Goal: Transaction & Acquisition: Purchase product/service

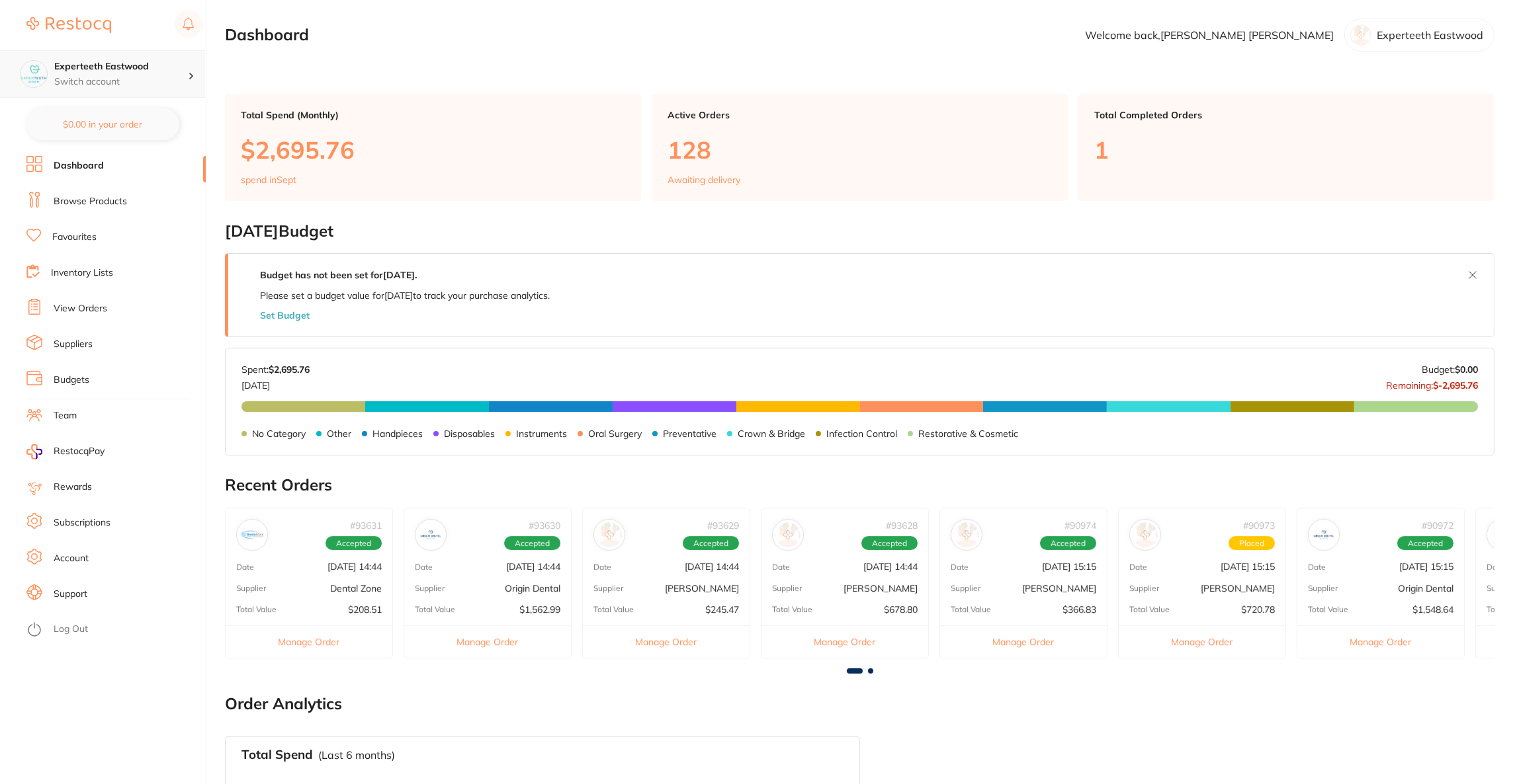
click at [146, 90] on div "Experteeth Eastwood Switch account" at bounding box center [102, 74] width 205 height 48
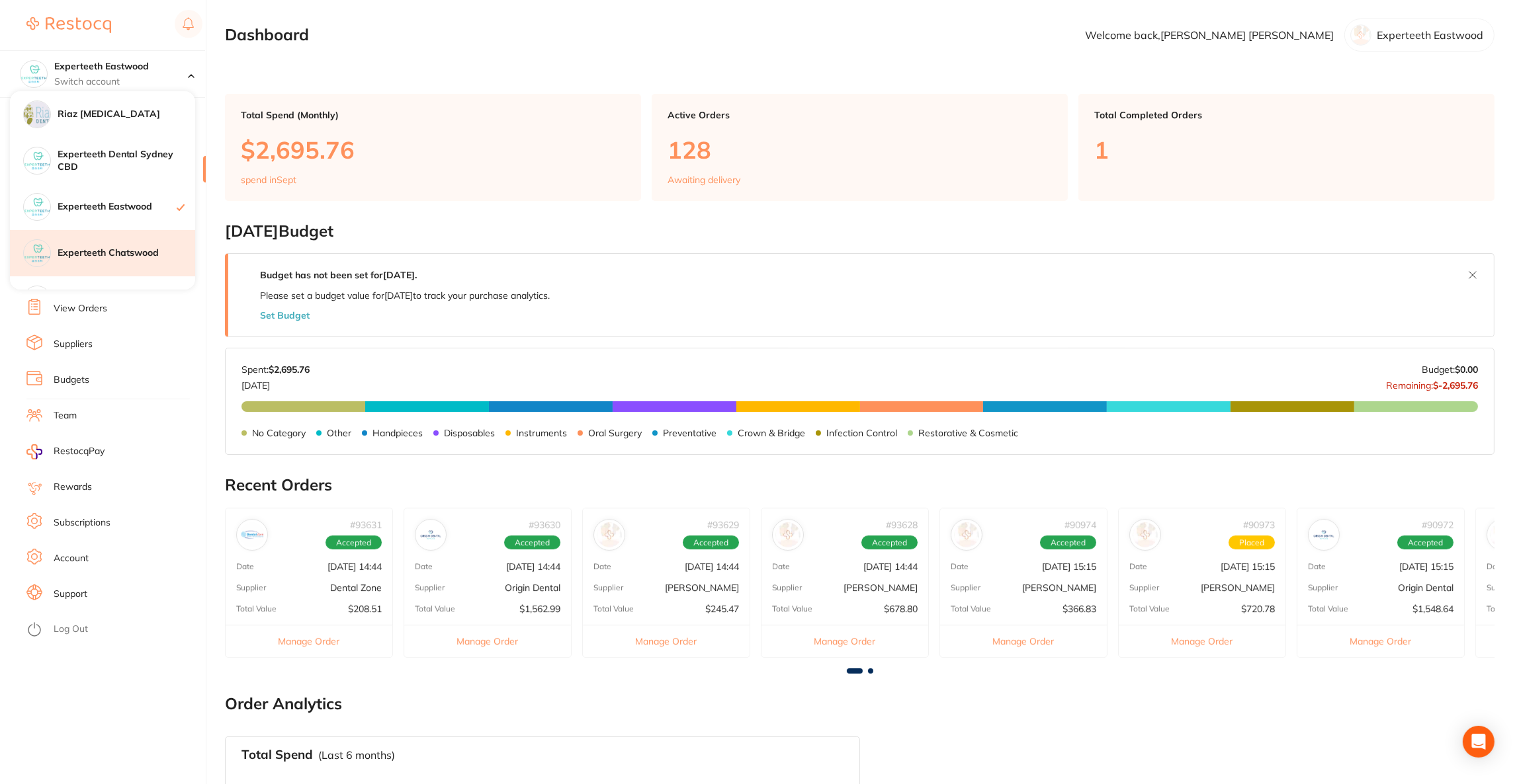
click at [117, 247] on h4 "Experteeth Chatswood" at bounding box center [126, 253] width 137 height 13
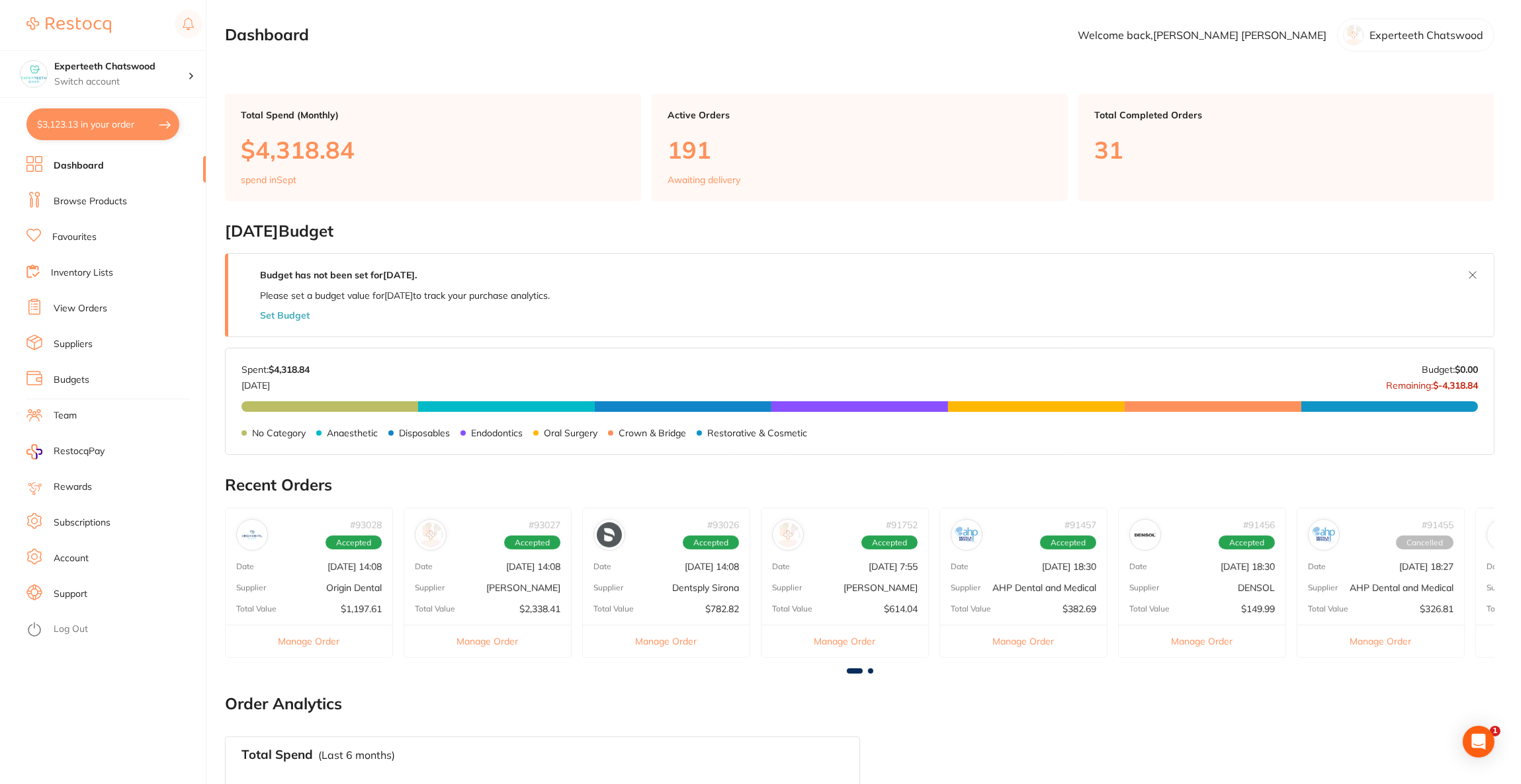
click at [97, 114] on button "$3,123.13 in your order" at bounding box center [103, 124] width 153 height 31
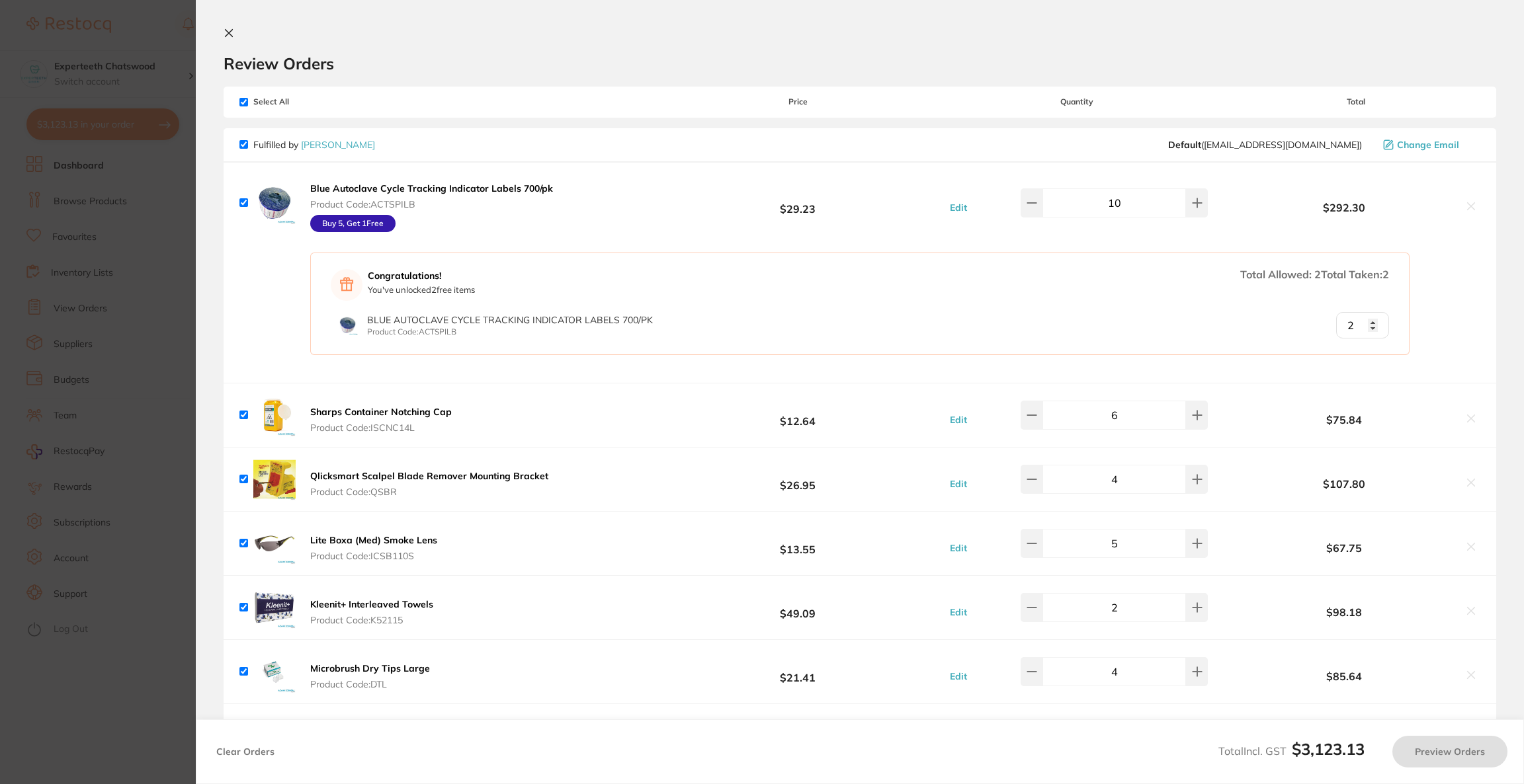
checkbox input "true"
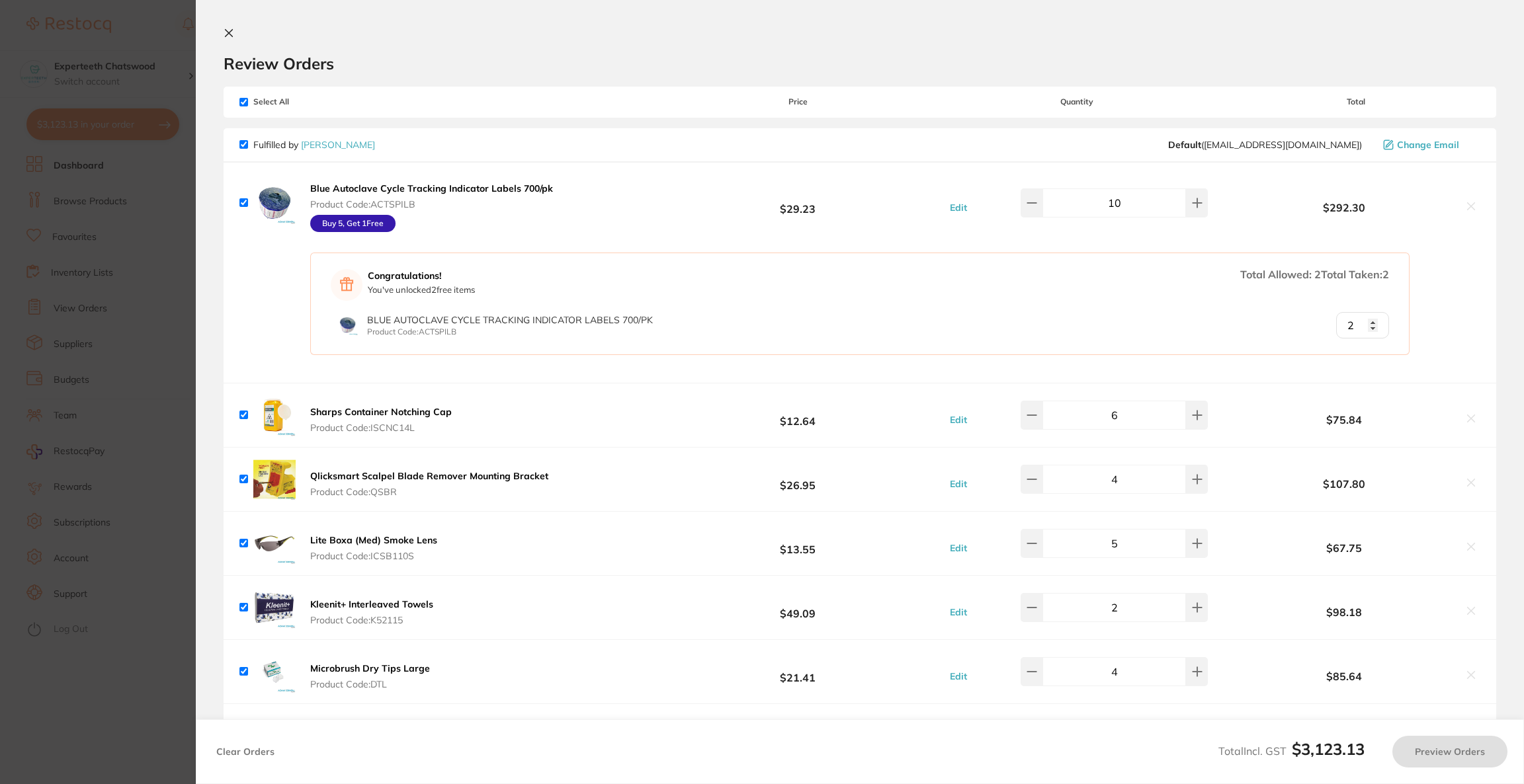
checkbox input "true"
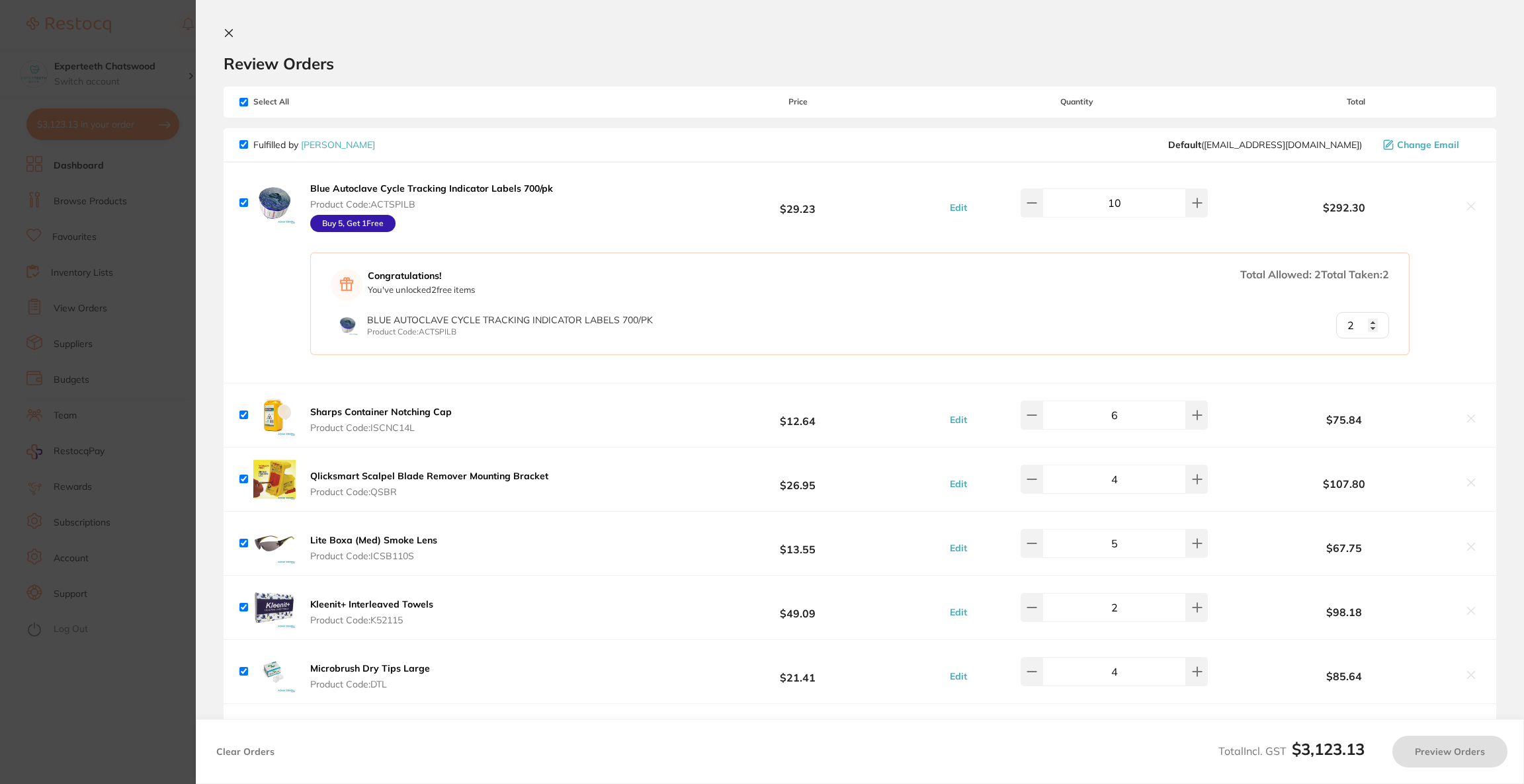
checkbox input "true"
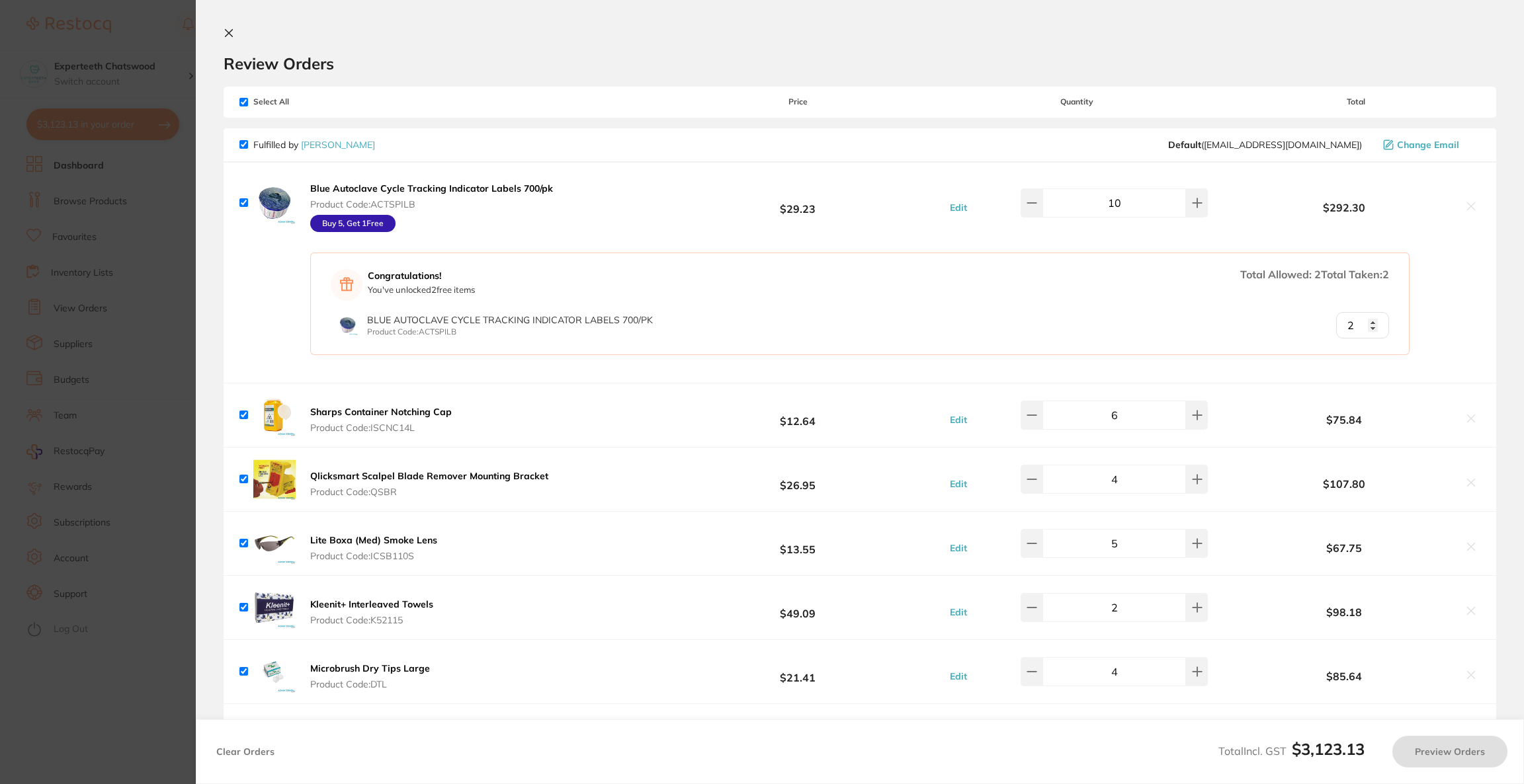
checkbox input "true"
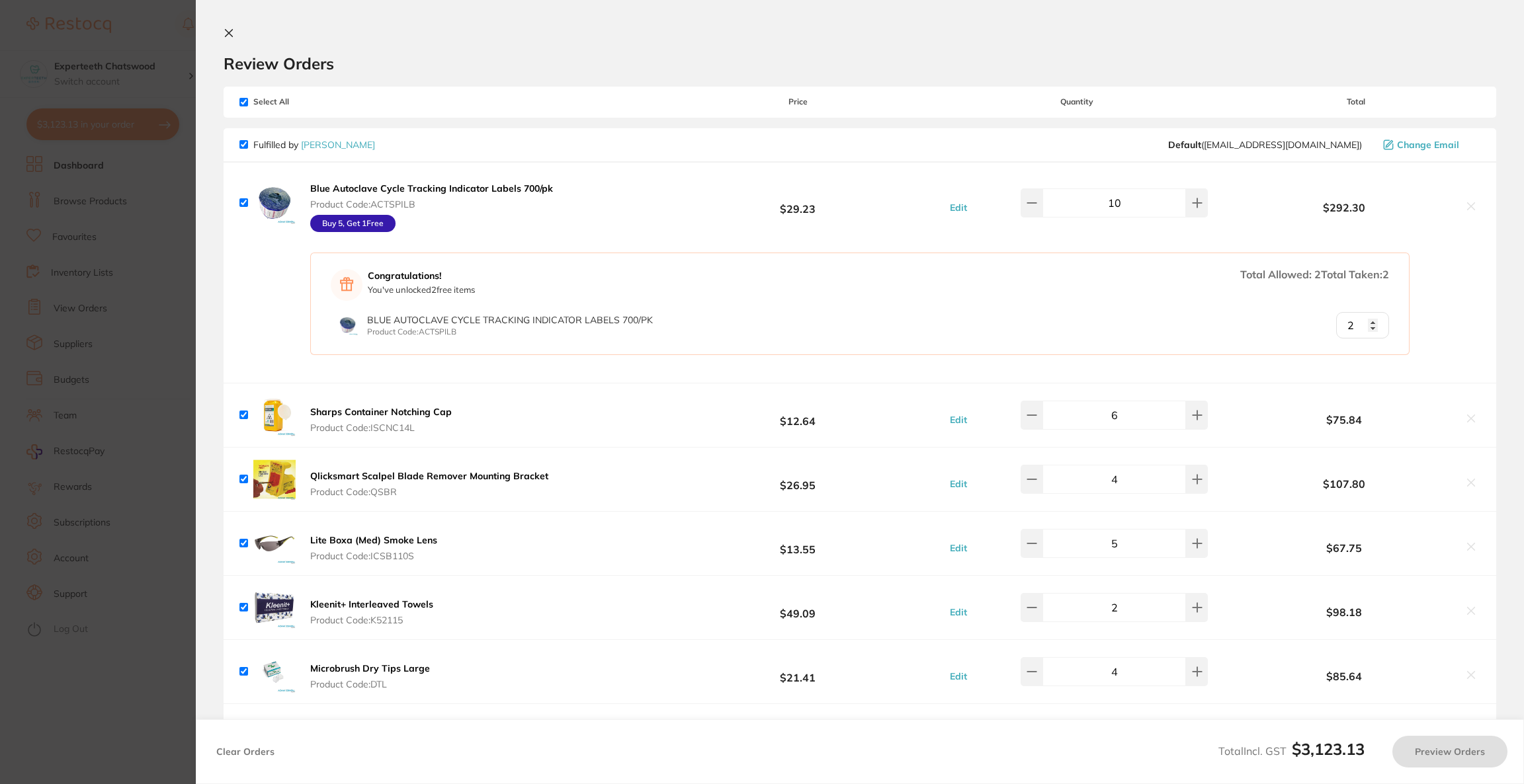
checkbox input "true"
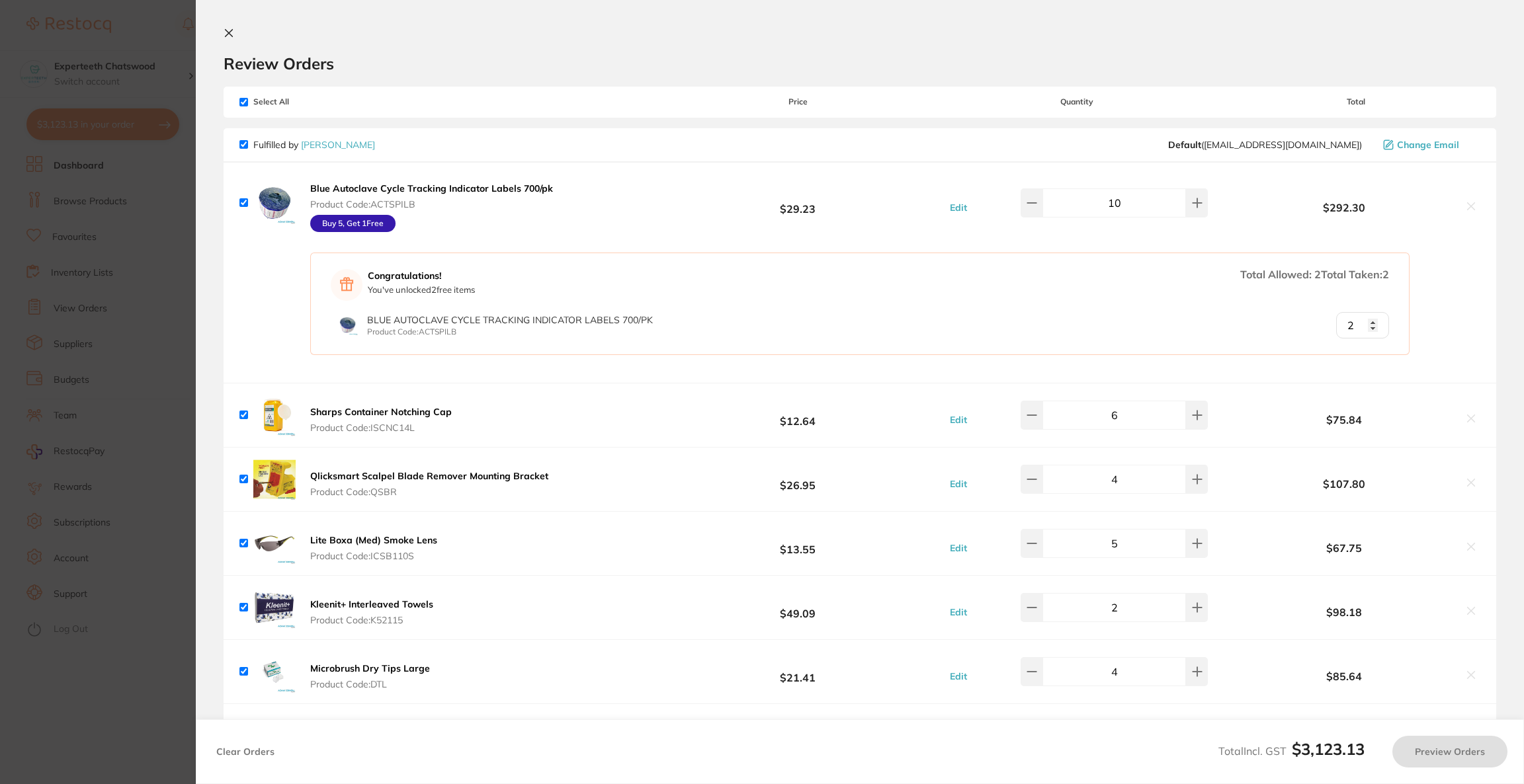
checkbox input "true"
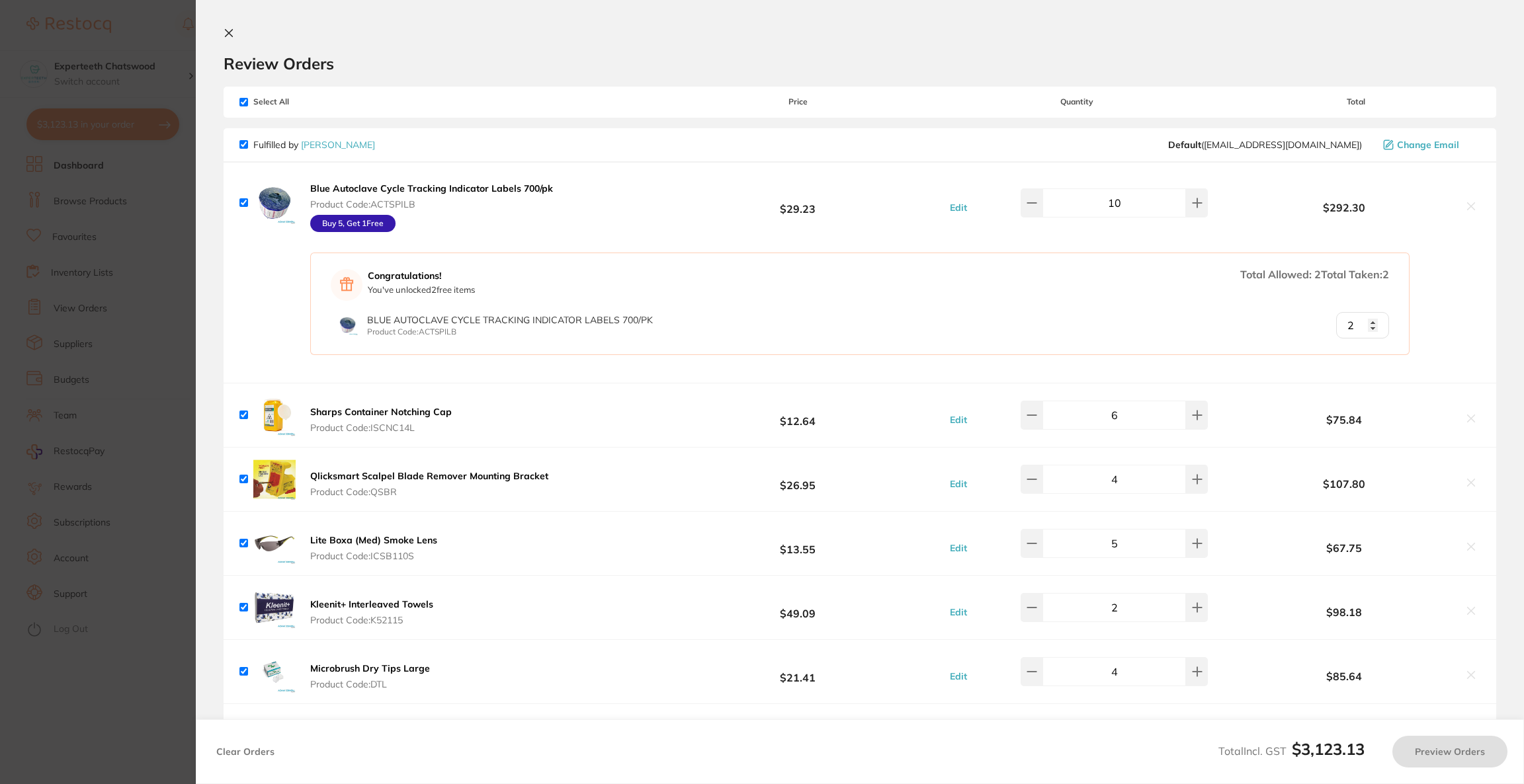
checkbox input "true"
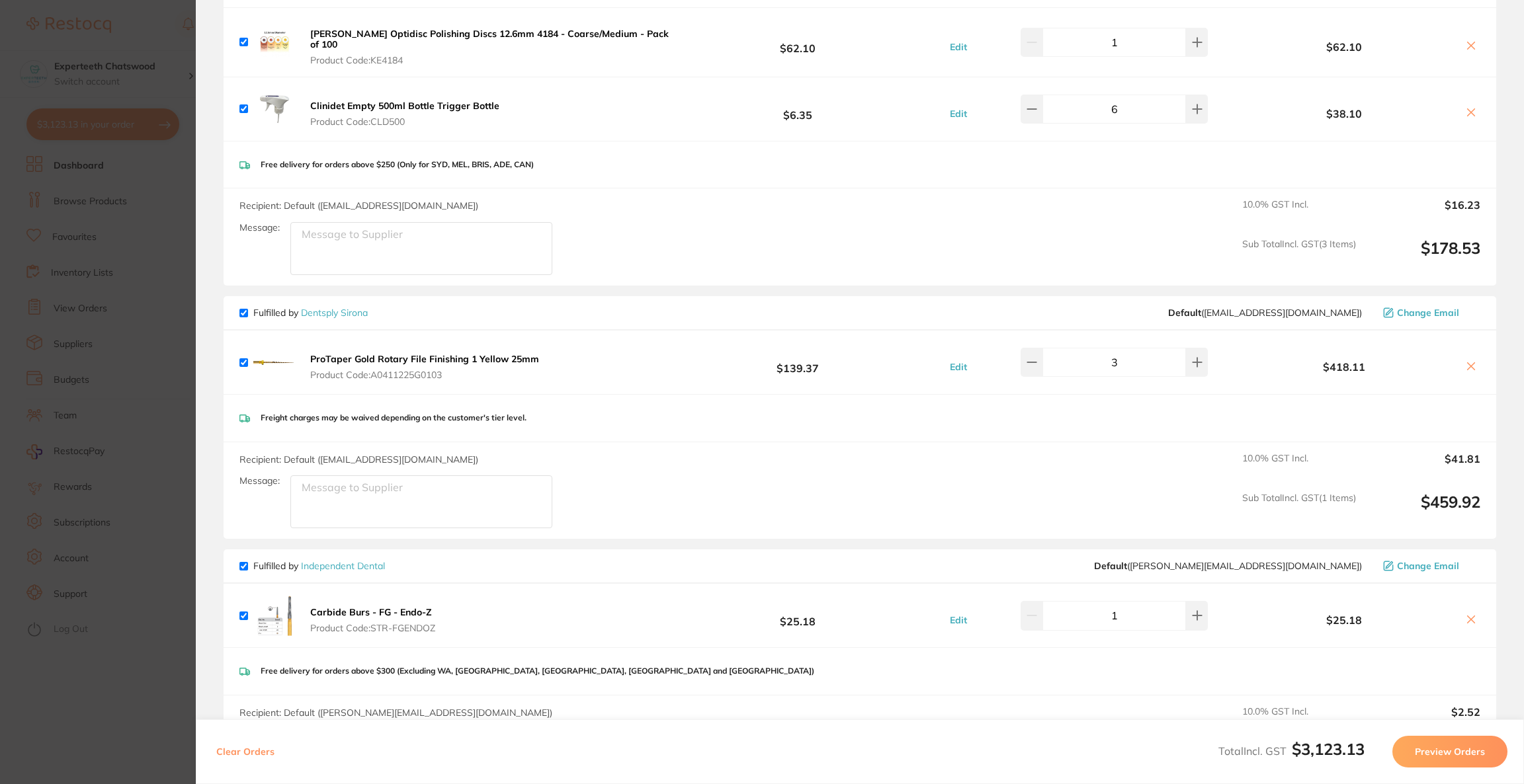
scroll to position [2280, 0]
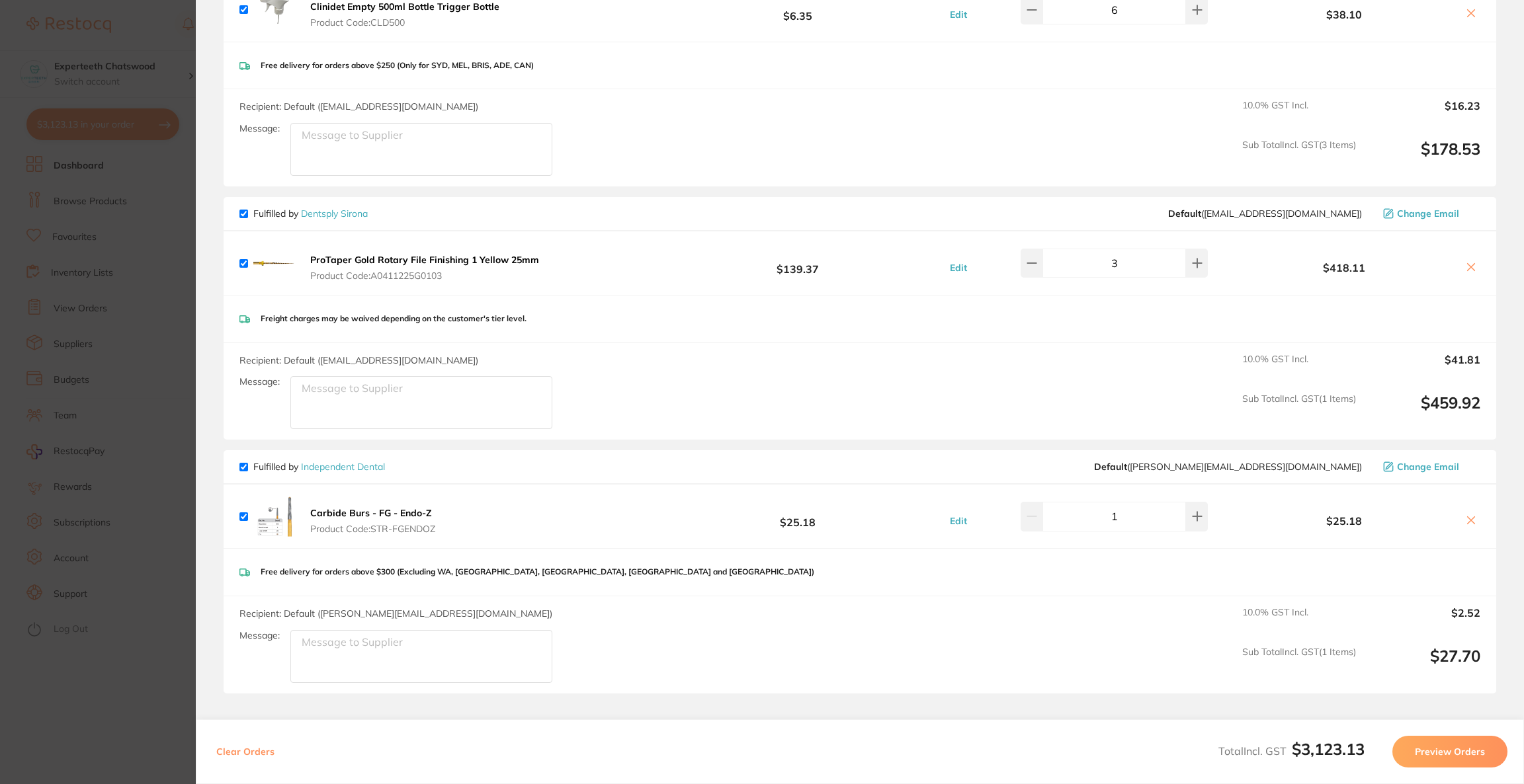
click at [134, 359] on section "Update RRP Set your pre negotiated price for this item. Item Agreed RRP (excl. …" at bounding box center [762, 392] width 1524 height 784
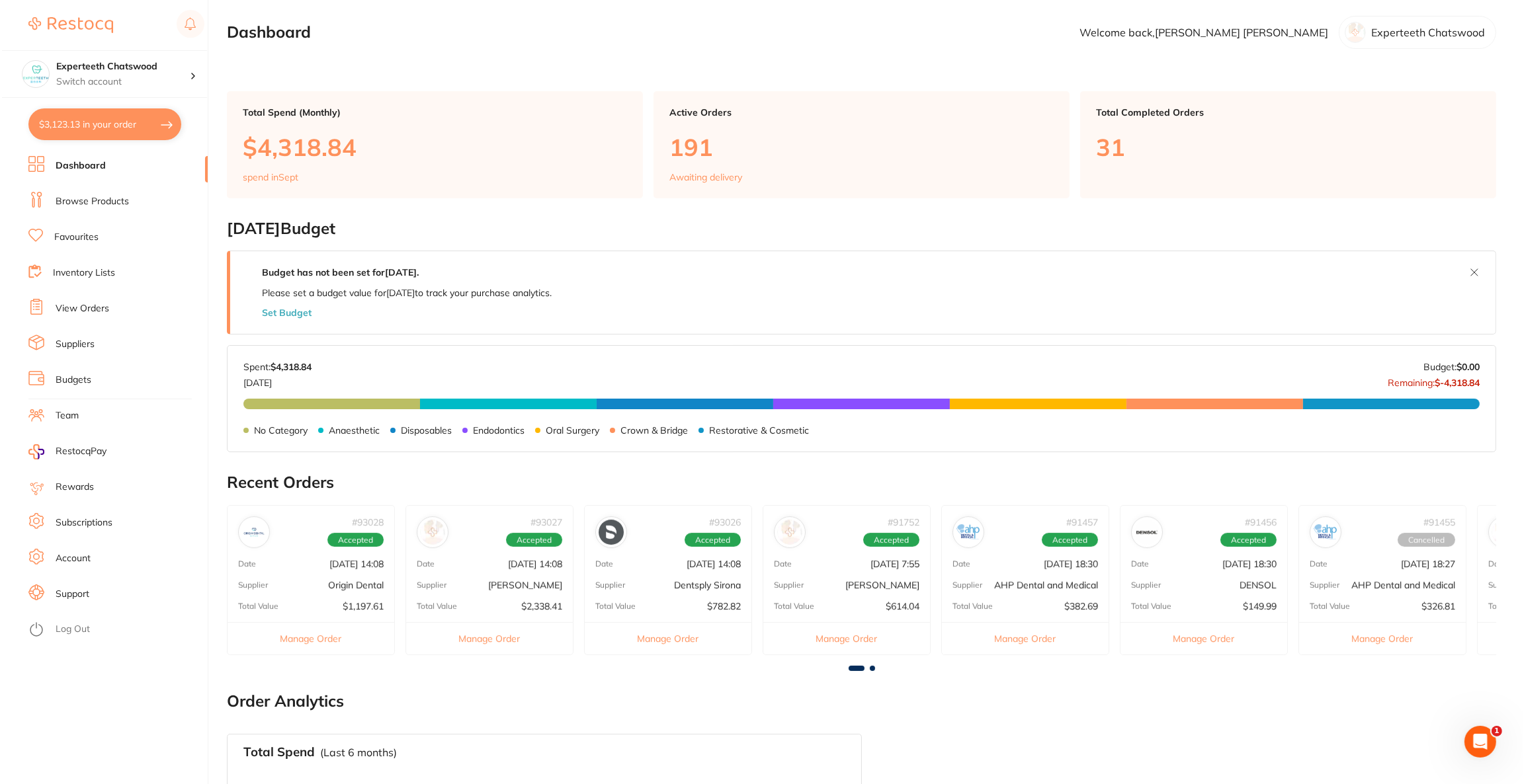
scroll to position [0, 0]
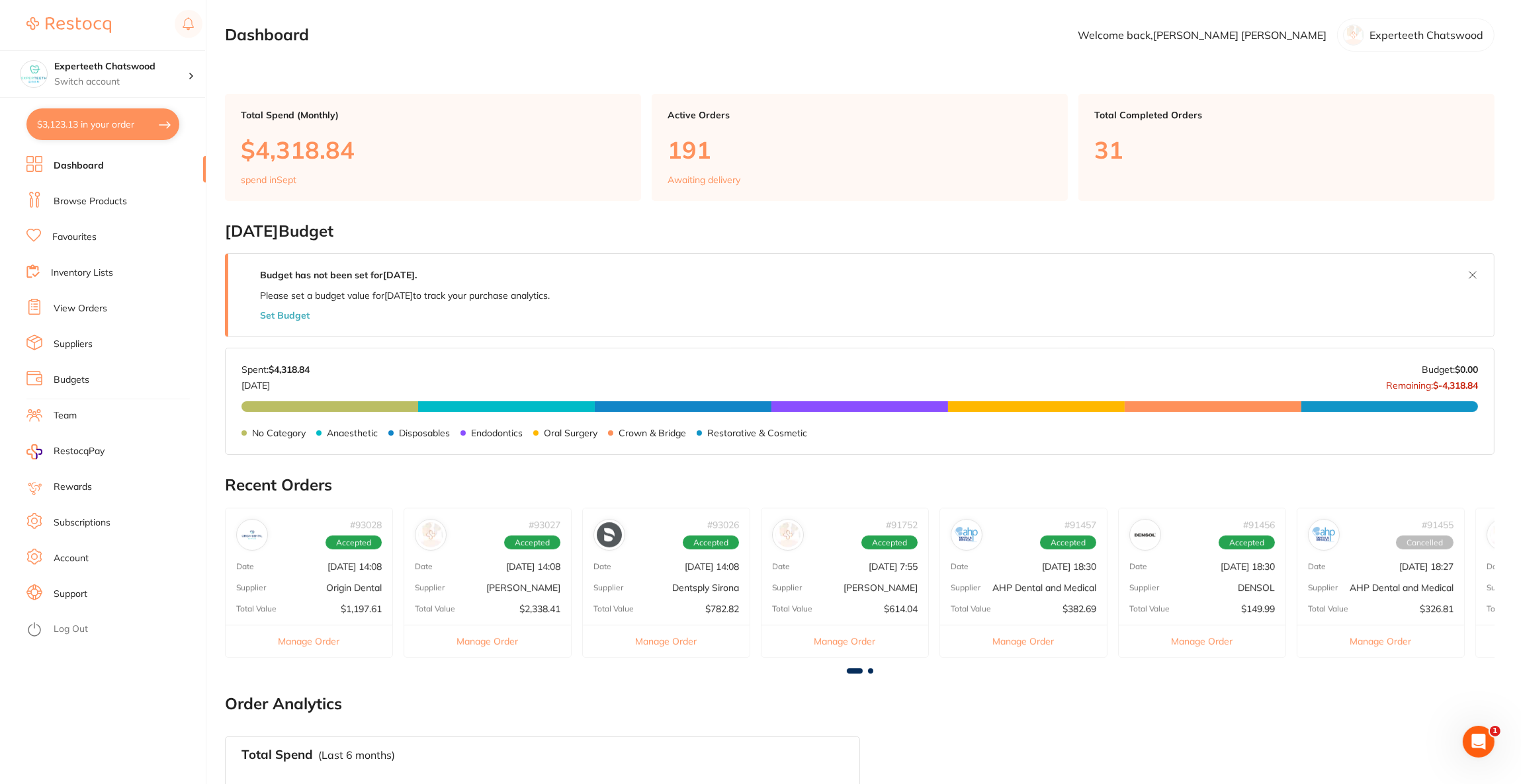
click at [57, 120] on button "$3,123.13 in your order" at bounding box center [103, 124] width 153 height 31
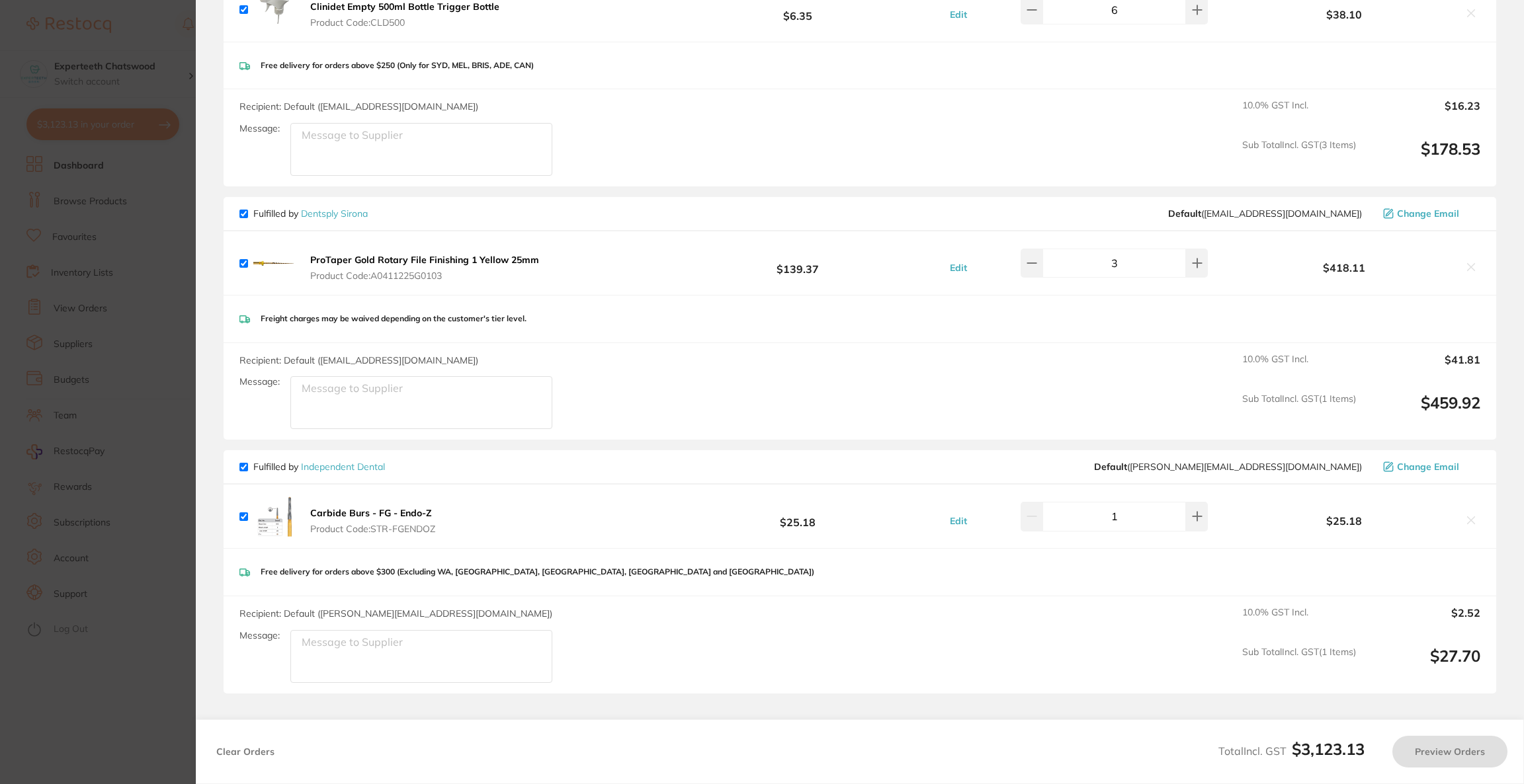
click at [89, 307] on section "Update RRP Set your pre negotiated price for this item. Item Agreed RRP (excl. …" at bounding box center [762, 392] width 1524 height 784
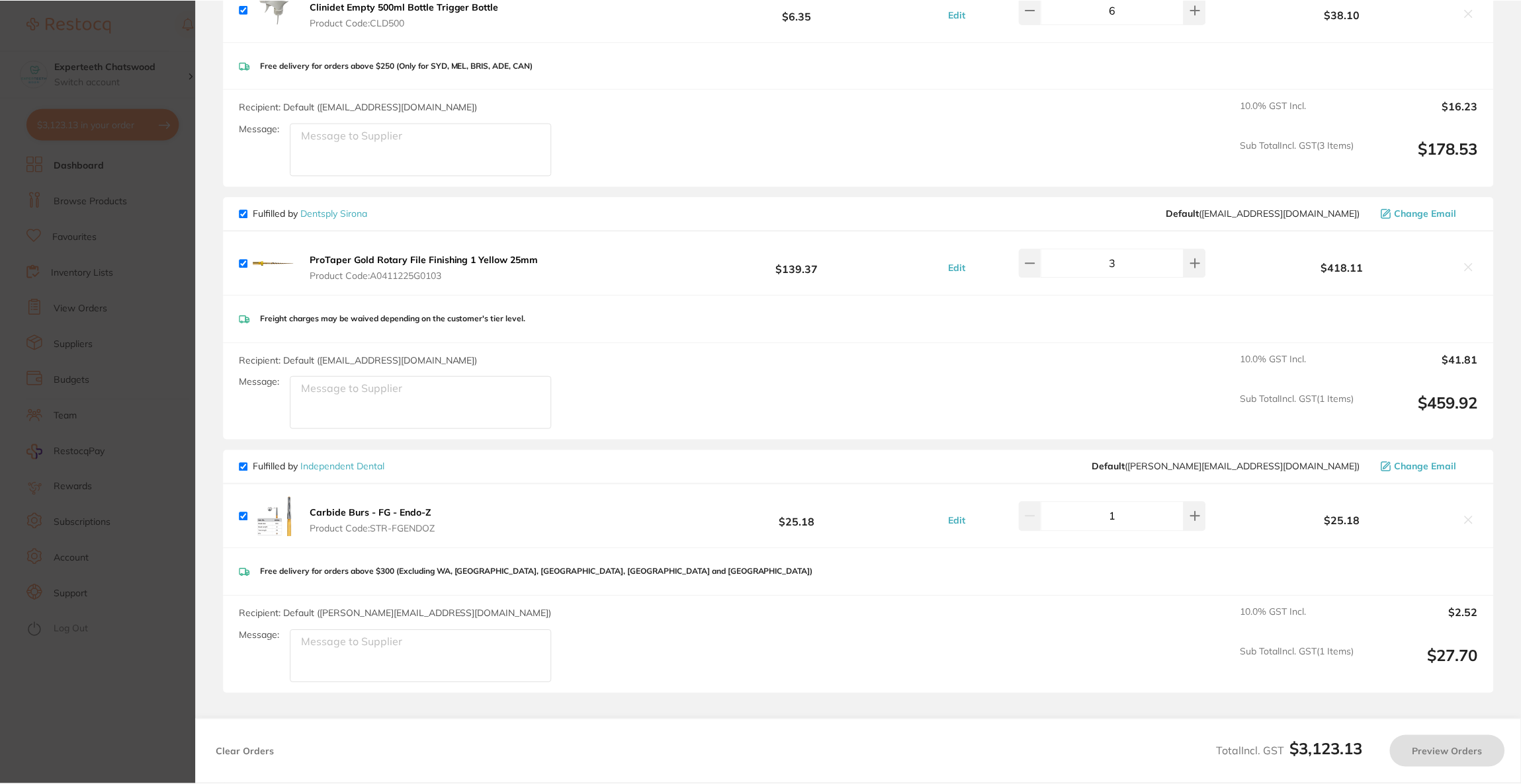
scroll to position [1, 0]
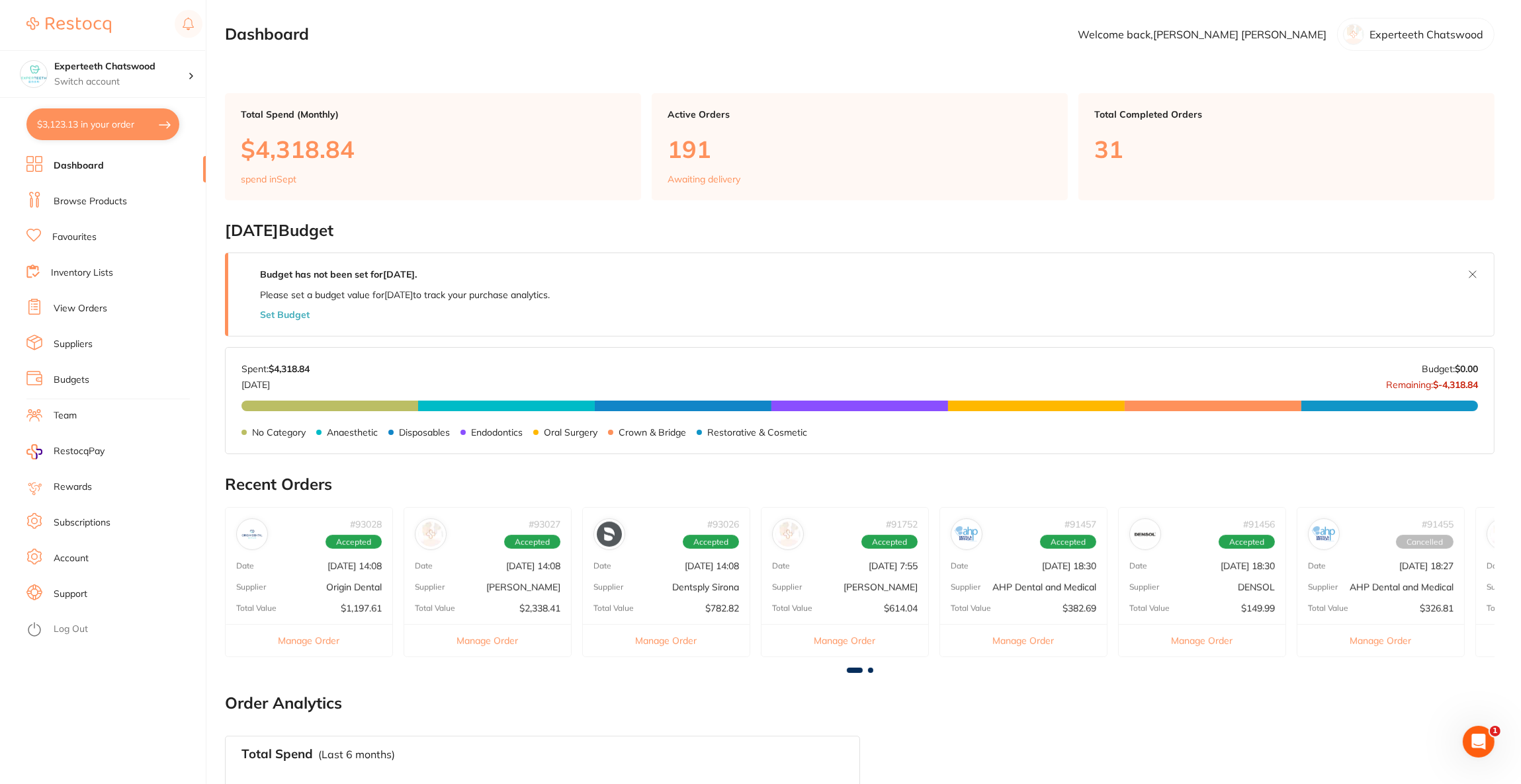
click at [78, 192] on li "Browse Products" at bounding box center [116, 201] width 180 height 20
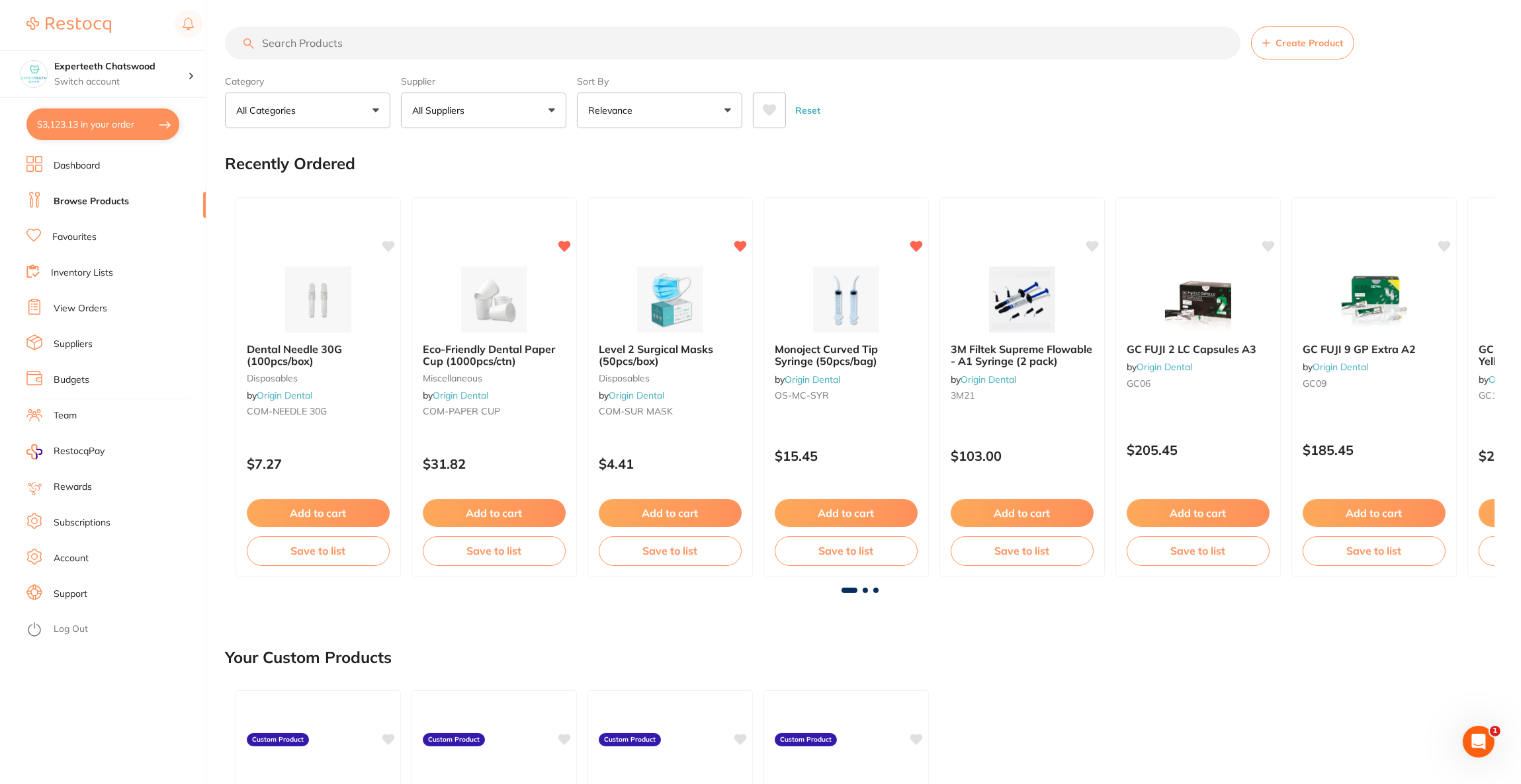
click at [379, 43] on input "search" at bounding box center [733, 43] width 1015 height 33
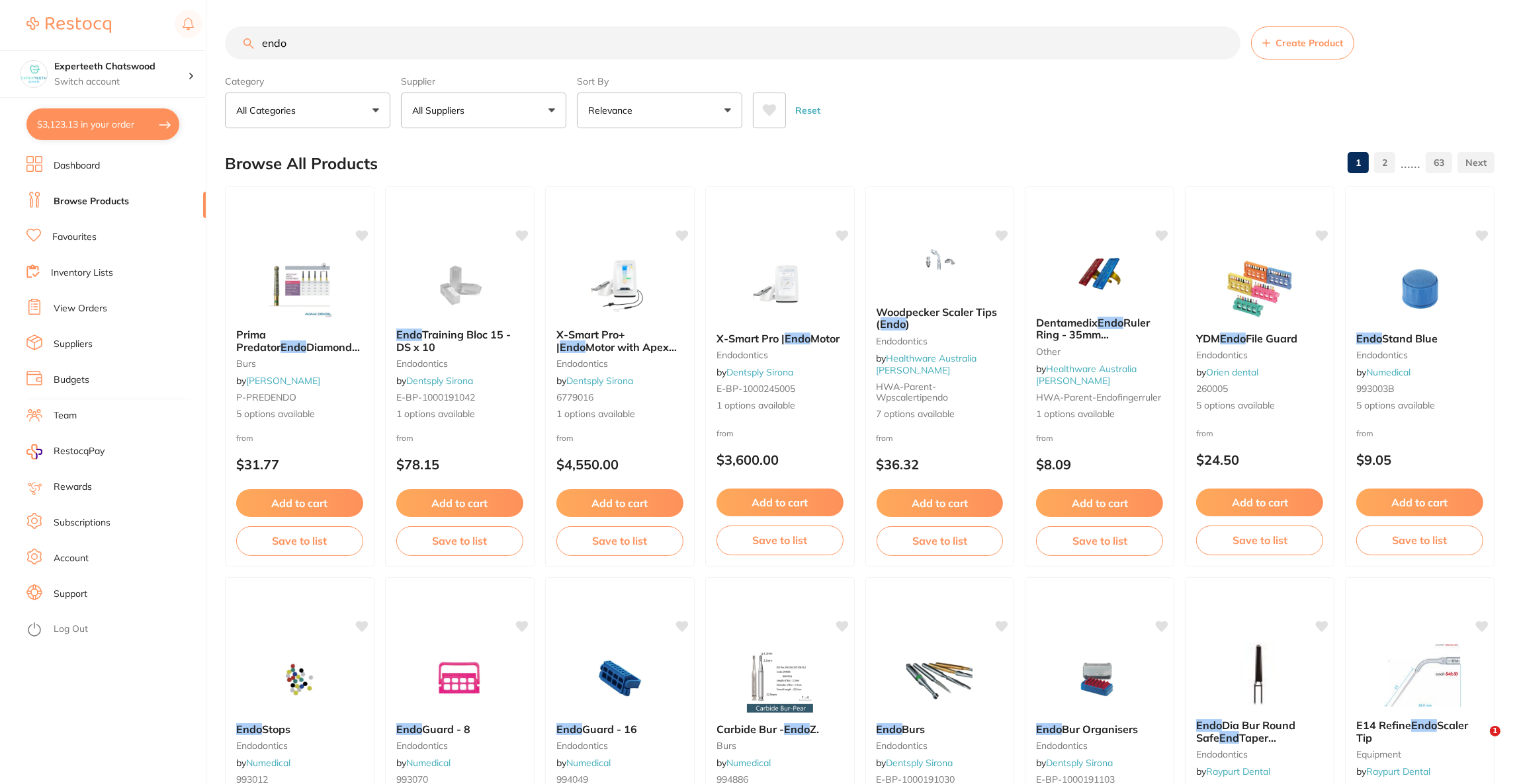
click at [534, 118] on button "All Suppliers" at bounding box center [483, 111] width 166 height 36
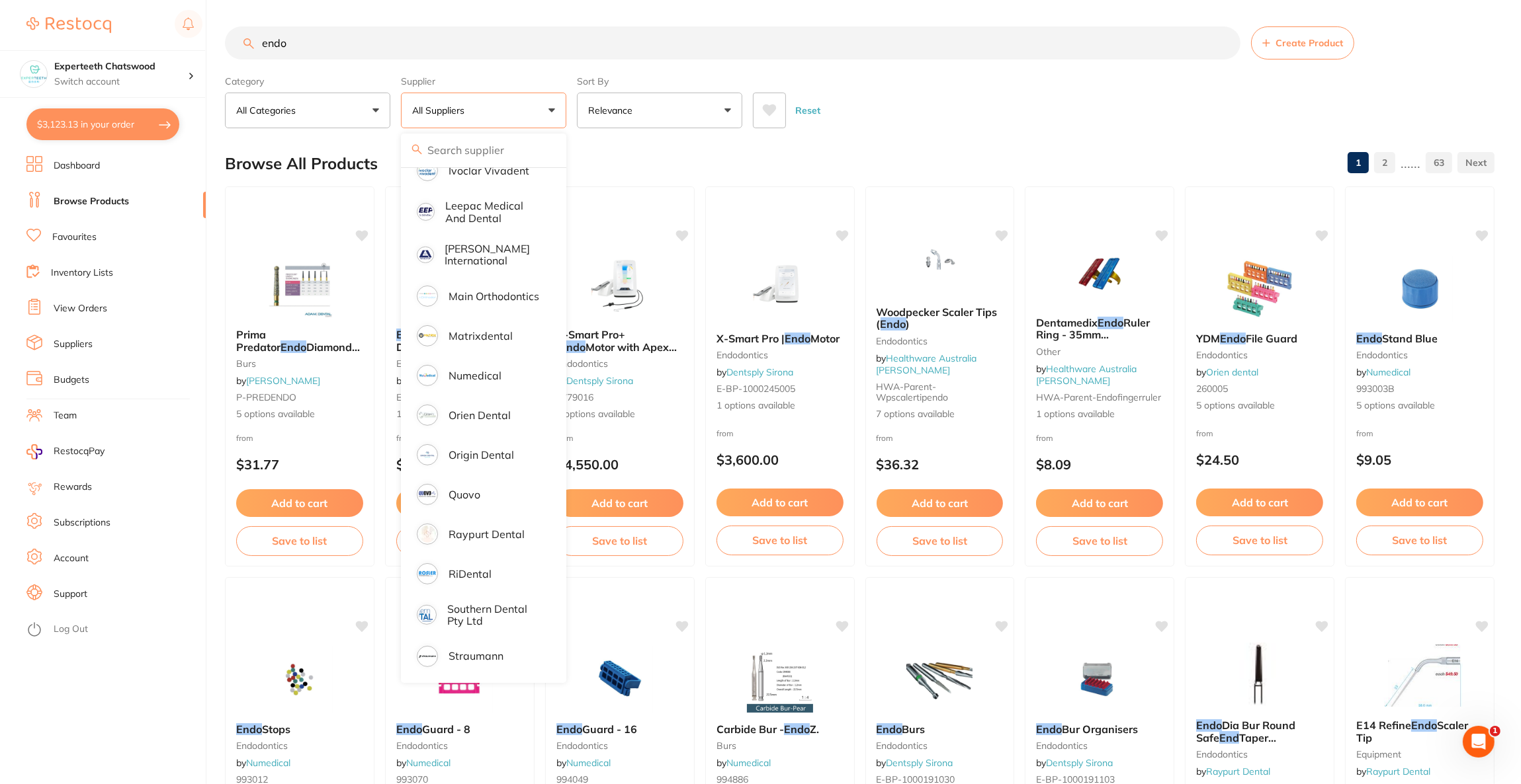
scroll to position [713, 0]
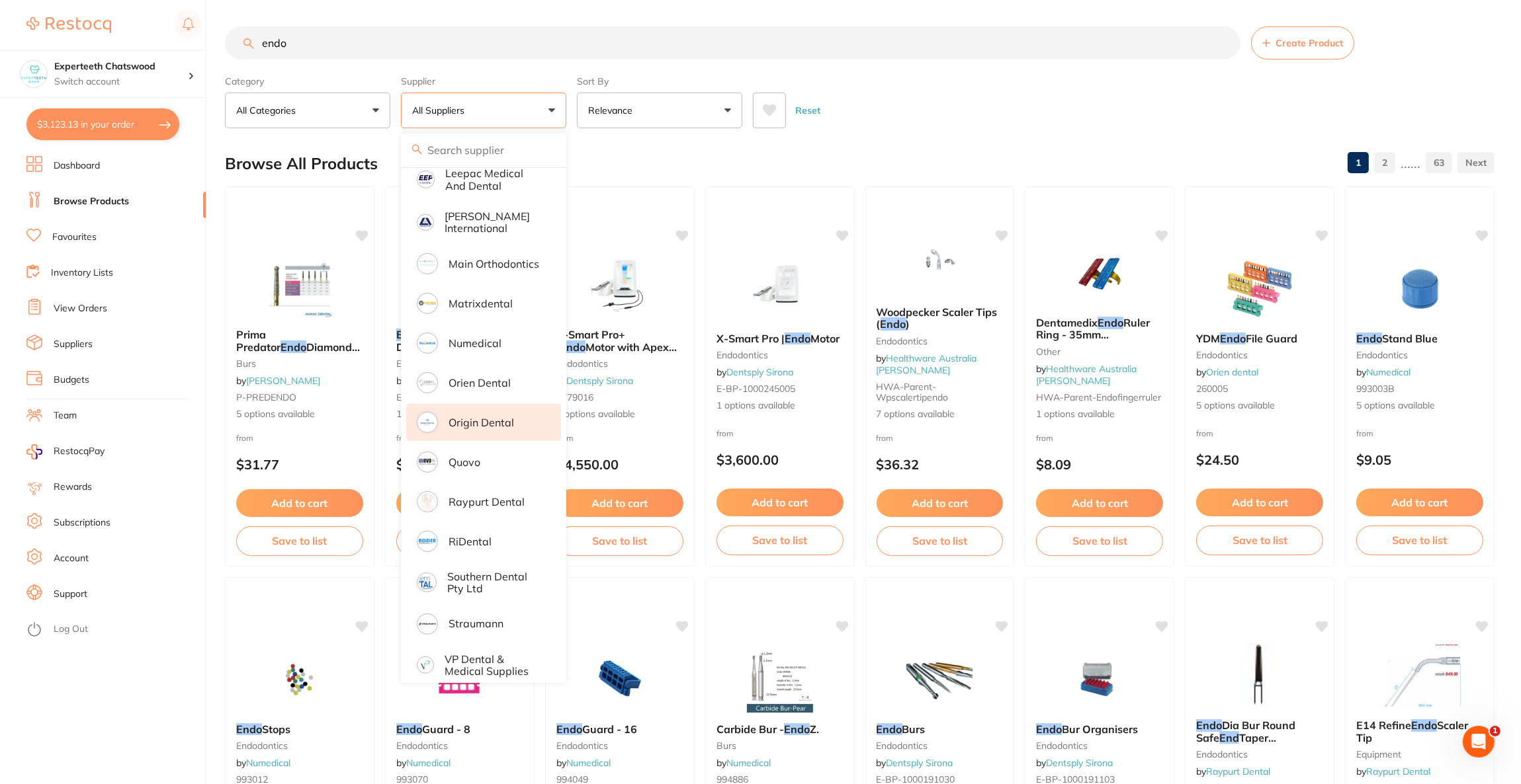
click at [489, 416] on p "Origin Dental" at bounding box center [481, 422] width 65 height 12
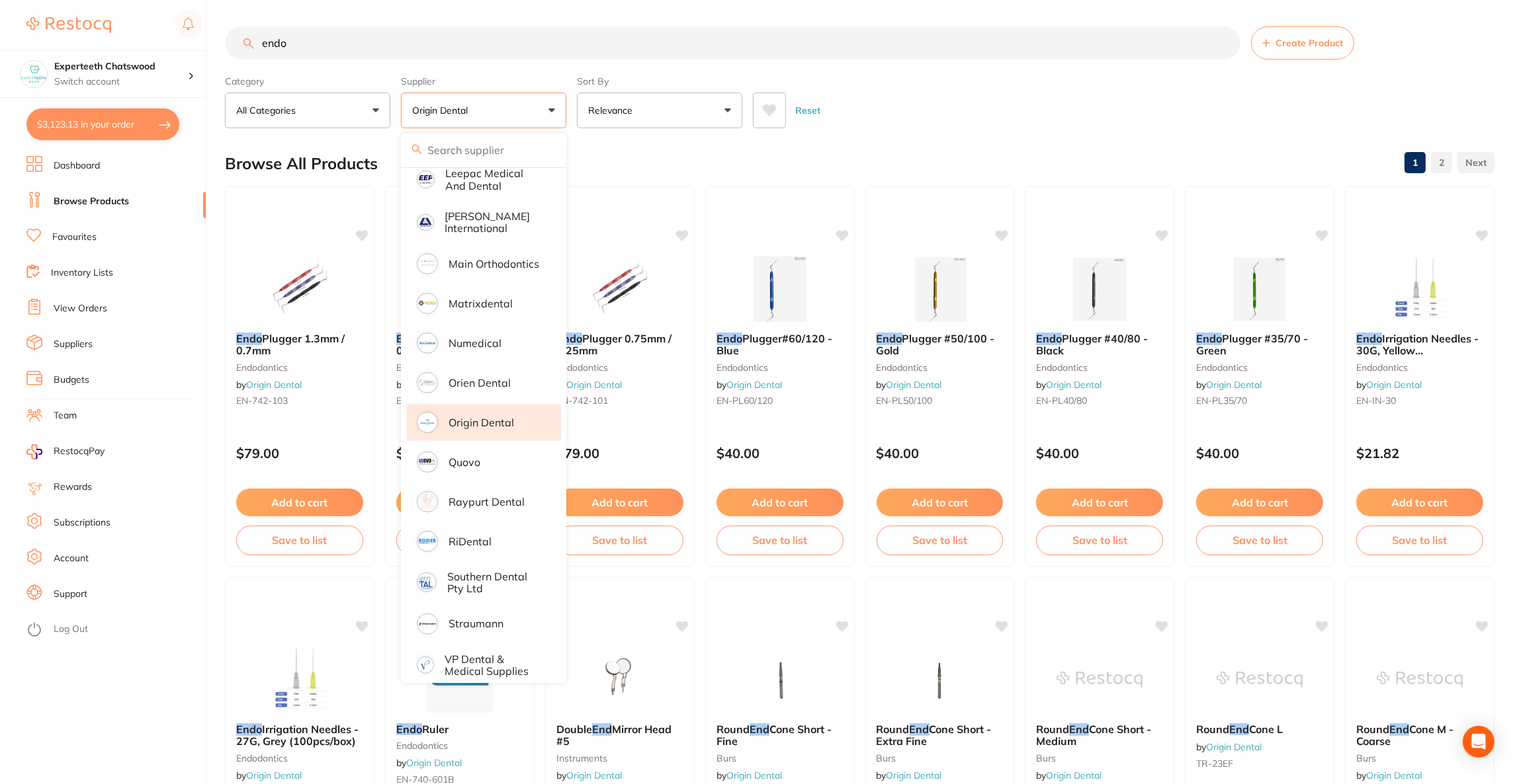
click at [875, 125] on div "Reset" at bounding box center [1119, 105] width 731 height 46
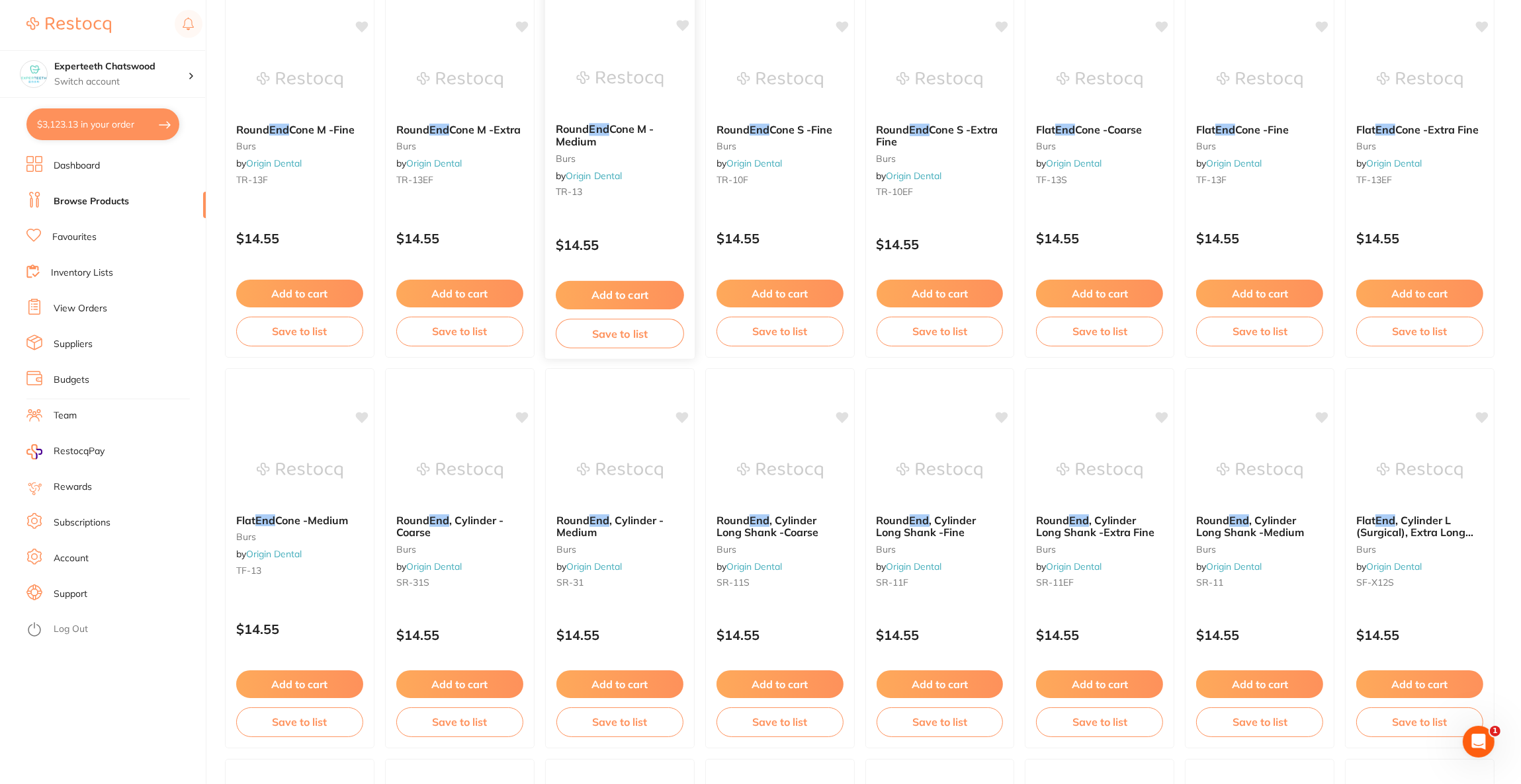
scroll to position [991, 0]
click at [144, 135] on button "$3,123.13 in your order" at bounding box center [103, 124] width 153 height 31
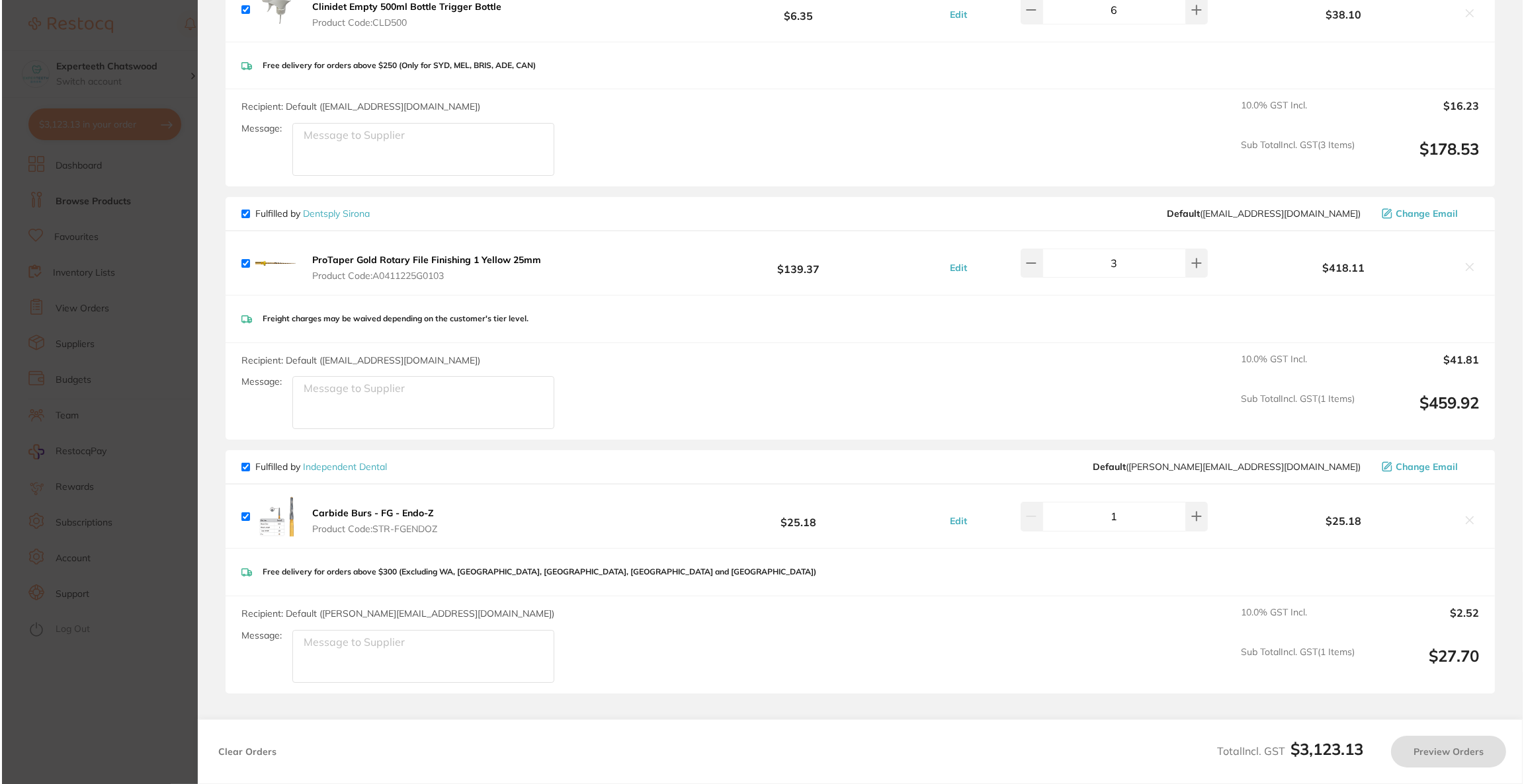
scroll to position [0, 0]
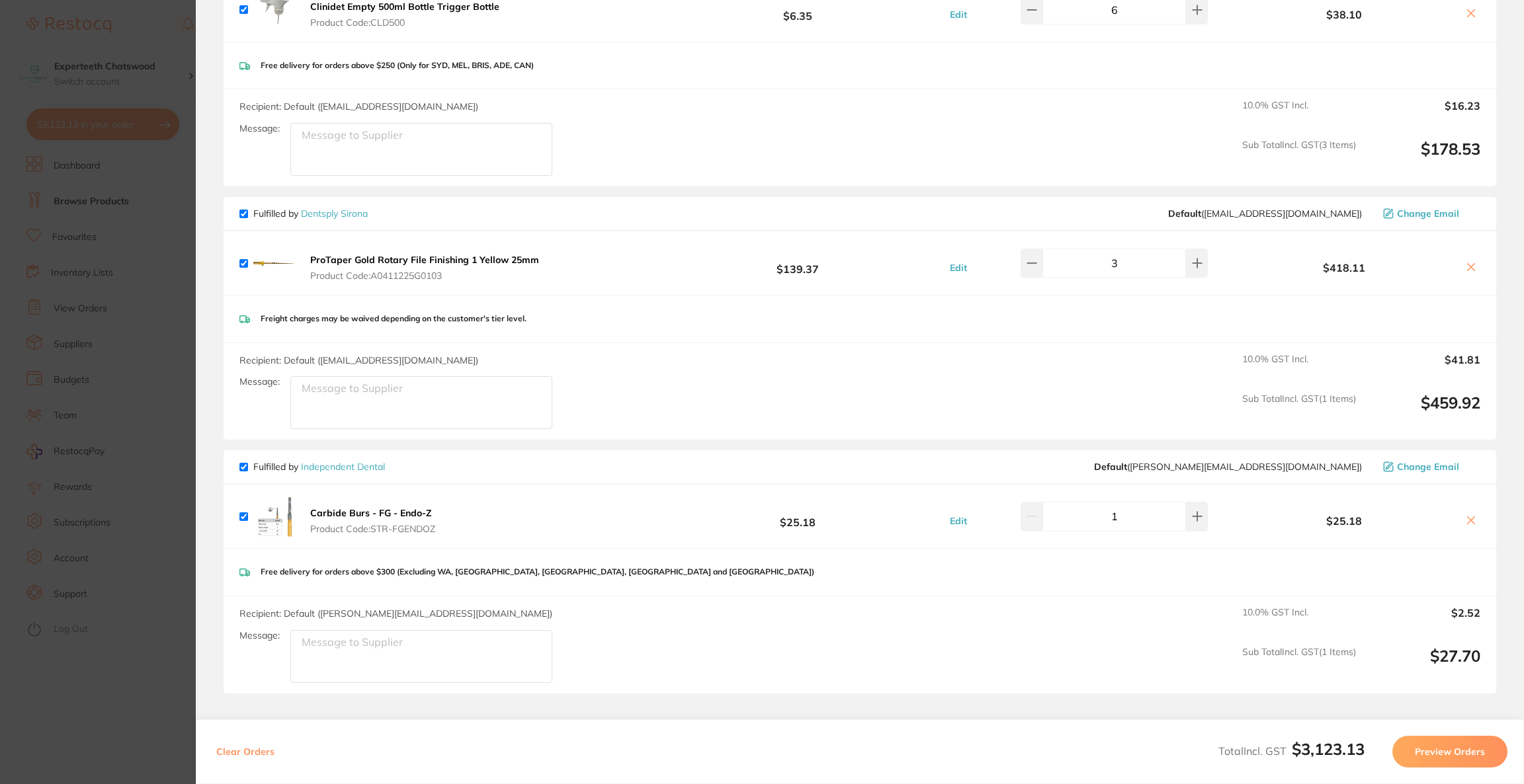
click at [373, 507] on b "Carbide Burs - FG - Endo-Z" at bounding box center [370, 513] width 122 height 12
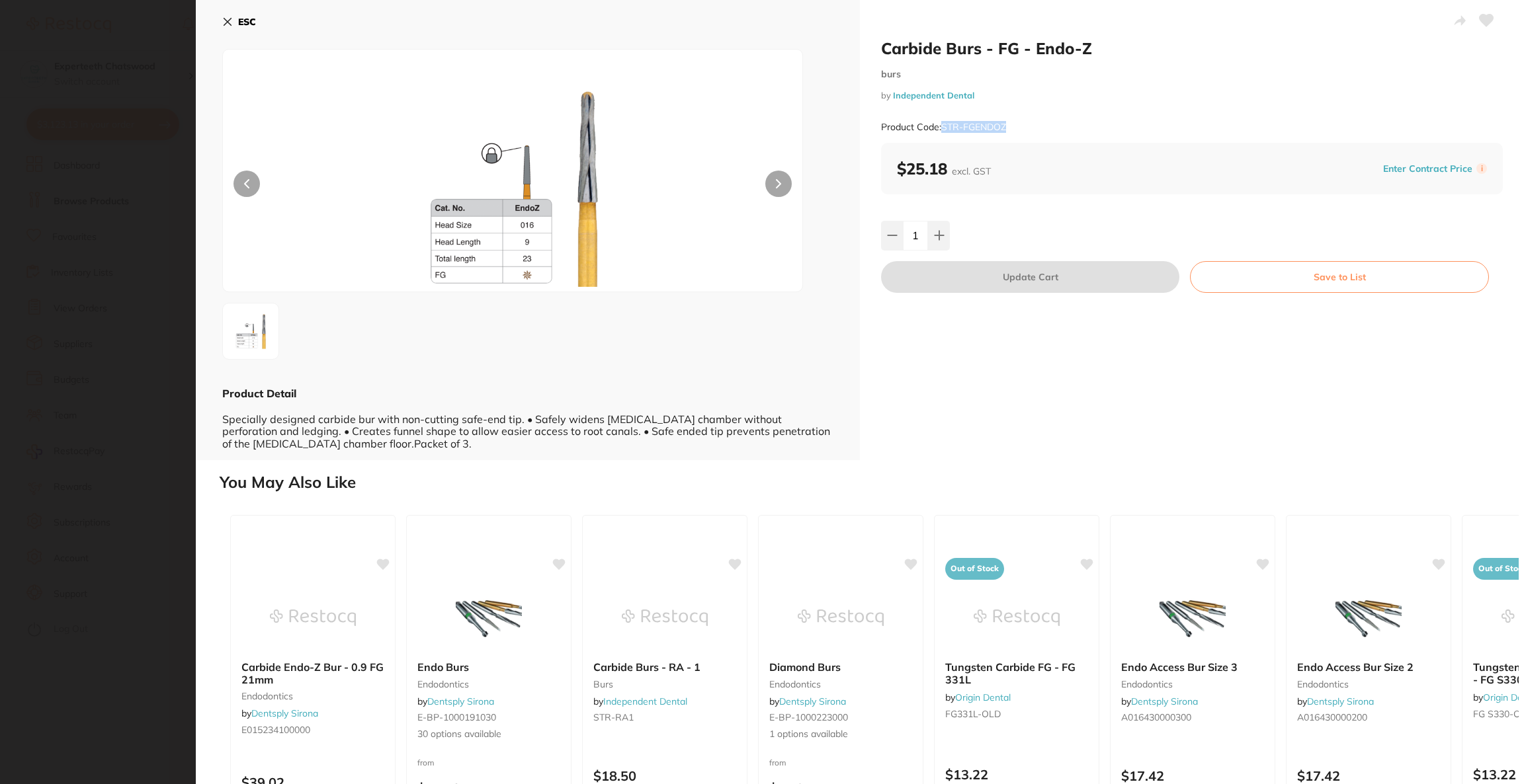
drag, startPoint x: 1040, startPoint y: 129, endPoint x: 942, endPoint y: 131, distance: 98.0
click at [942, 131] on div "Product Code: STR-FGENDOZ" at bounding box center [1191, 127] width 622 height 32
copy small "STR-FGENDOZ"
click at [74, 74] on section "Carbide Burs - FG - Endo-Z burs by Independent Dental Product Code: STR-FGENDOZ…" at bounding box center [762, 392] width 1524 height 784
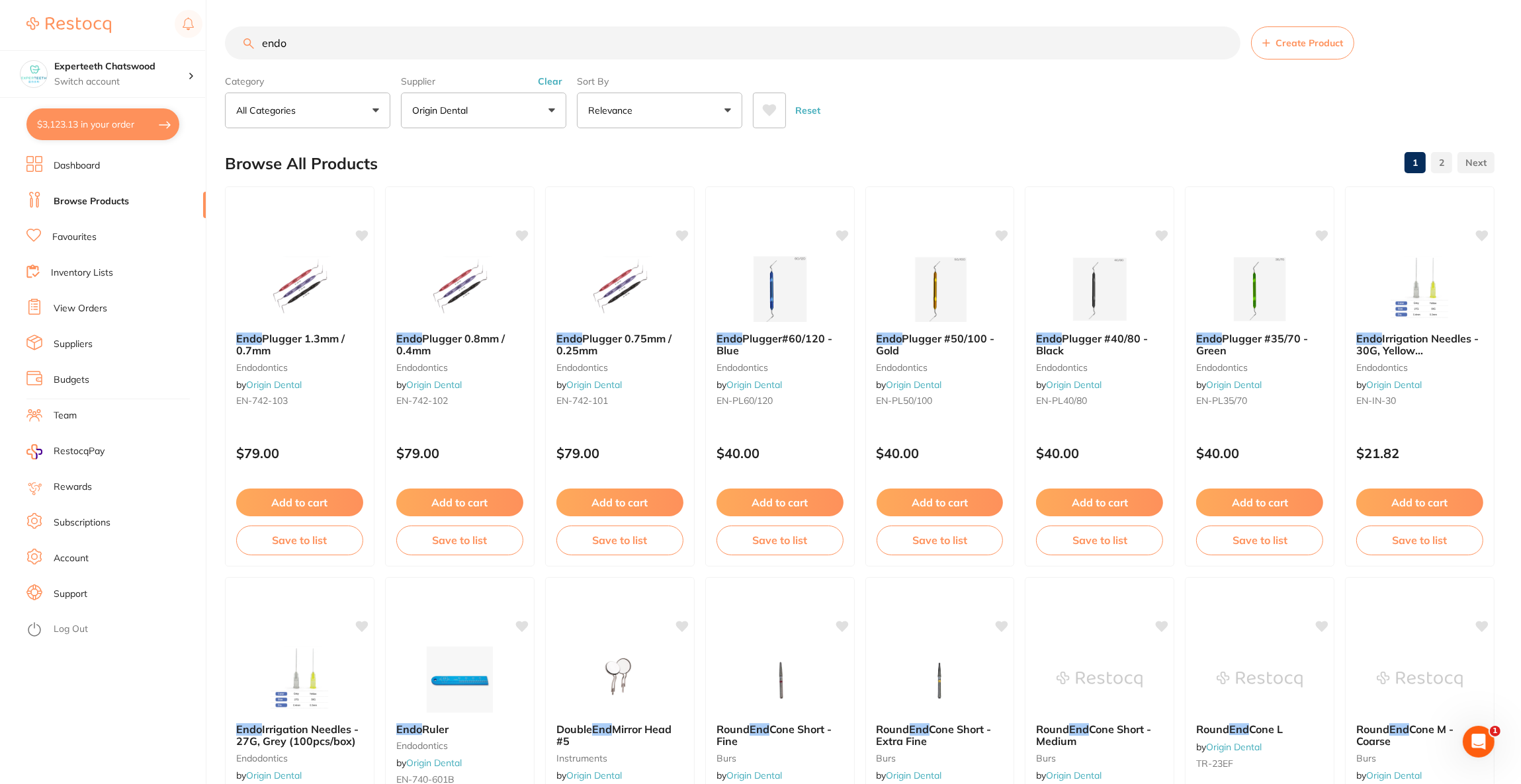
drag, startPoint x: 315, startPoint y: 35, endPoint x: 195, endPoint y: 42, distance: 120.2
click at [195, 42] on div "$3,123.13 Experteeth Chatswood Switch account Riaz [MEDICAL_DATA] Experteeth De…" at bounding box center [760, 392] width 1521 height 784
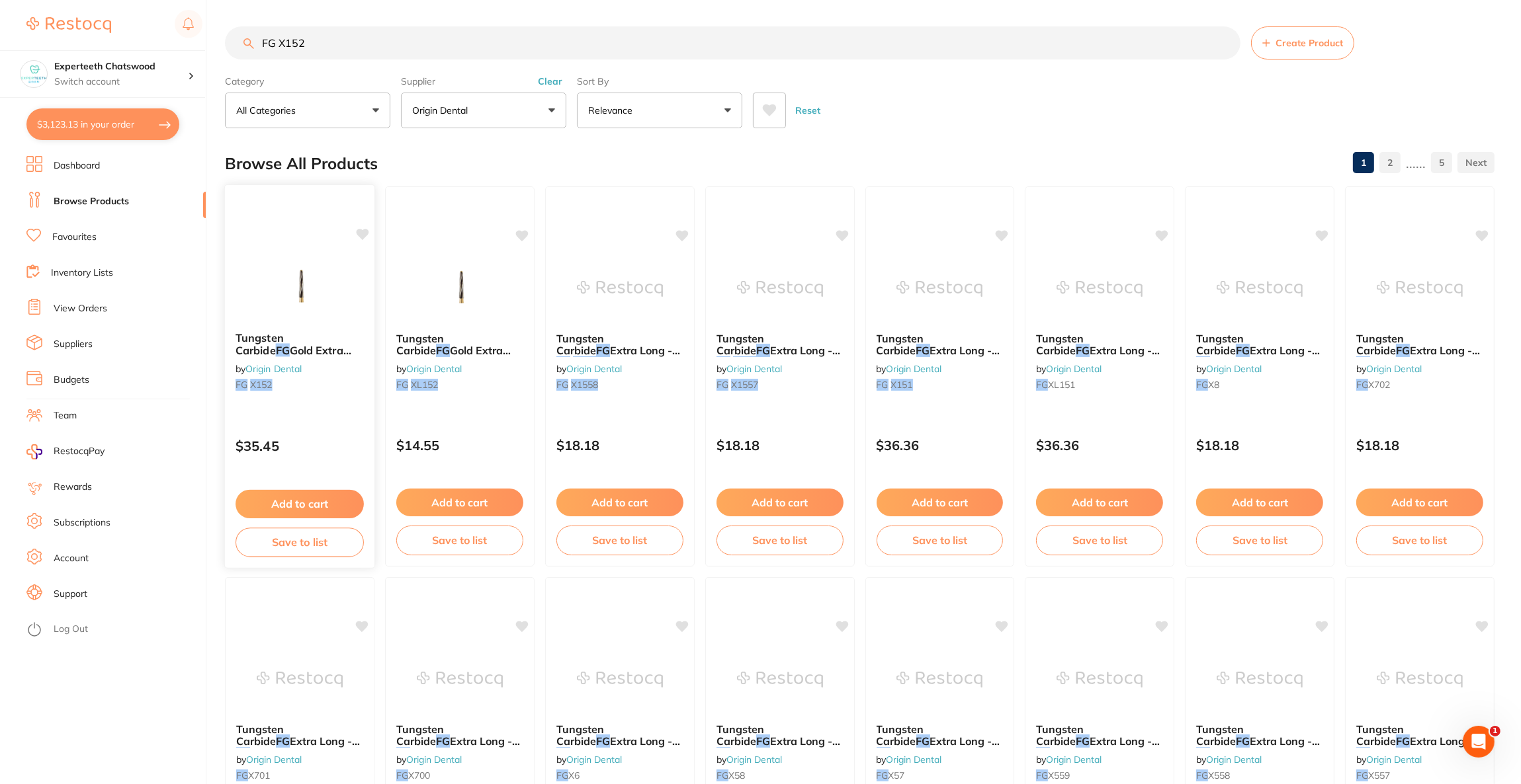
type input "FG X152"
click at [259, 244] on div "Tungsten Carbide FG Gold Extra Long - FGX152 by Origin Dental FG X152 $35.45 Ad…" at bounding box center [300, 376] width 151 height 384
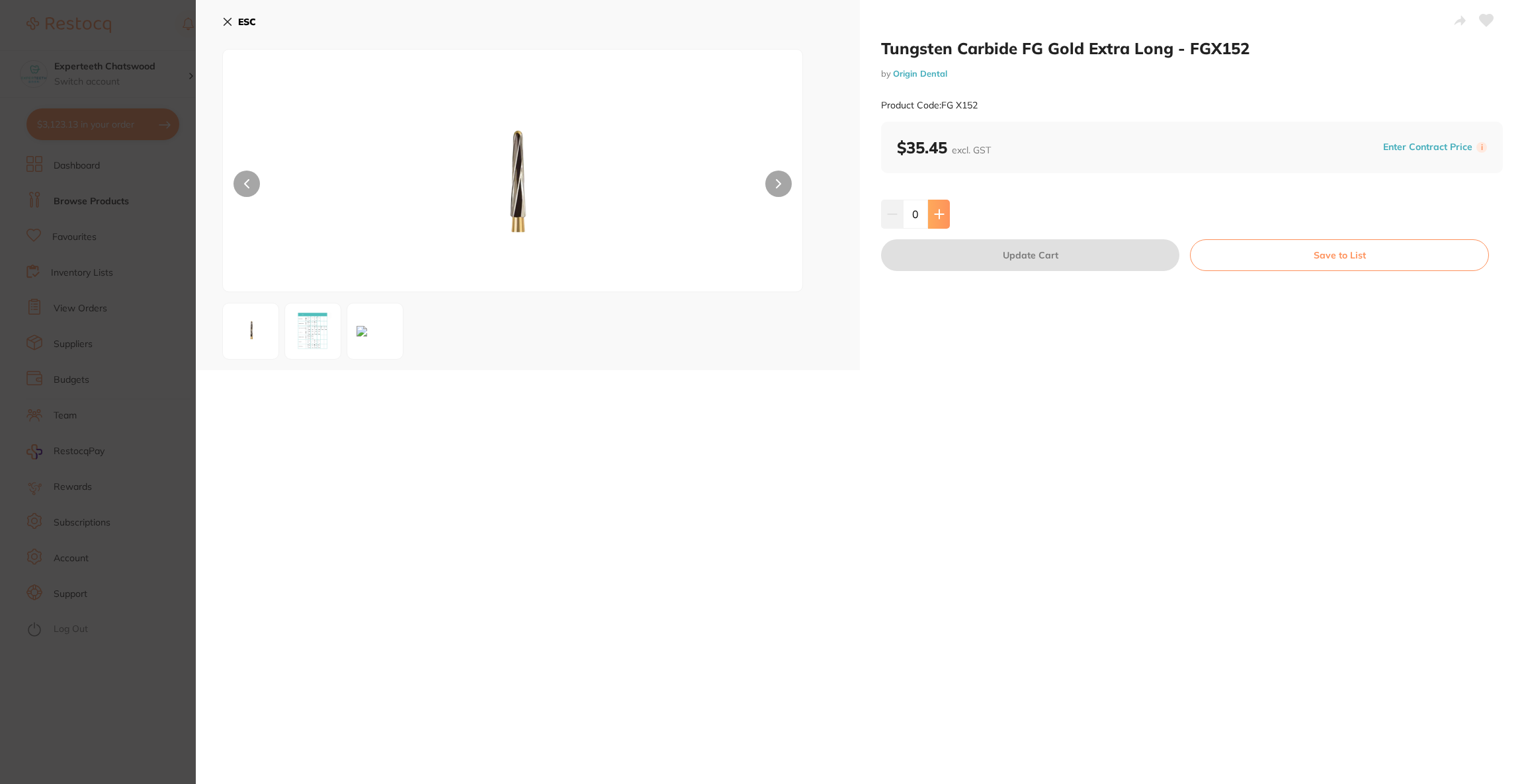
click at [929, 214] on button at bounding box center [939, 214] width 22 height 29
type input "1"
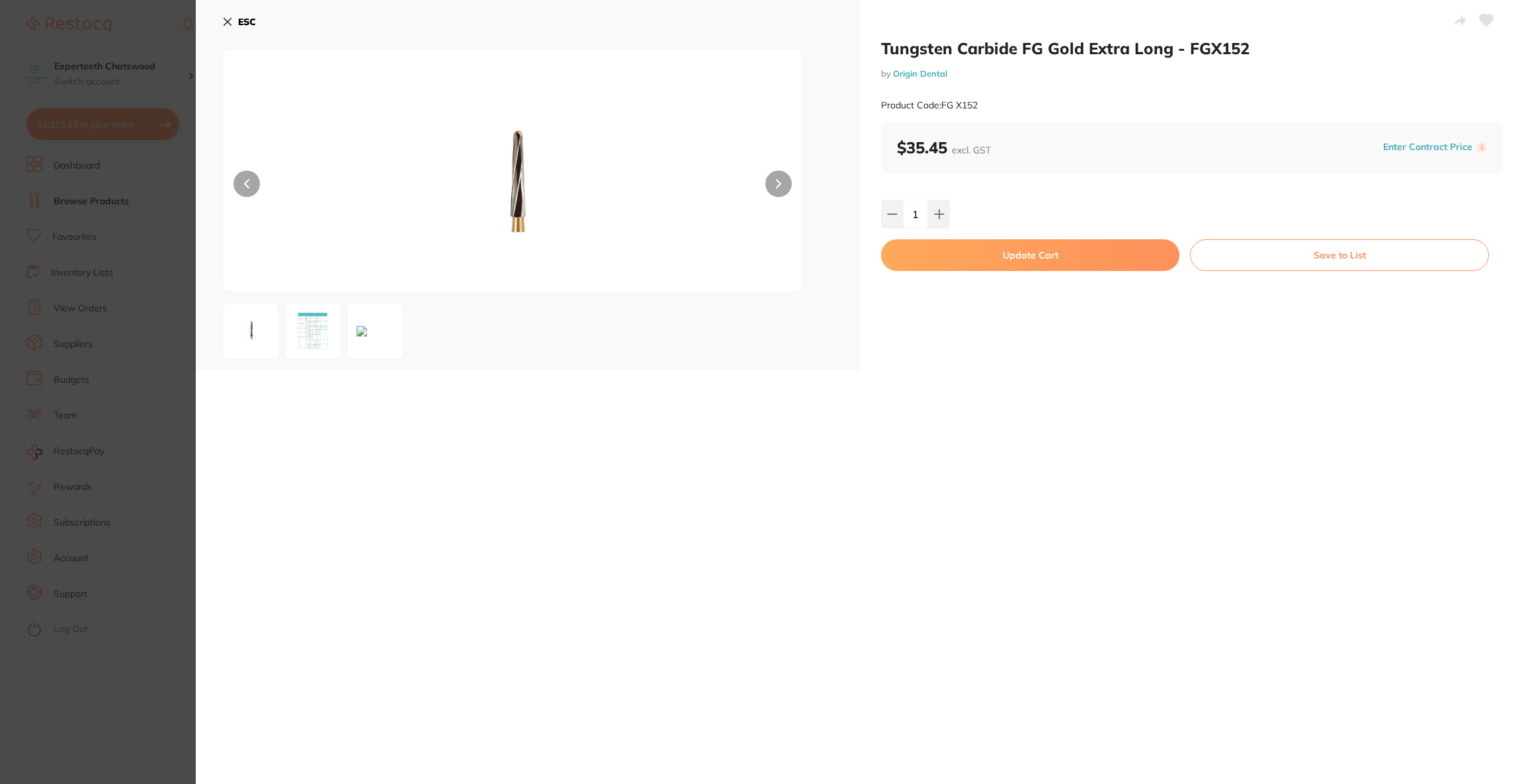
click at [973, 263] on button "Update Cart" at bounding box center [1030, 255] width 298 height 31
checkbox input "false"
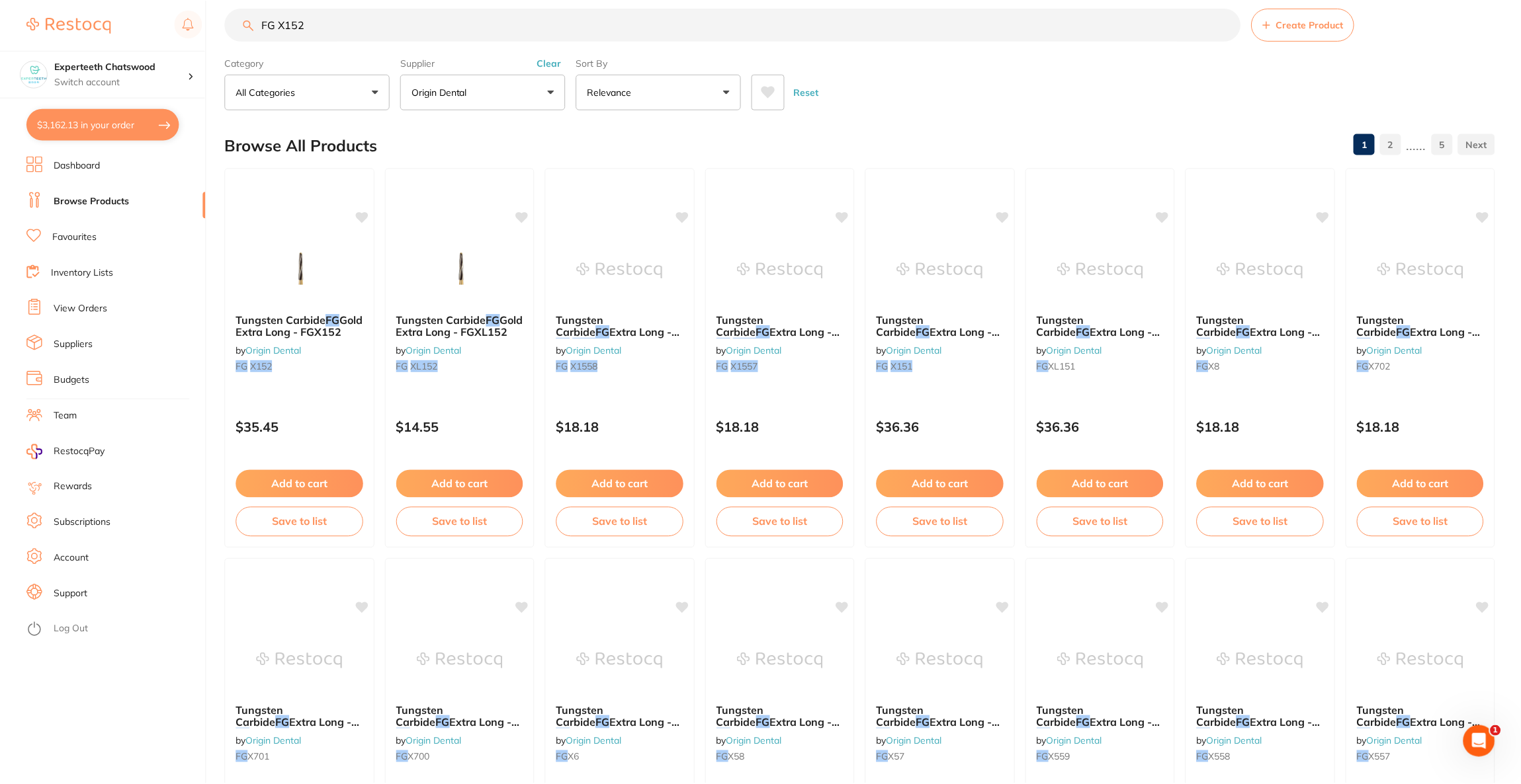
scroll to position [2345, 0]
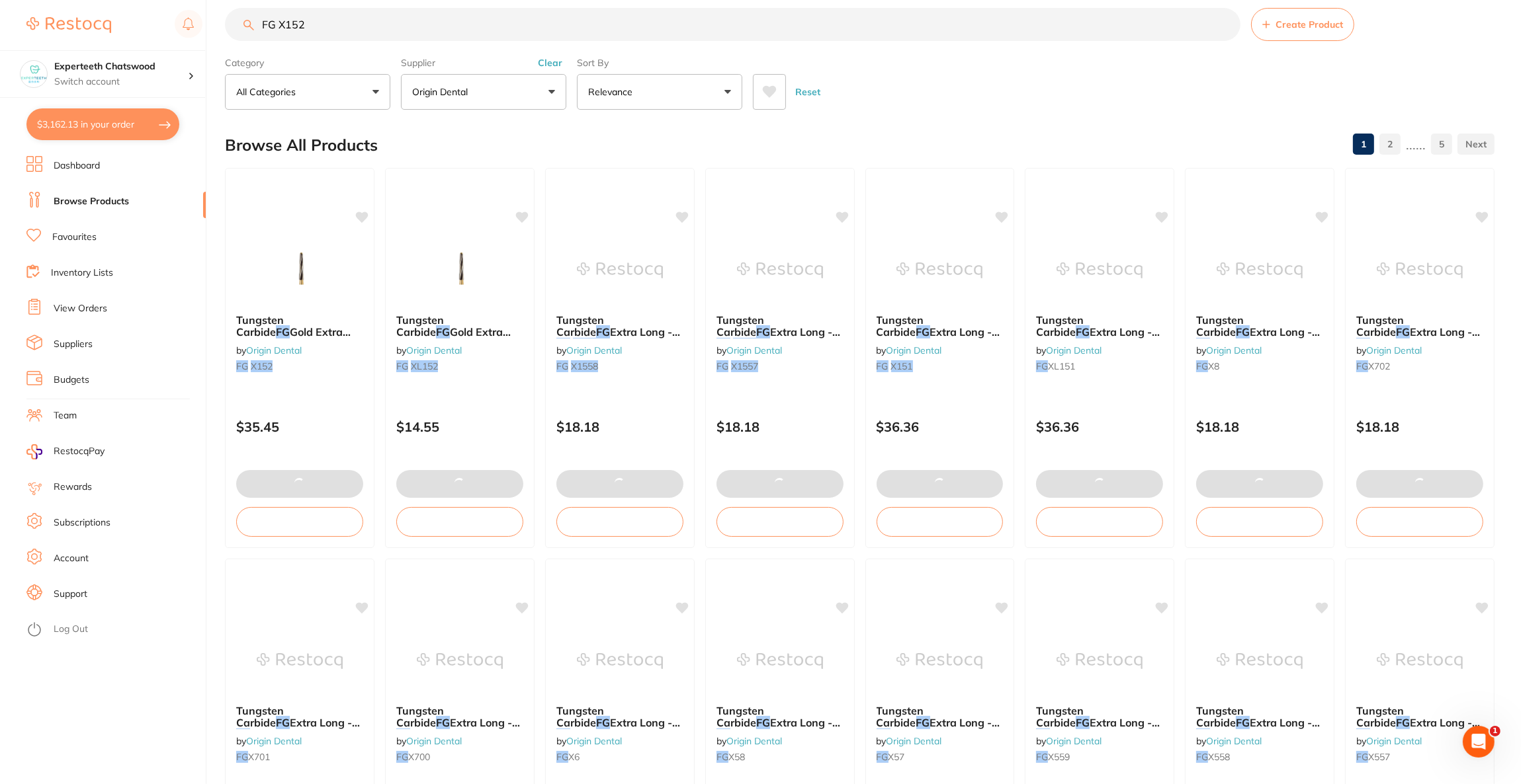
click at [53, 131] on button "$3,162.13 in your order" at bounding box center [103, 124] width 153 height 31
checkbox input "true"
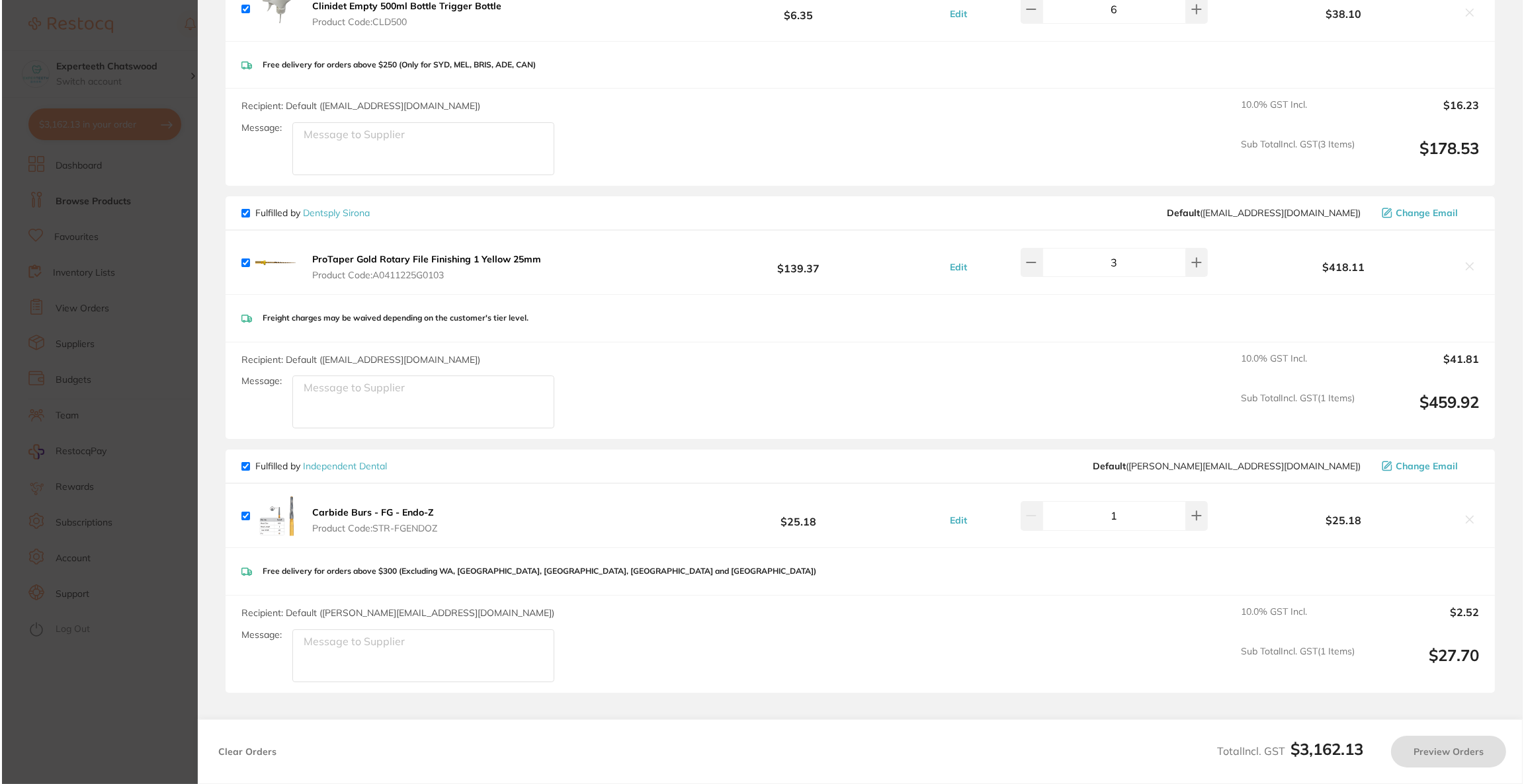
scroll to position [0, 0]
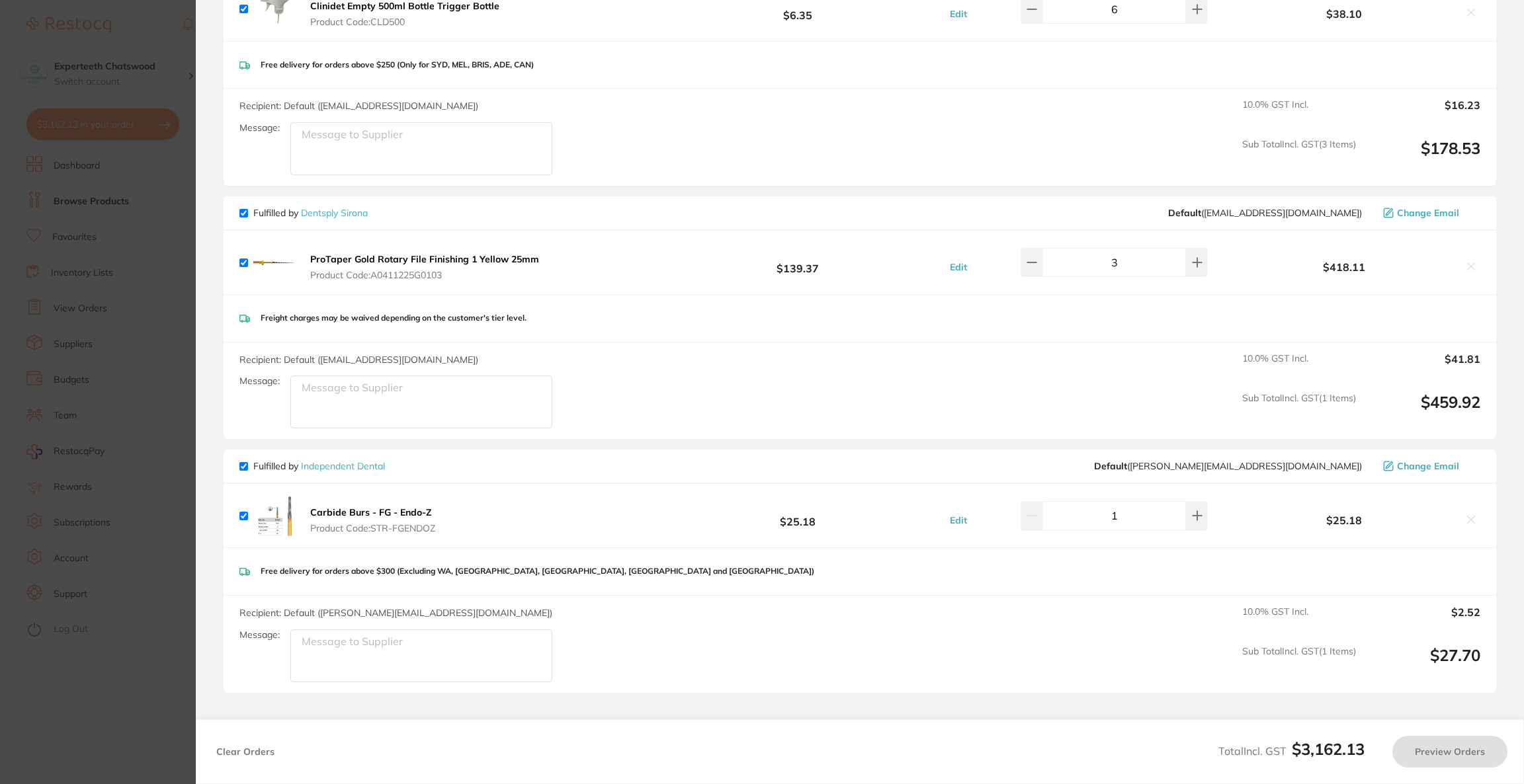
checkbox input "true"
click at [1468, 516] on icon at bounding box center [1471, 519] width 10 height 10
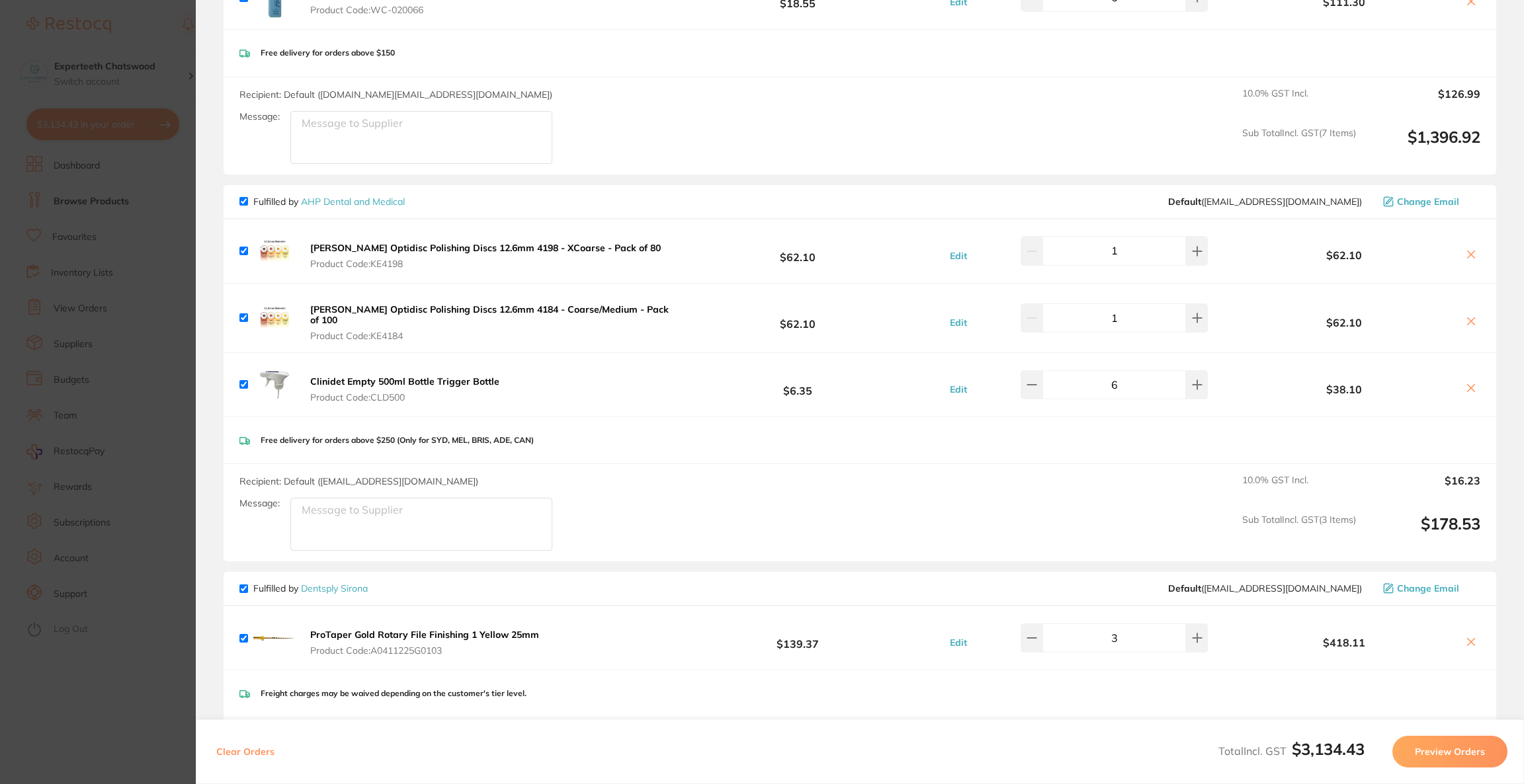
scroll to position [1959, 0]
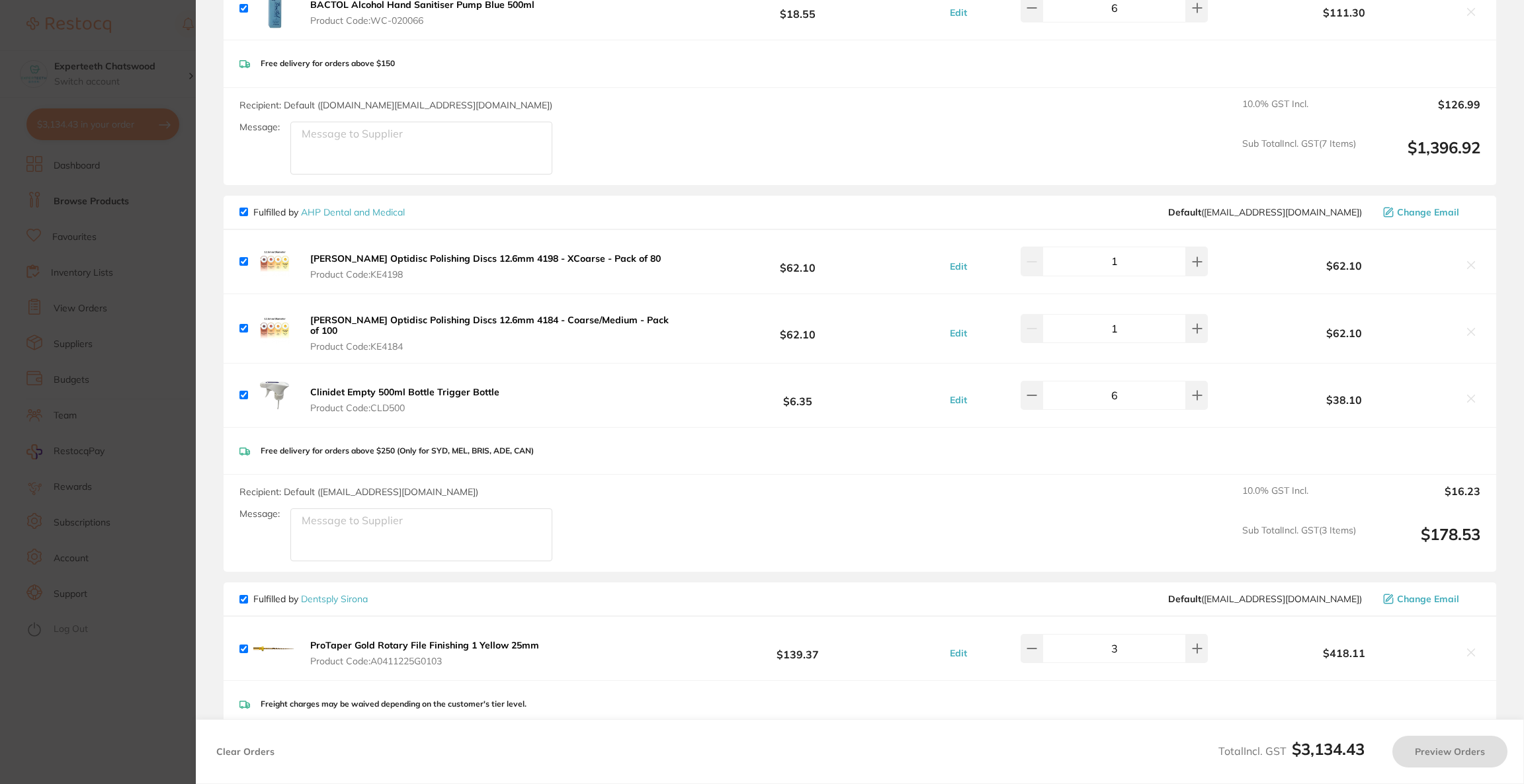
checkbox input "true"
click at [95, 387] on section "Update RRP Set your pre negotiated price for this item. Item Agreed RRP (excl. …" at bounding box center [762, 392] width 1524 height 784
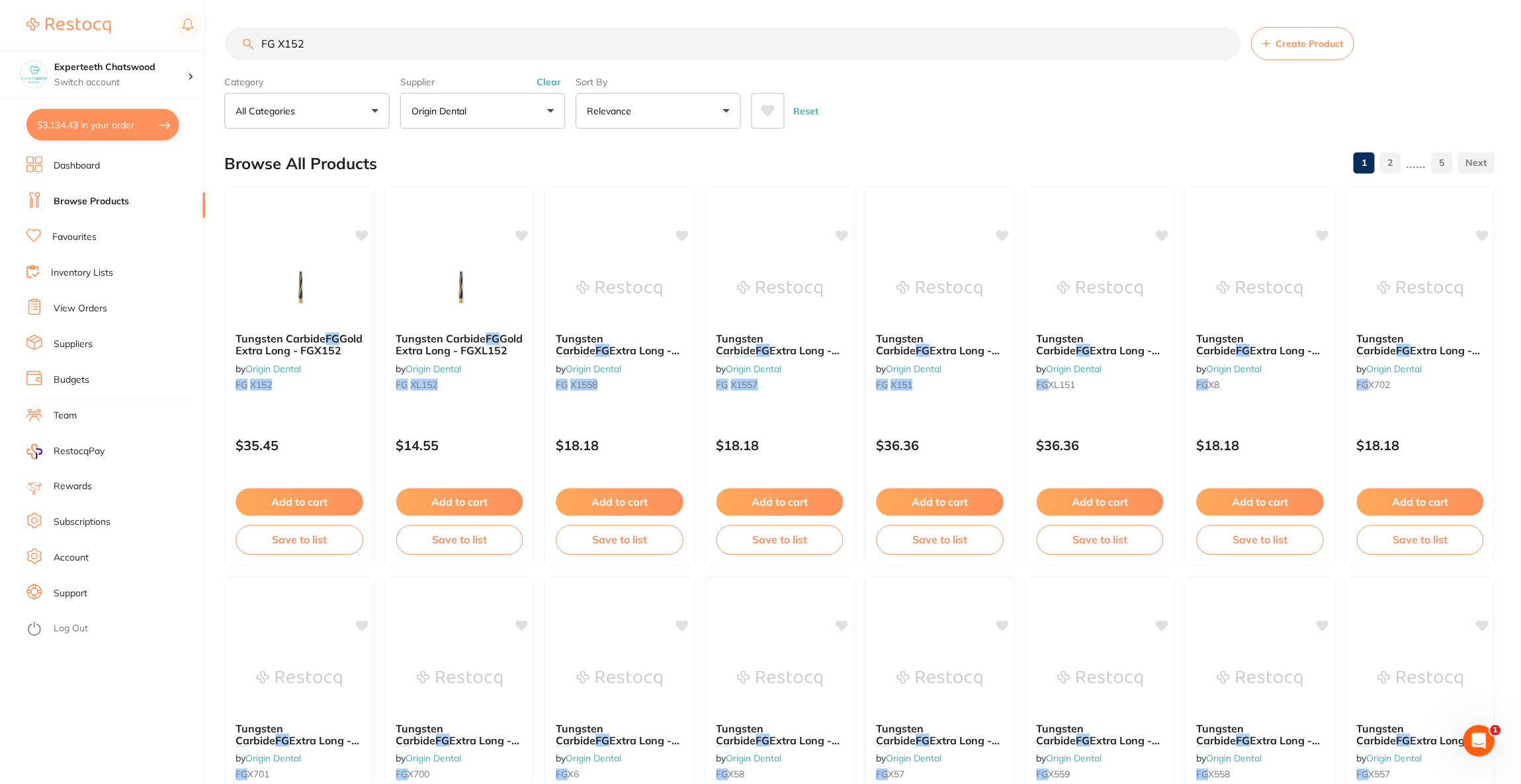
scroll to position [19, 0]
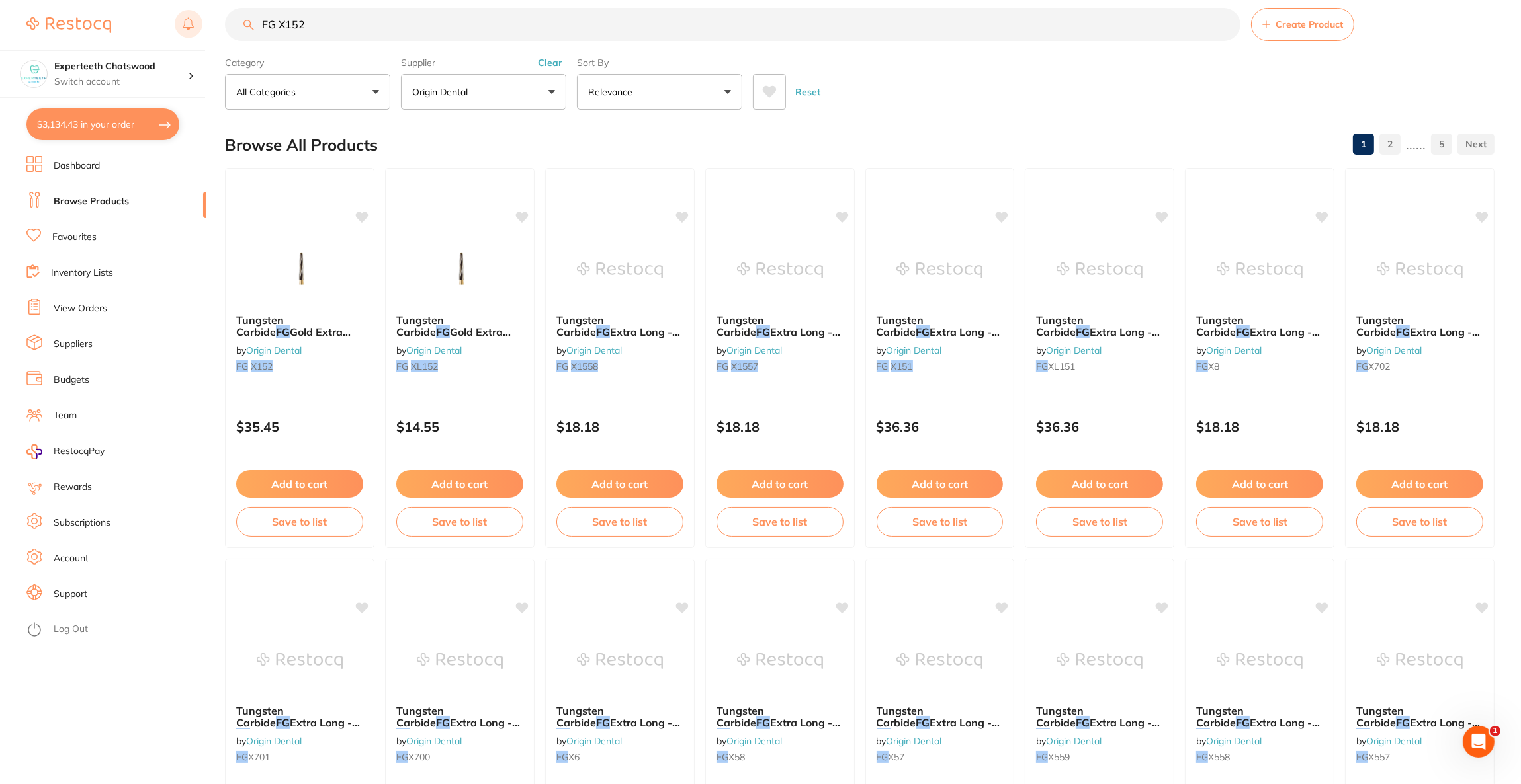
drag, startPoint x: 336, startPoint y: 27, endPoint x: 186, endPoint y: 27, distance: 150.0
click at [186, 27] on div "$3,134.43 Experteeth Chatswood Switch account Riaz [MEDICAL_DATA] Experteeth De…" at bounding box center [760, 373] width 1521 height 784
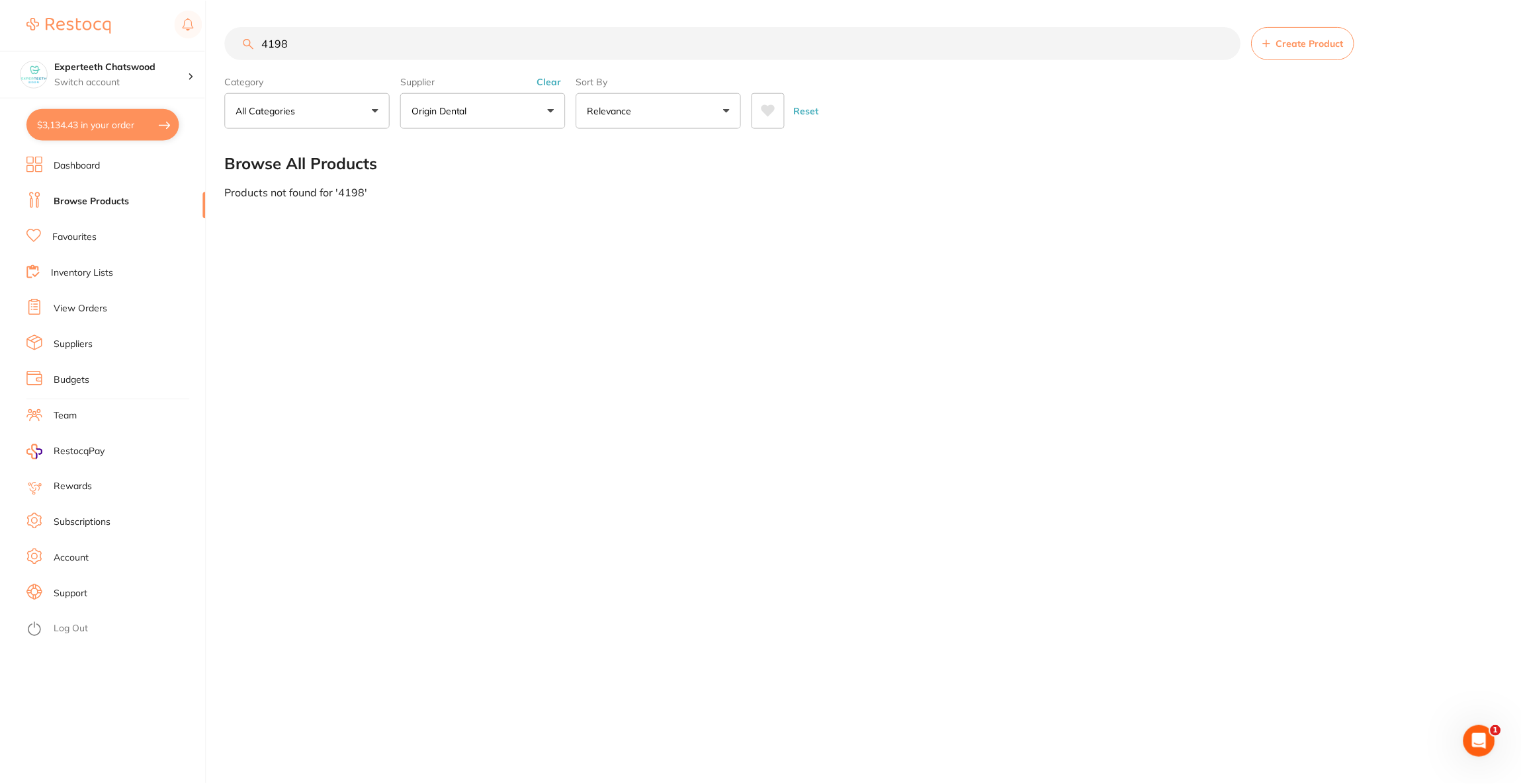
scroll to position [0, 0]
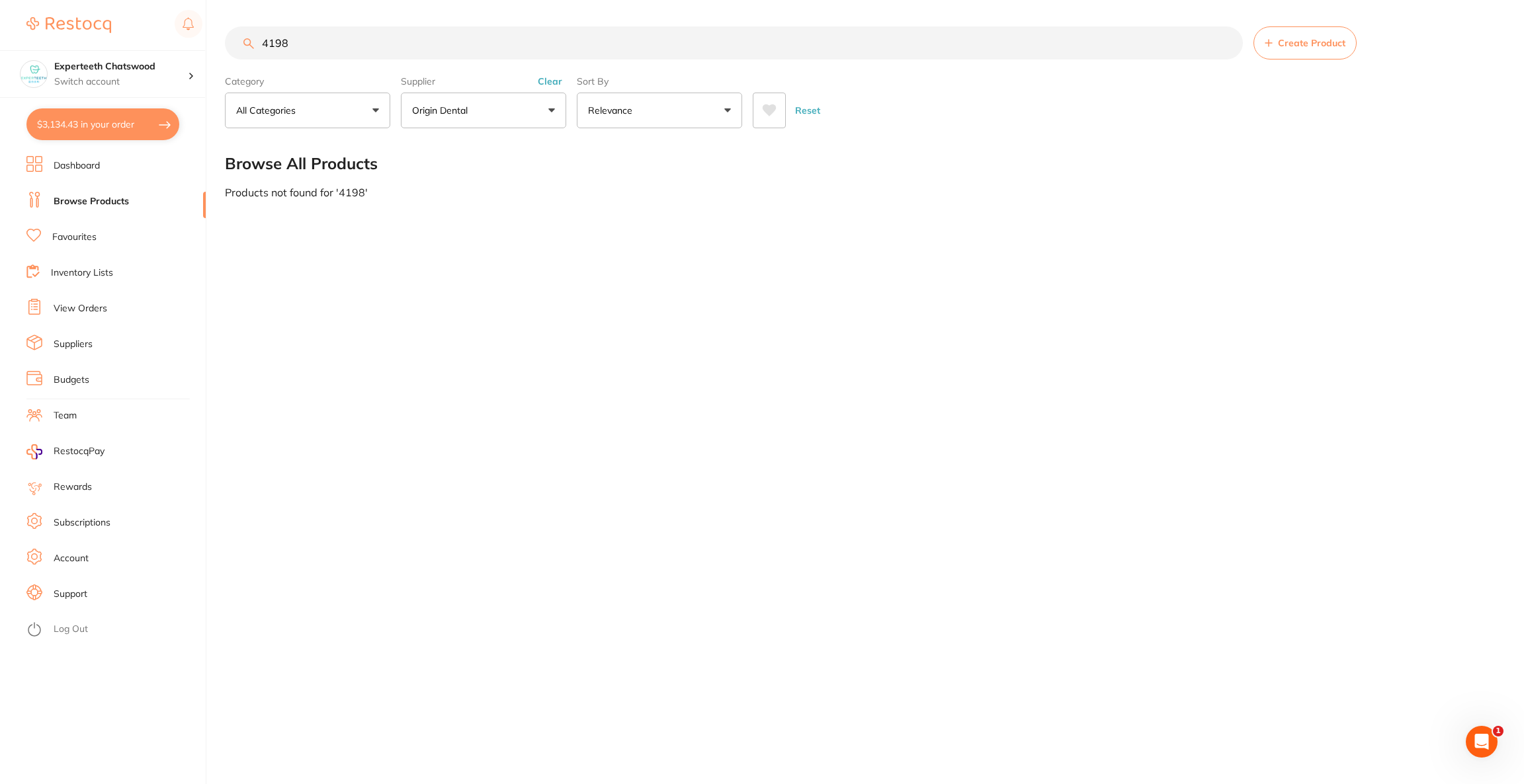
click at [451, 111] on p "Origin Dental" at bounding box center [442, 110] width 61 height 13
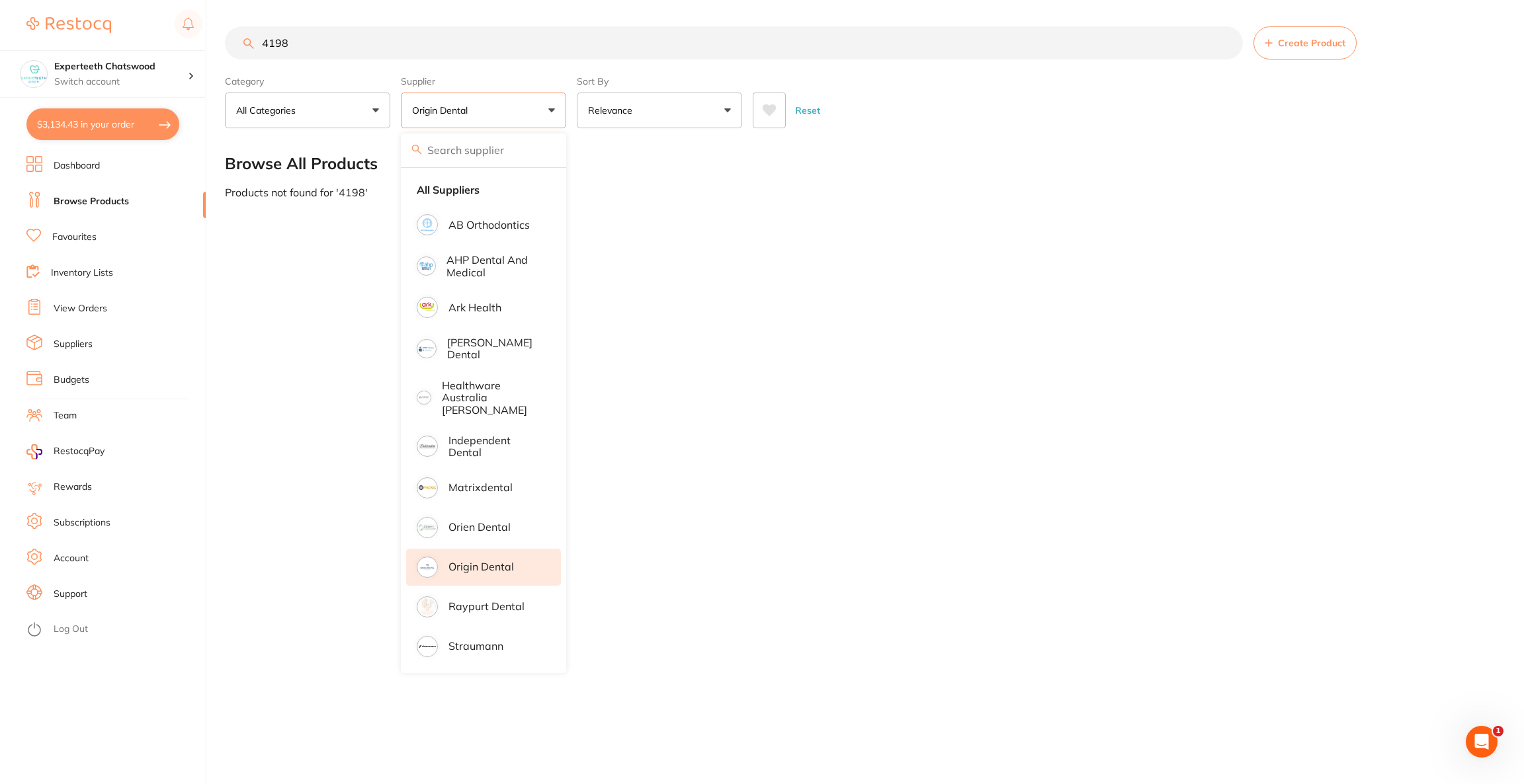
click at [479, 561] on li "Origin Dental" at bounding box center [483, 567] width 155 height 37
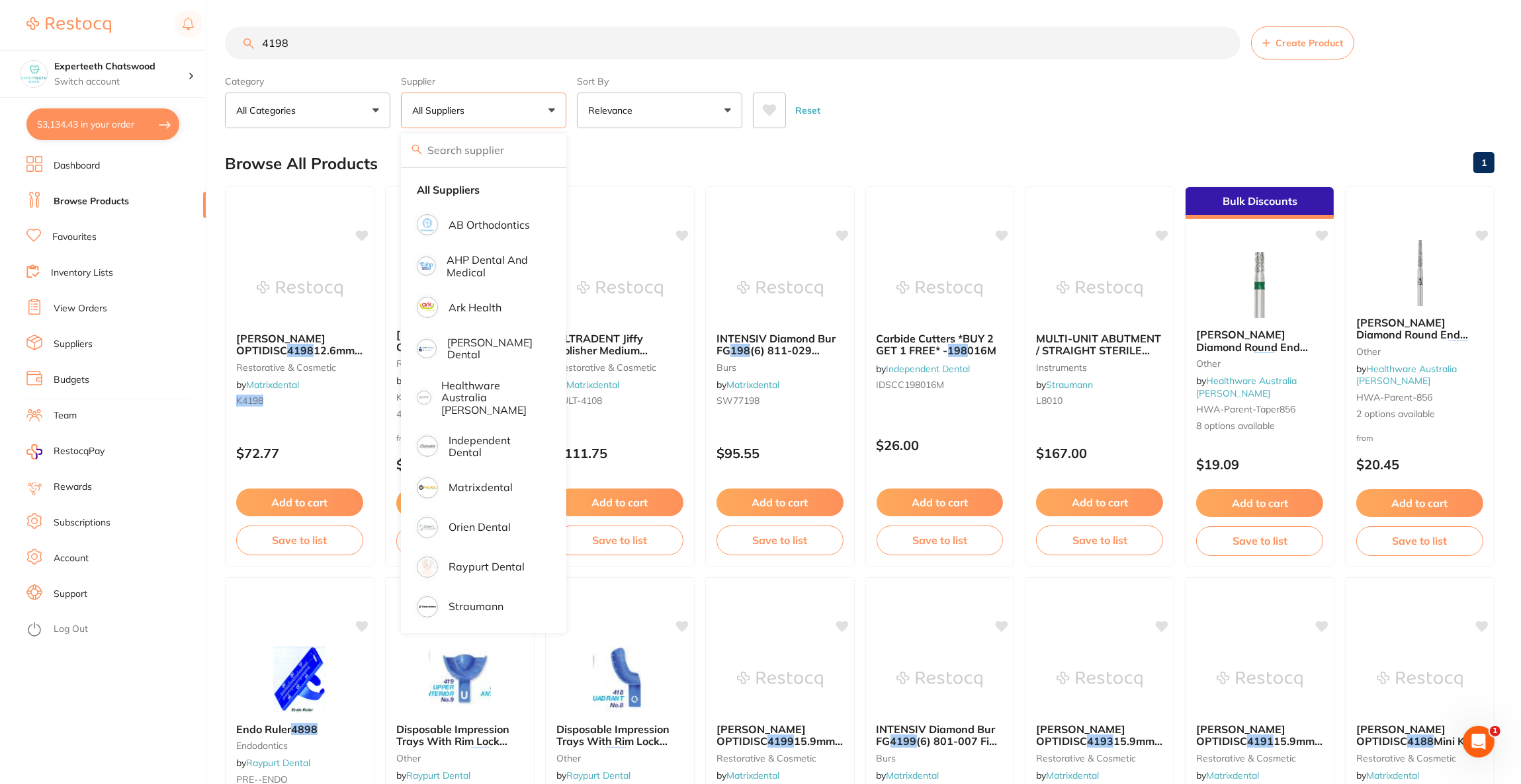
drag, startPoint x: 923, startPoint y: 137, endPoint x: 713, endPoint y: 131, distance: 210.1
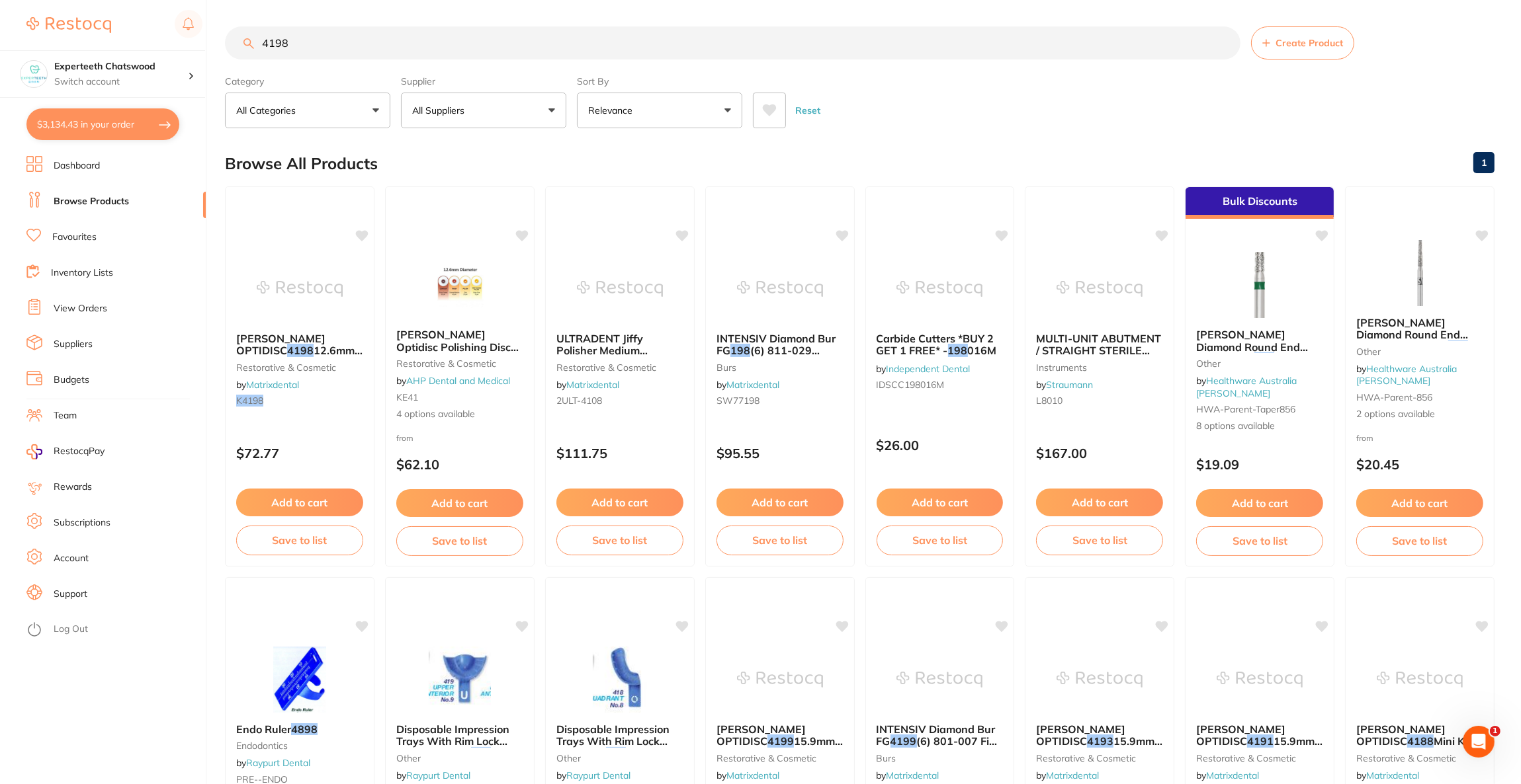
click at [107, 116] on button "$3,134.43 in your order" at bounding box center [103, 124] width 153 height 31
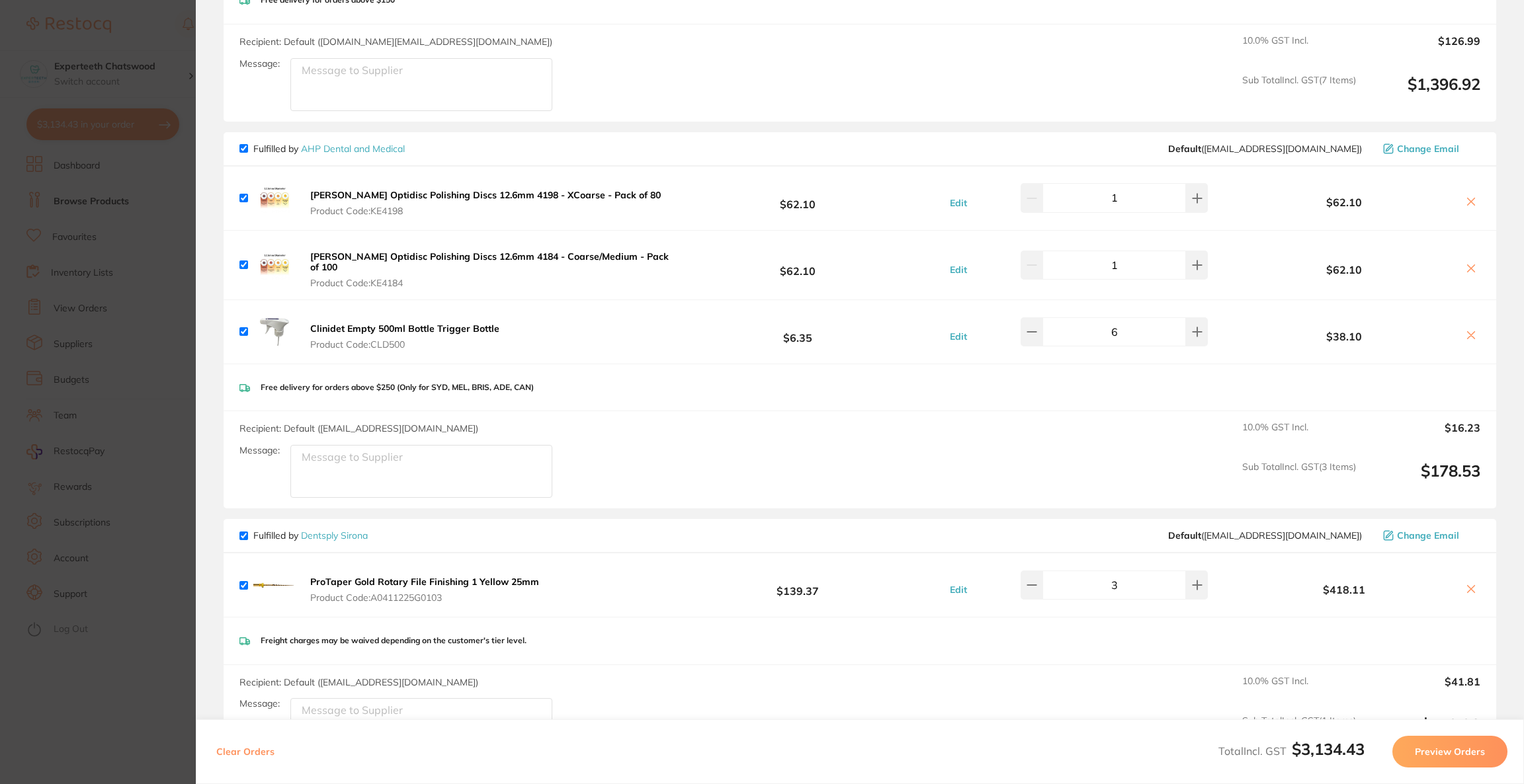
scroll to position [1959, 0]
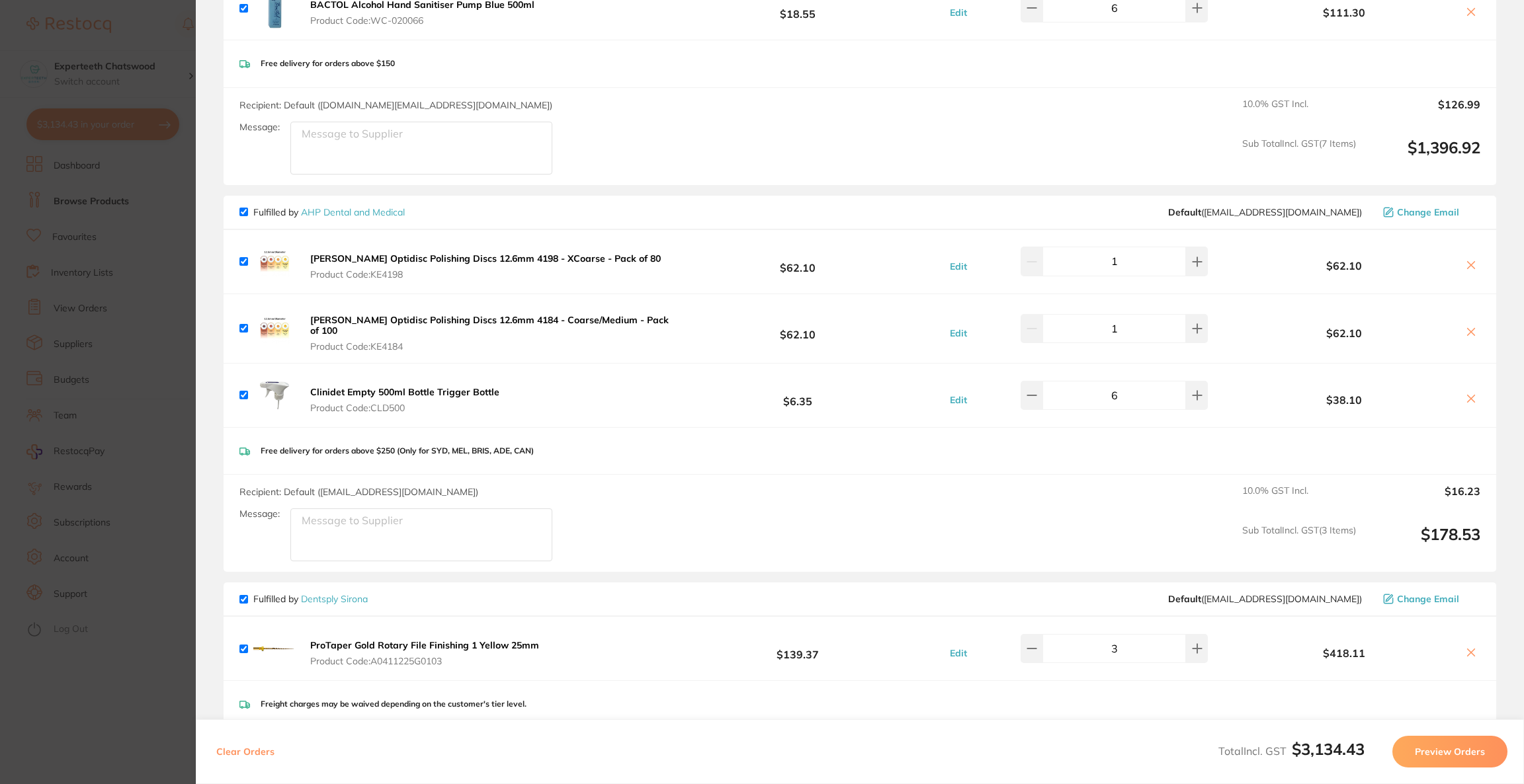
drag, startPoint x: 163, startPoint y: 205, endPoint x: 150, endPoint y: 213, distance: 15.3
click at [162, 208] on section "Update RRP Set your pre negotiated price for this item. Item Agreed RRP (excl. …" at bounding box center [762, 392] width 1524 height 784
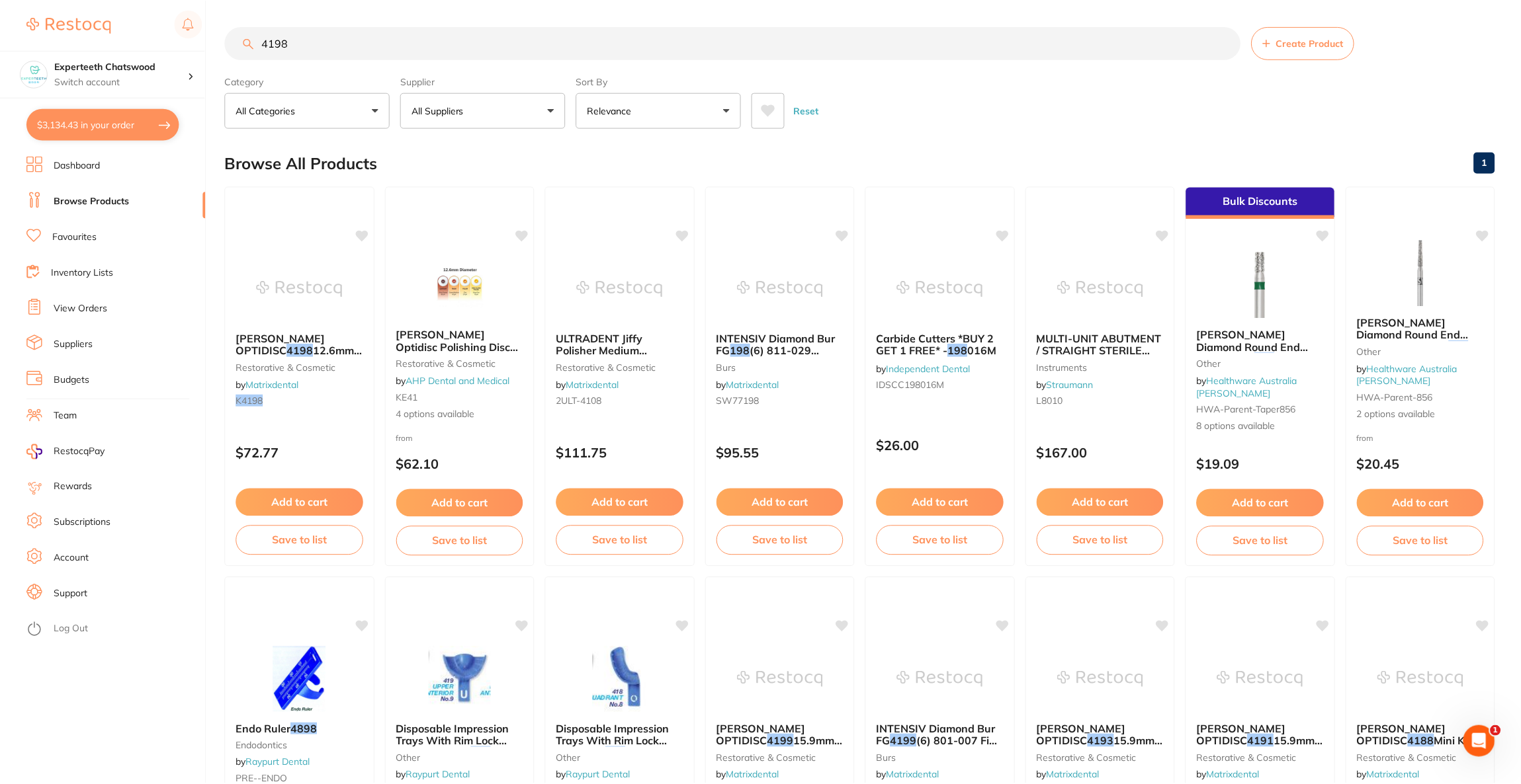
scroll to position [3, 0]
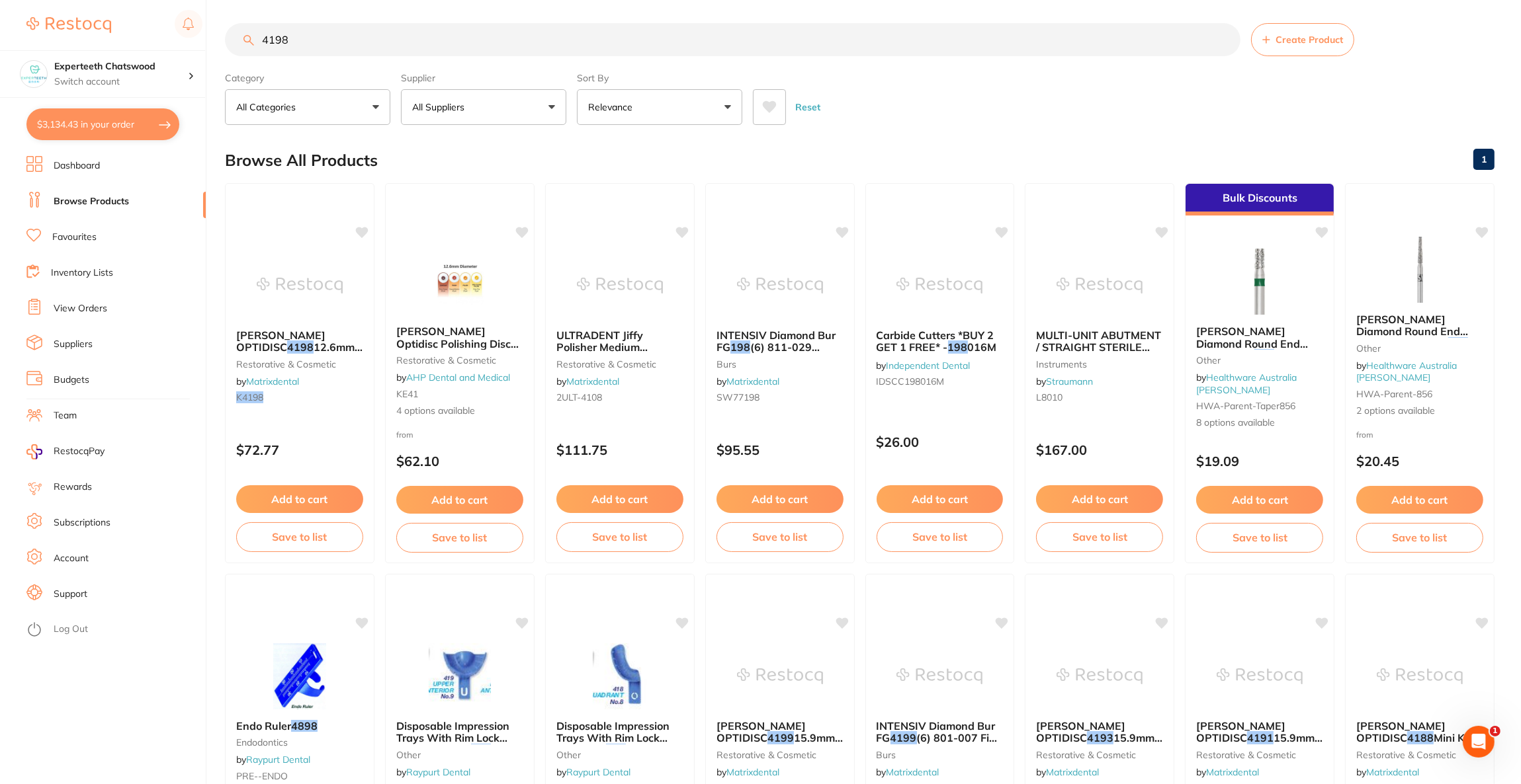
drag, startPoint x: 313, startPoint y: 35, endPoint x: 112, endPoint y: 27, distance: 201.2
click at [112, 27] on div "$3,134.43 Experteeth Chatswood Switch account Riaz [MEDICAL_DATA] Experteeth De…" at bounding box center [760, 389] width 1521 height 784
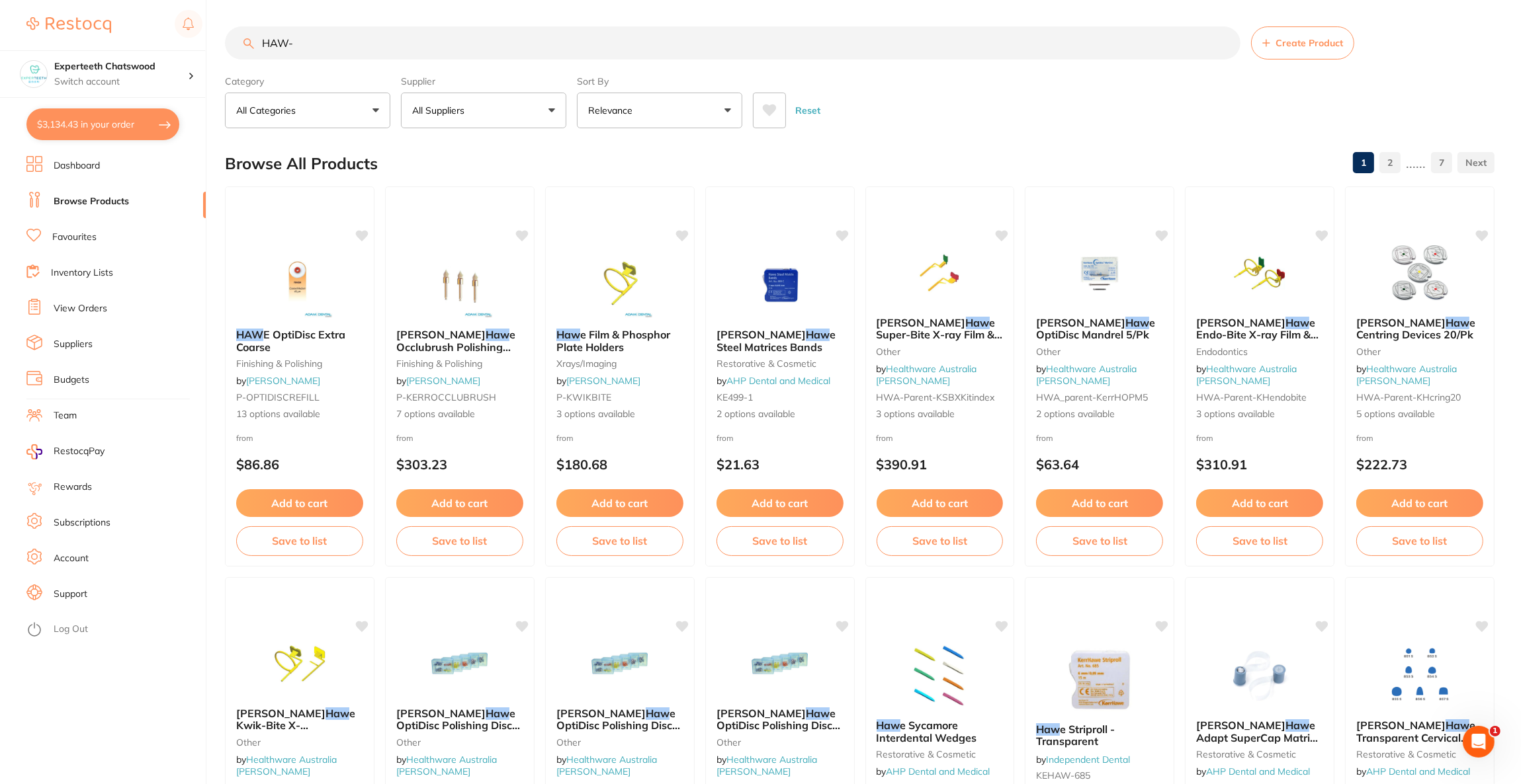
scroll to position [0, 0]
click at [513, 112] on button "All Suppliers" at bounding box center [483, 111] width 166 height 36
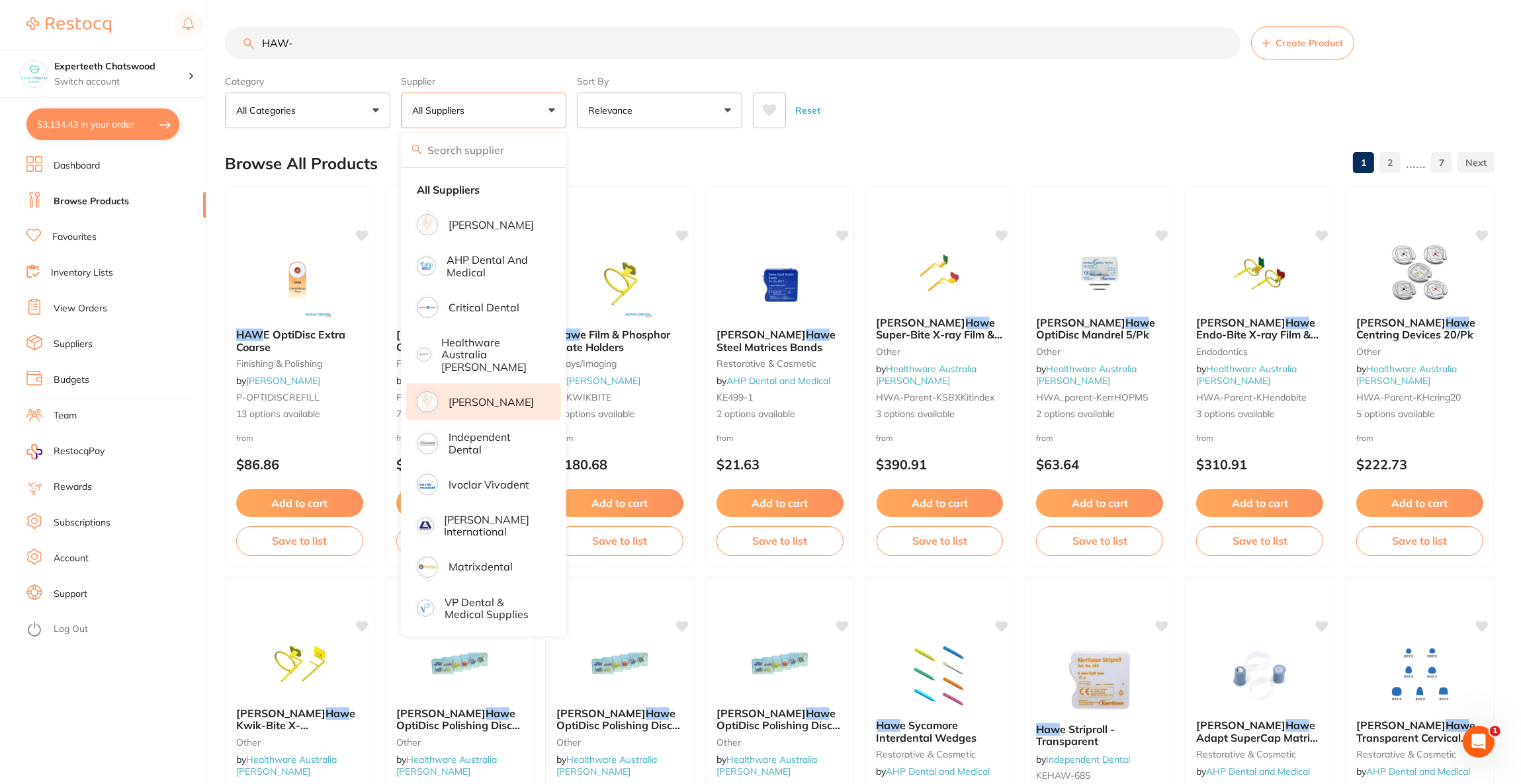
click at [513, 396] on p "[PERSON_NAME]" at bounding box center [491, 401] width 86 height 12
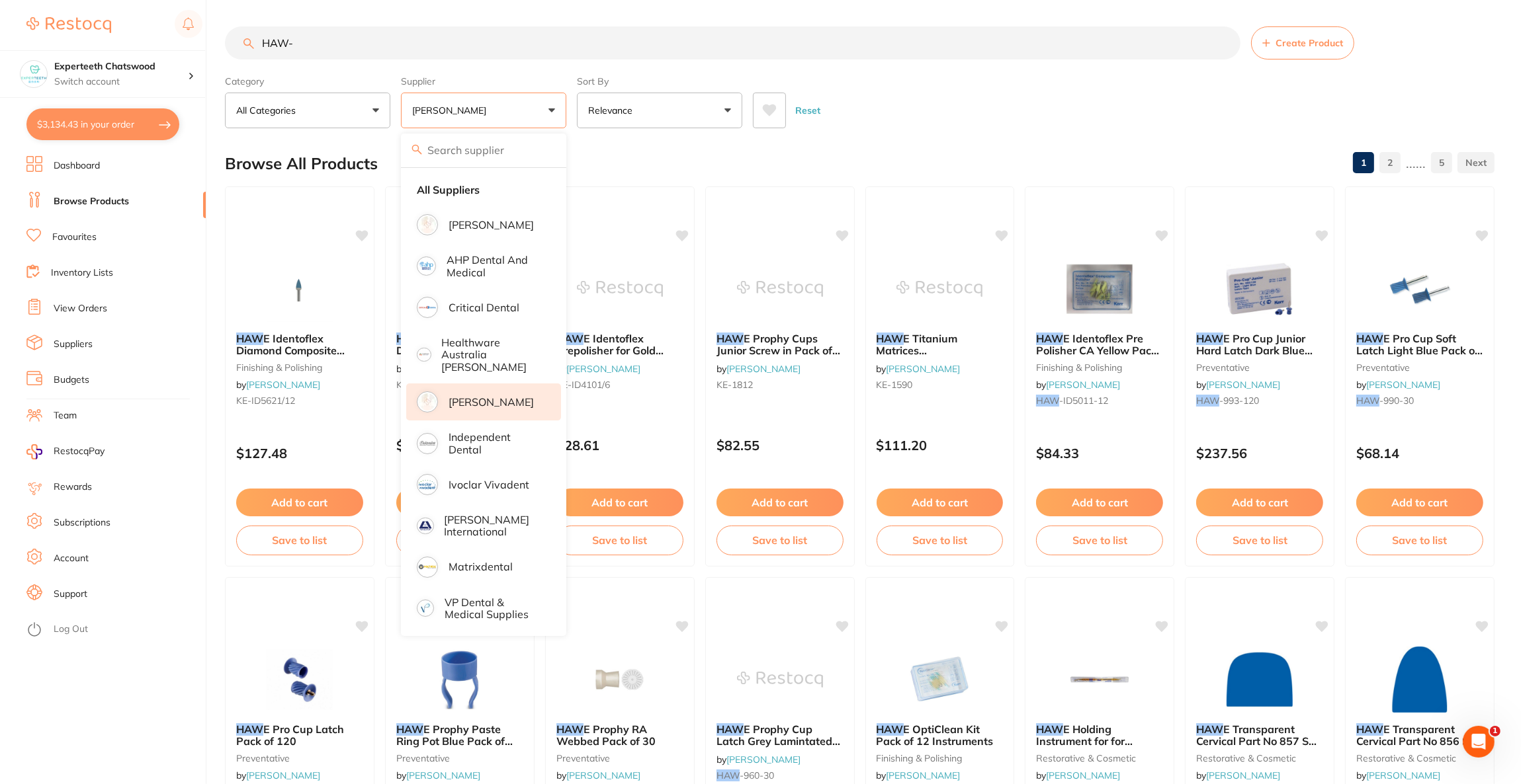
click at [1058, 109] on div "Reset" at bounding box center [1119, 105] width 731 height 46
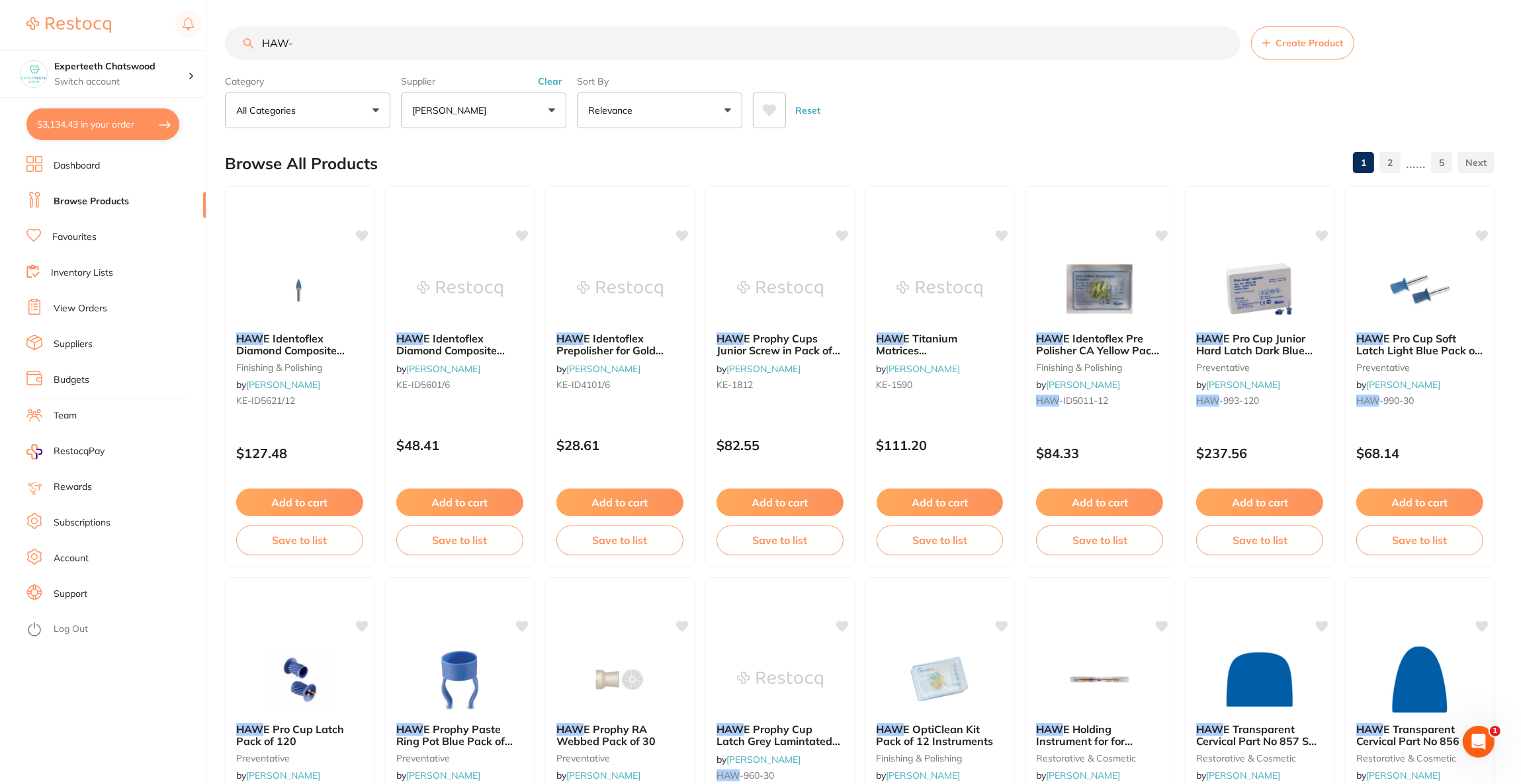
click at [377, 57] on input "HAW-" at bounding box center [733, 43] width 1015 height 33
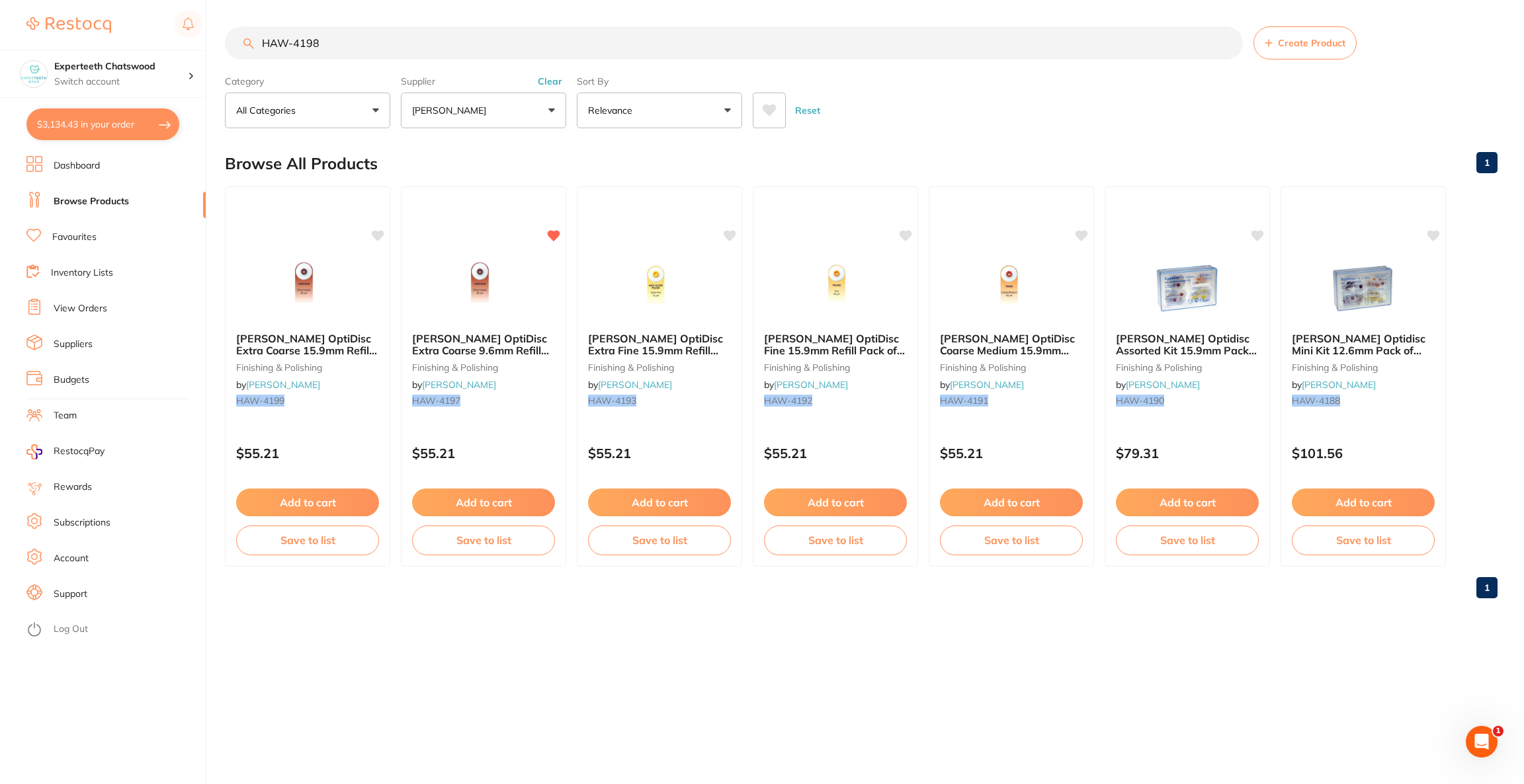
type input "HAW-4198"
click at [47, 122] on button "$3,134.43 in your order" at bounding box center [103, 124] width 153 height 31
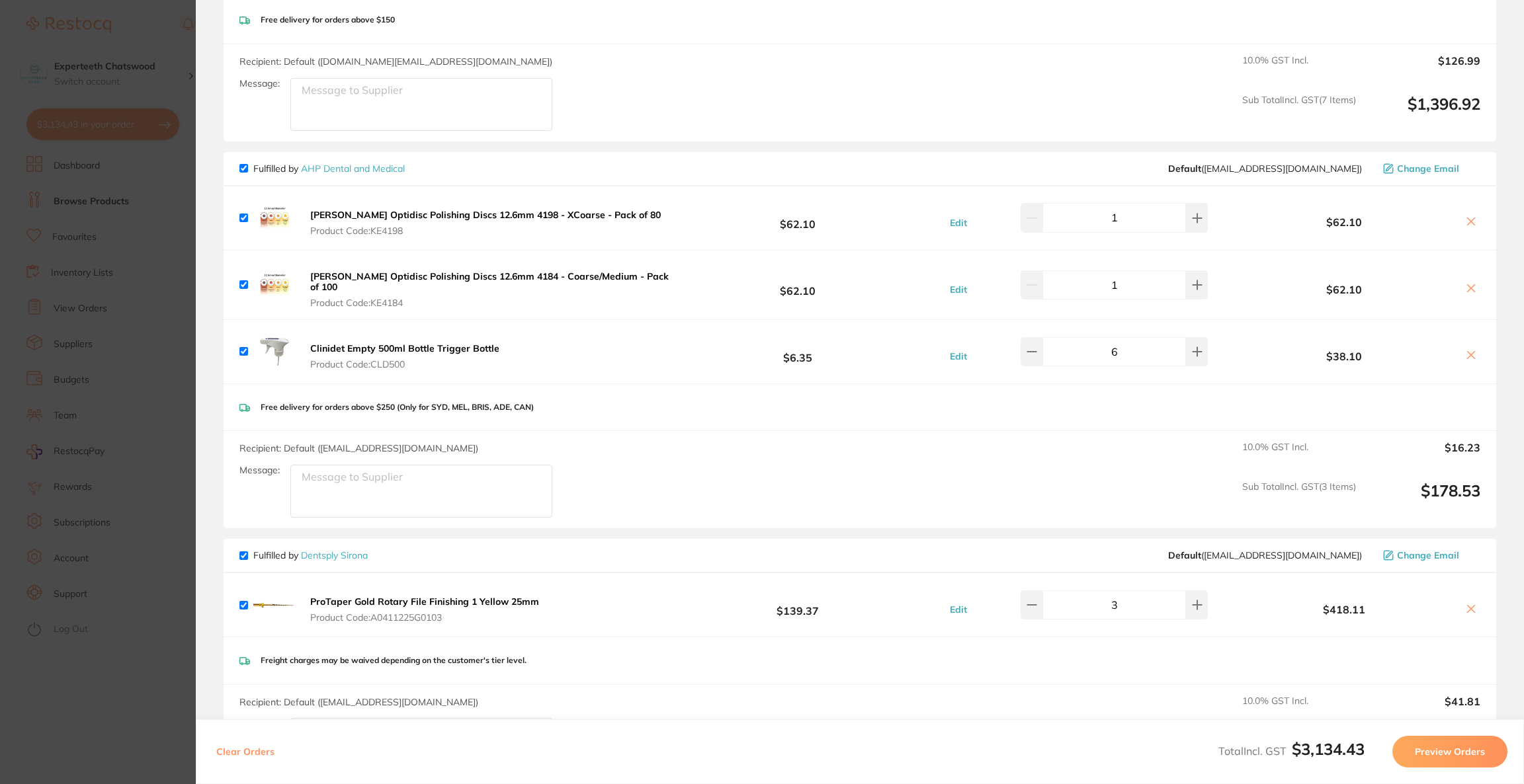
scroll to position [1959, 0]
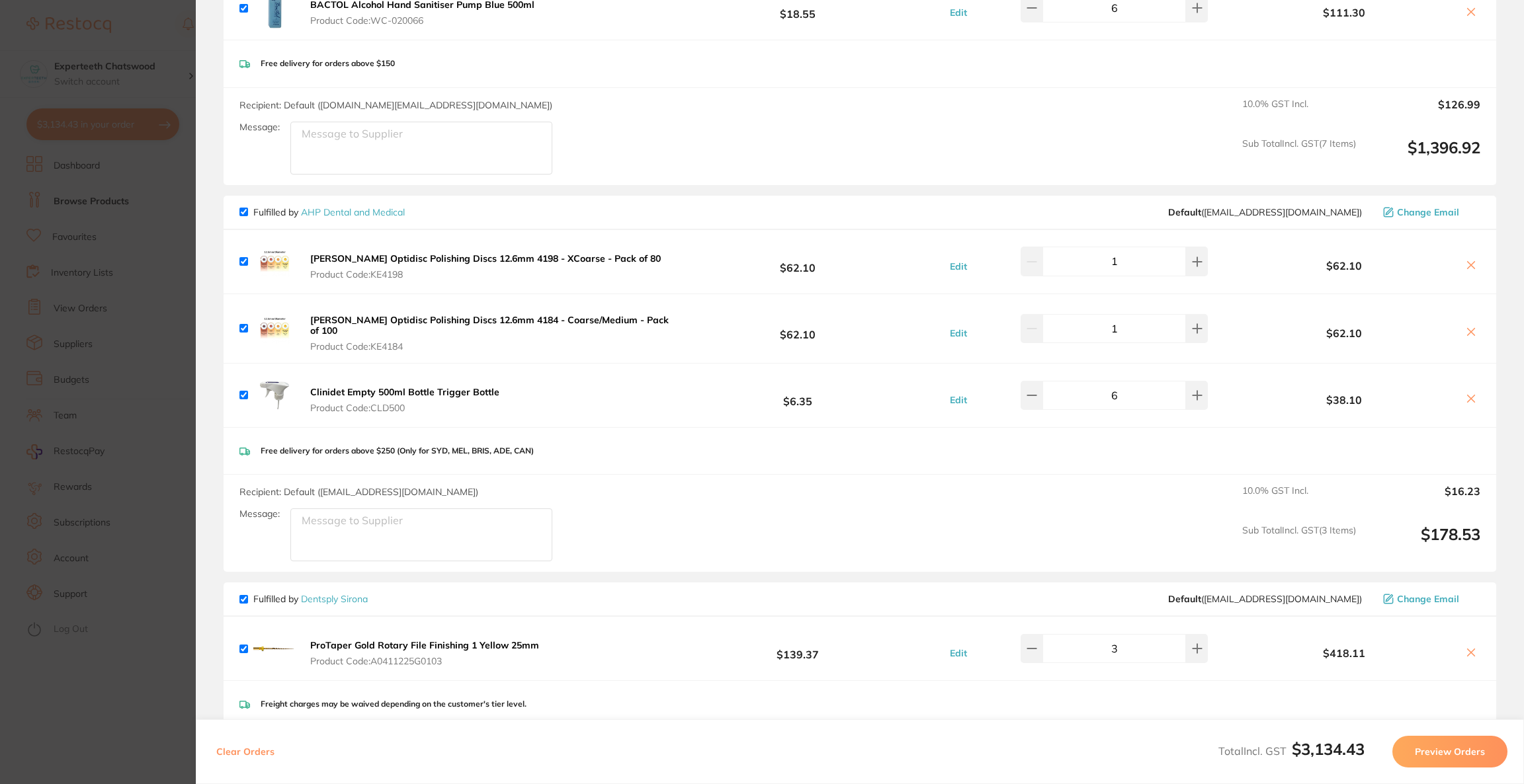
click at [1466, 263] on icon at bounding box center [1471, 264] width 10 height 10
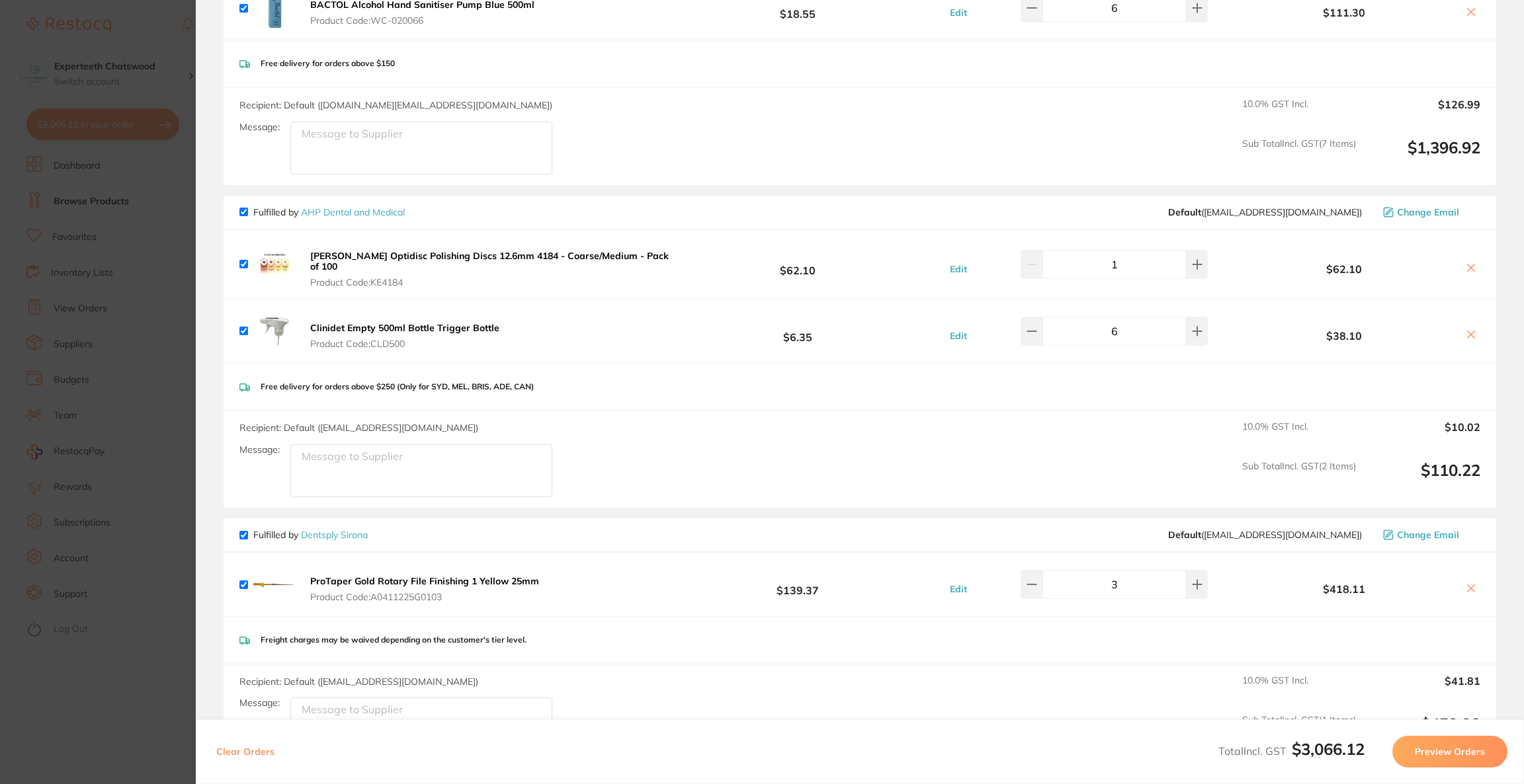
click at [1466, 263] on icon at bounding box center [1471, 267] width 10 height 10
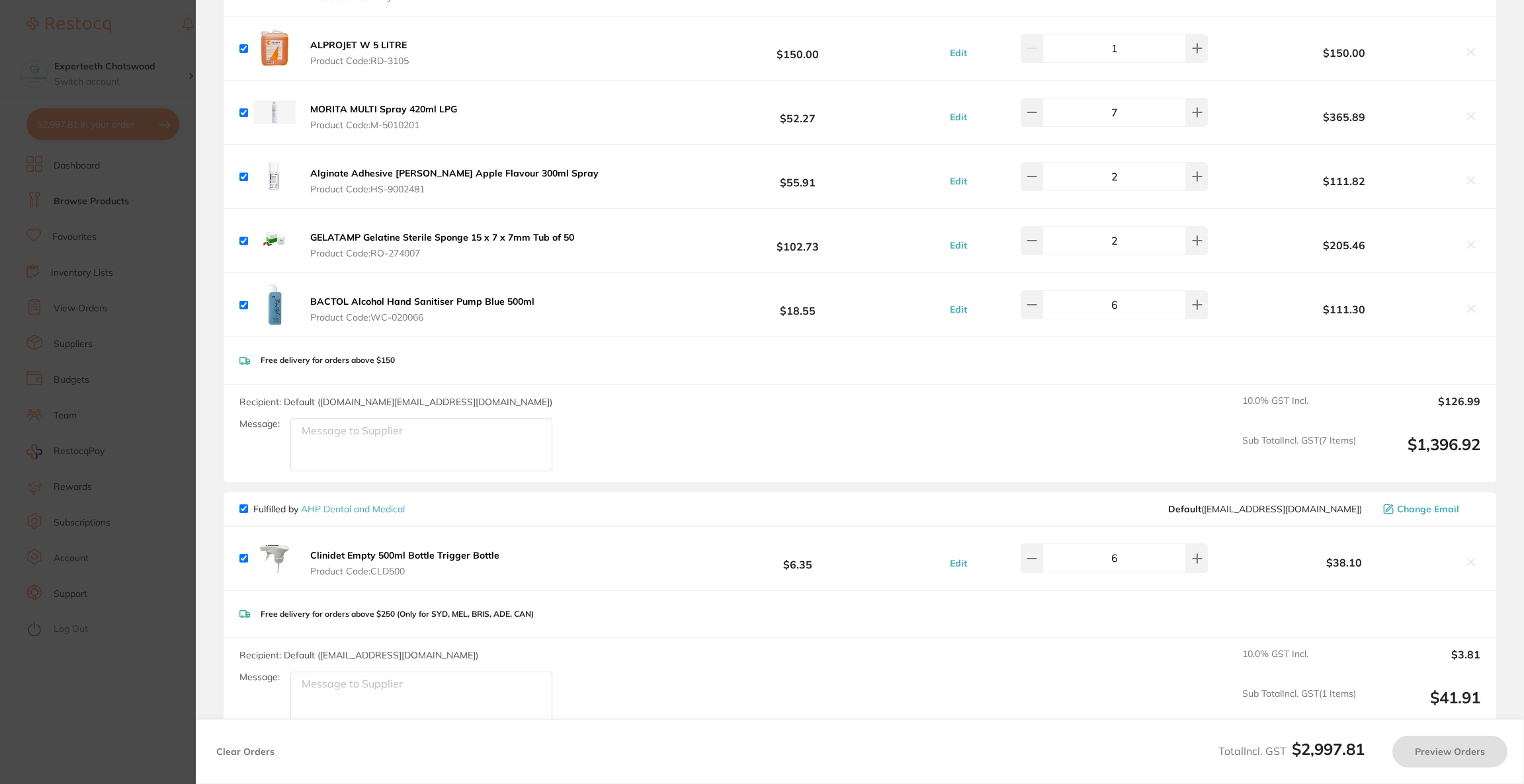
scroll to position [1464, 0]
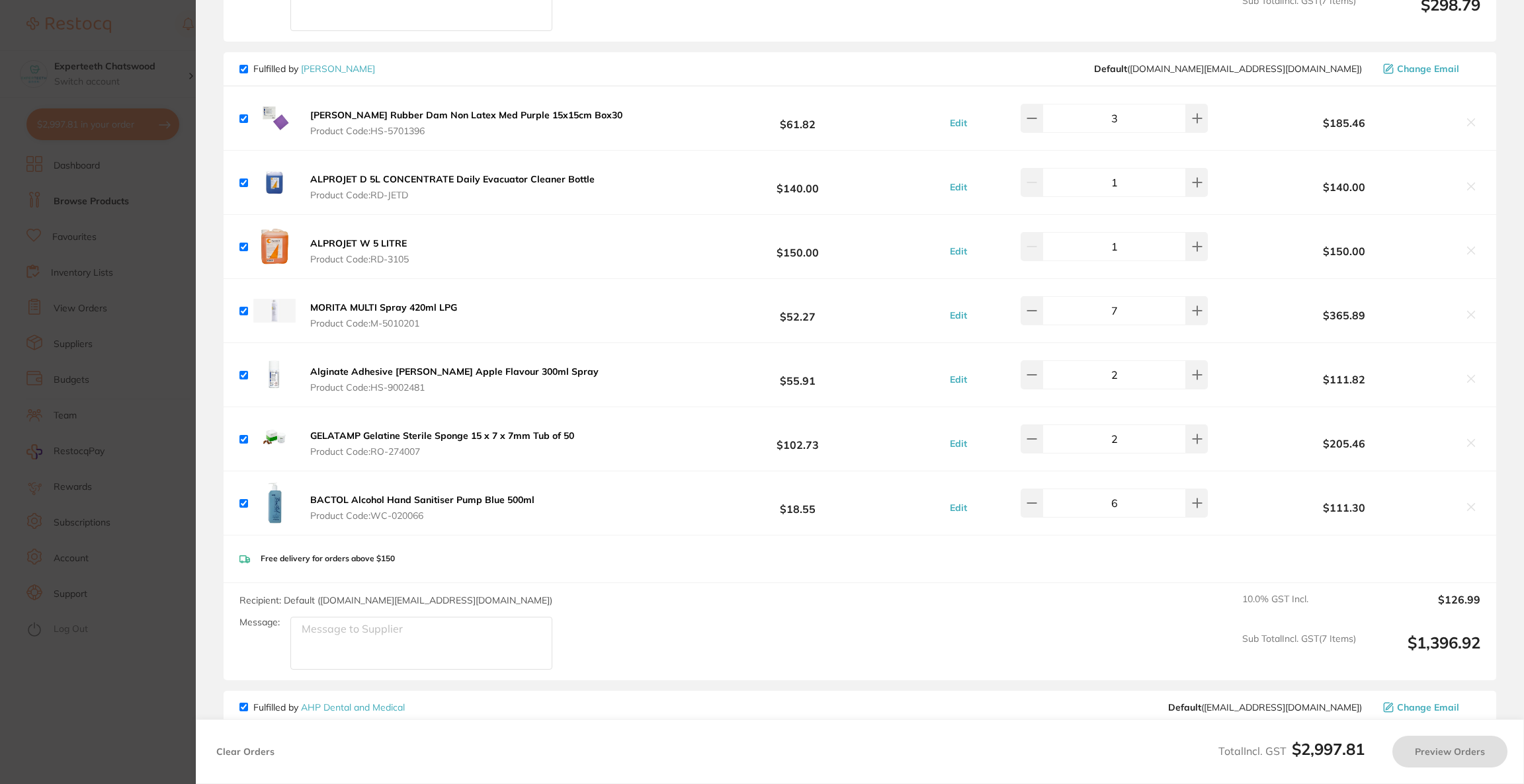
checkbox input "true"
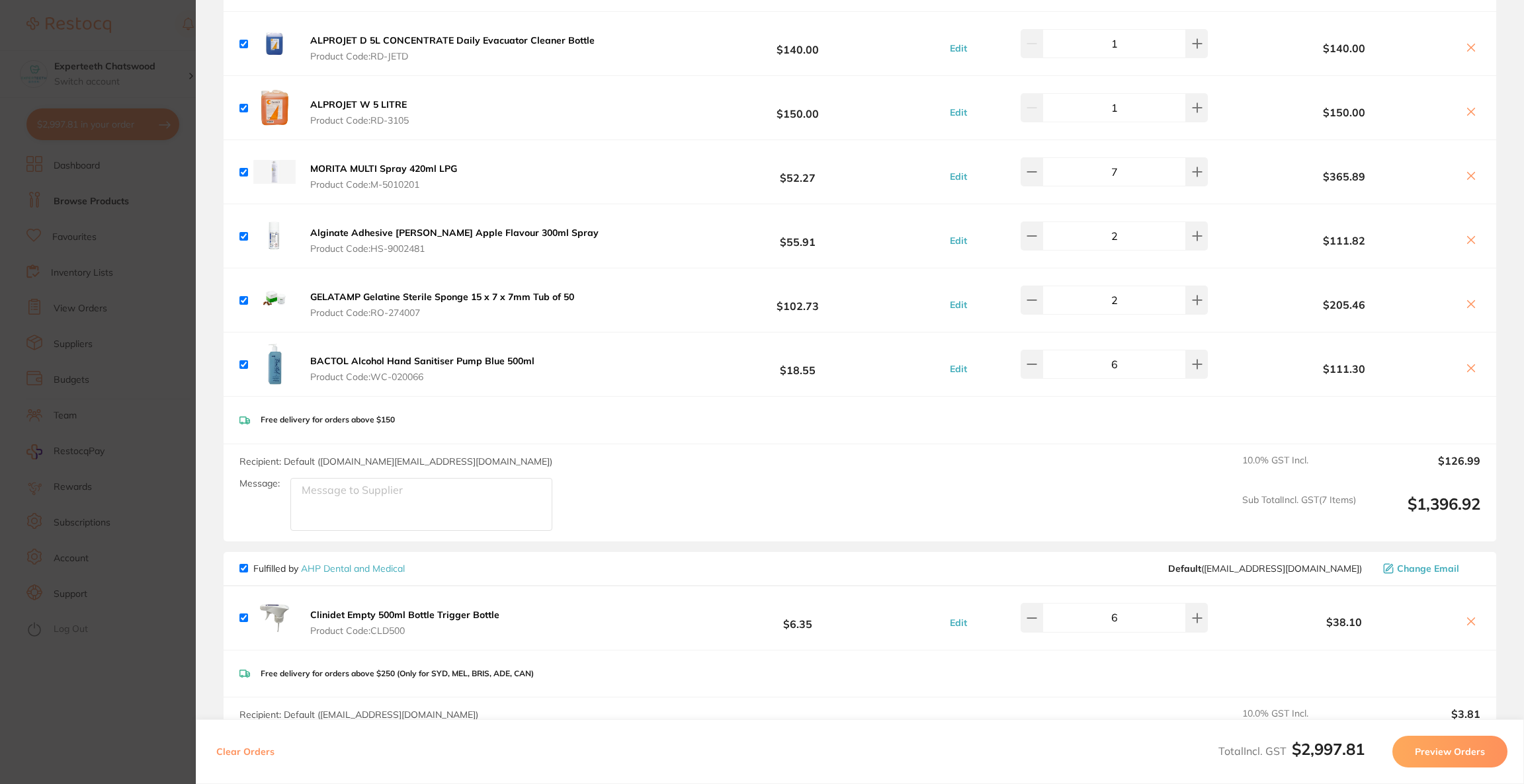
scroll to position [1761, 0]
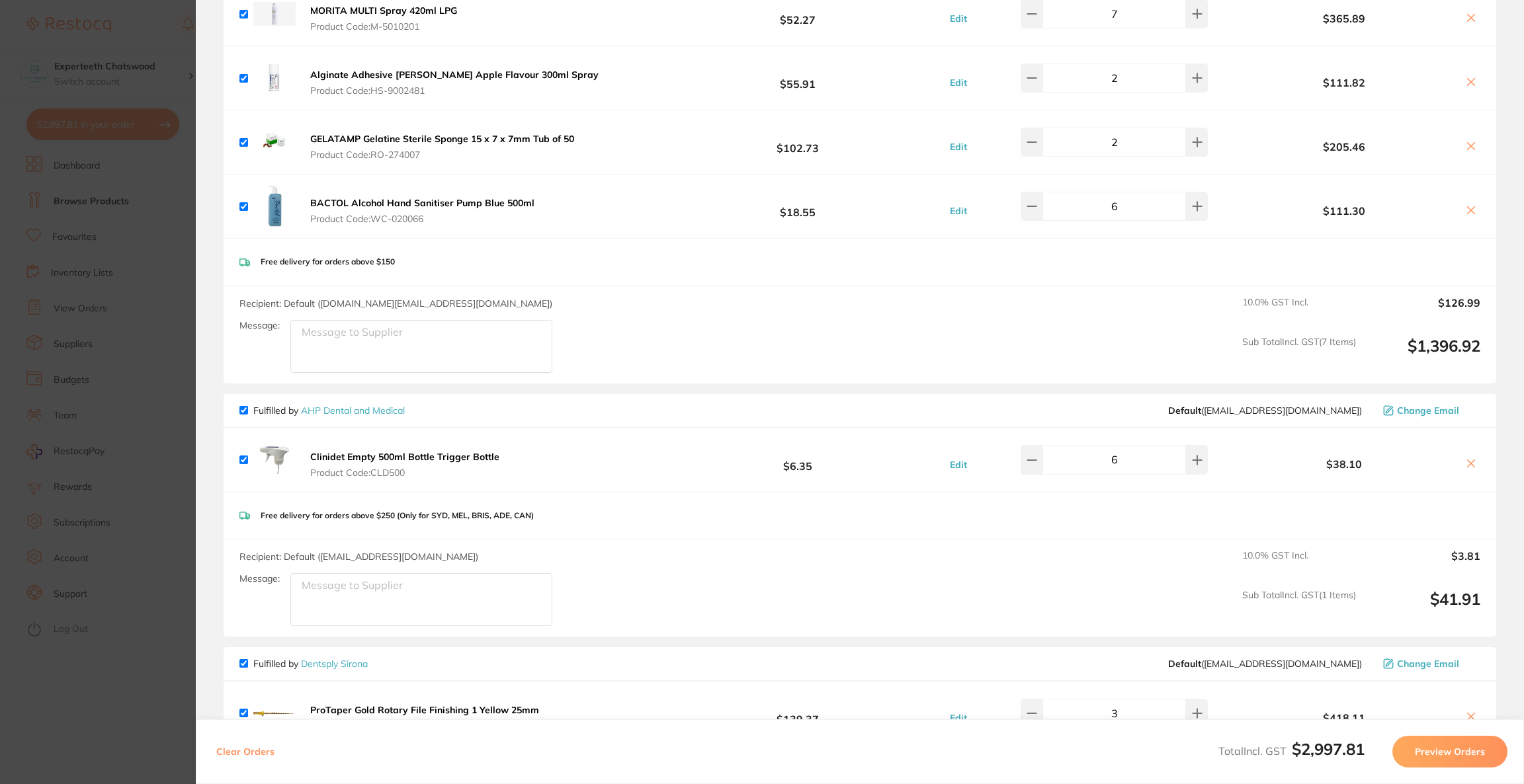
click at [125, 428] on section "Update RRP Set your pre negotiated price for this item. Item Agreed RRP (excl. …" at bounding box center [762, 392] width 1524 height 784
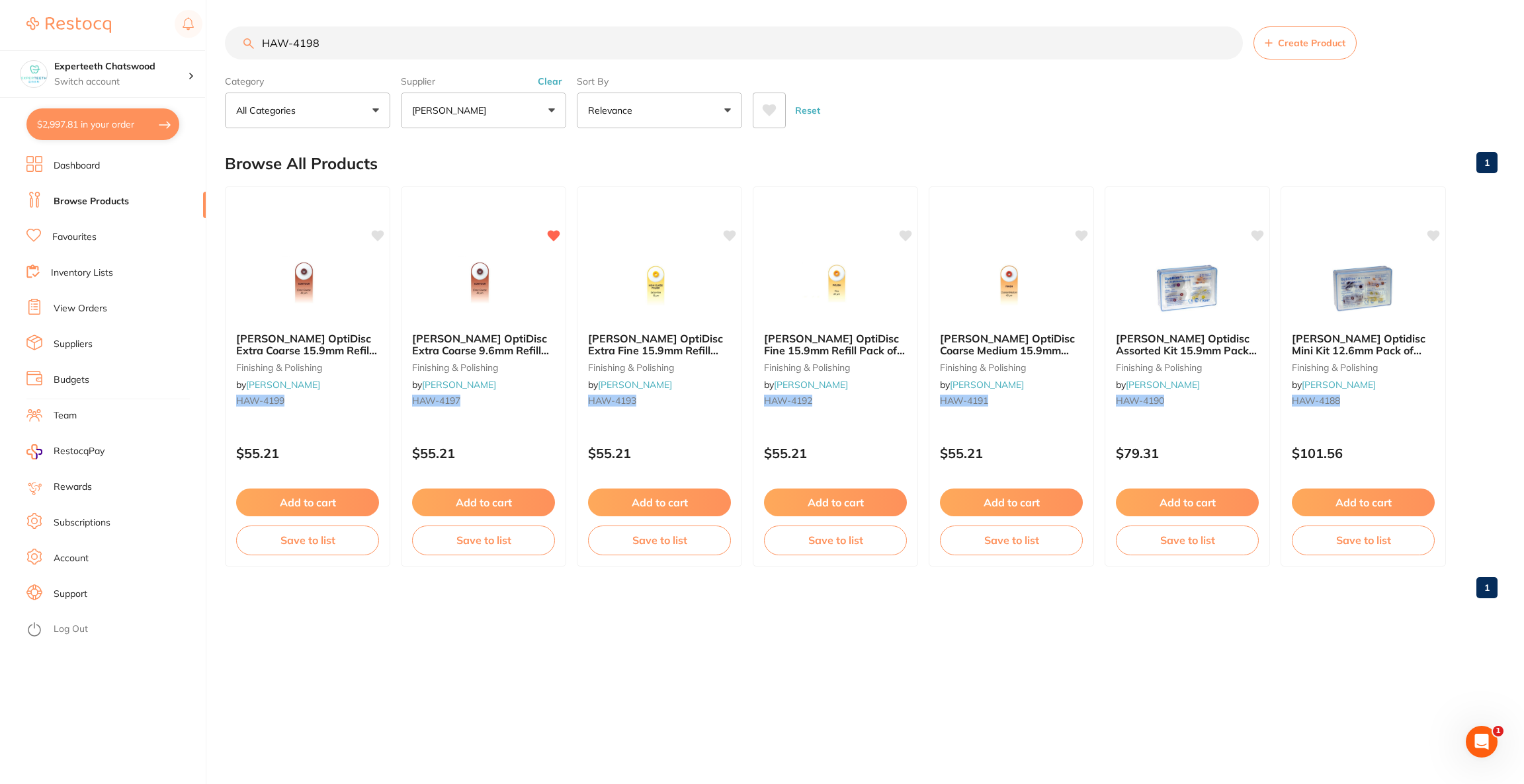
drag, startPoint x: 365, startPoint y: 44, endPoint x: 237, endPoint y: 41, distance: 128.0
click at [237, 41] on input "HAW-4198" at bounding box center [734, 43] width 1018 height 33
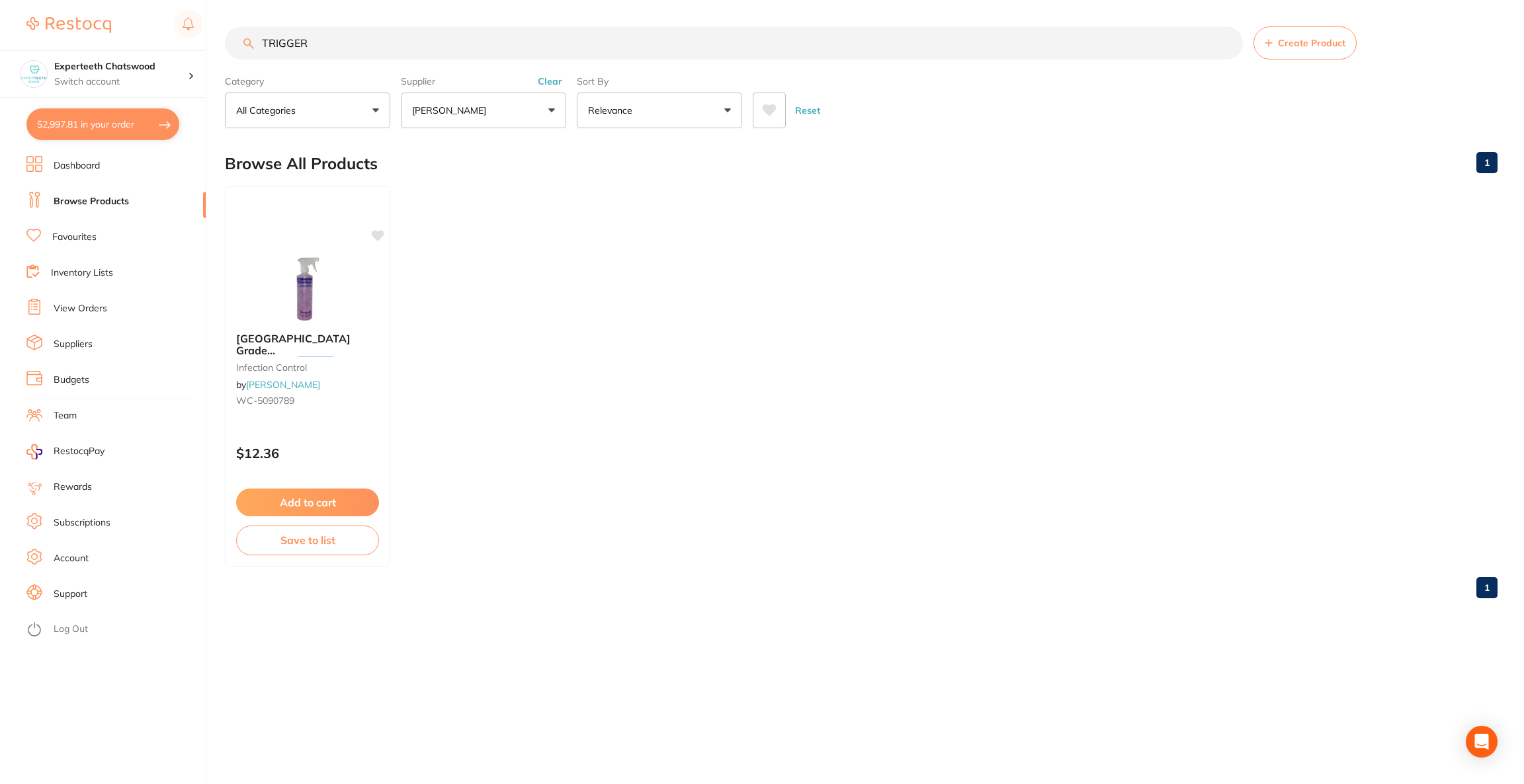
click at [589, 117] on p "Relevance" at bounding box center [613, 110] width 49 height 13
click at [632, 249] on p "Relevance" at bounding box center [619, 248] width 52 height 12
click at [534, 118] on button "[PERSON_NAME]" at bounding box center [483, 111] width 165 height 36
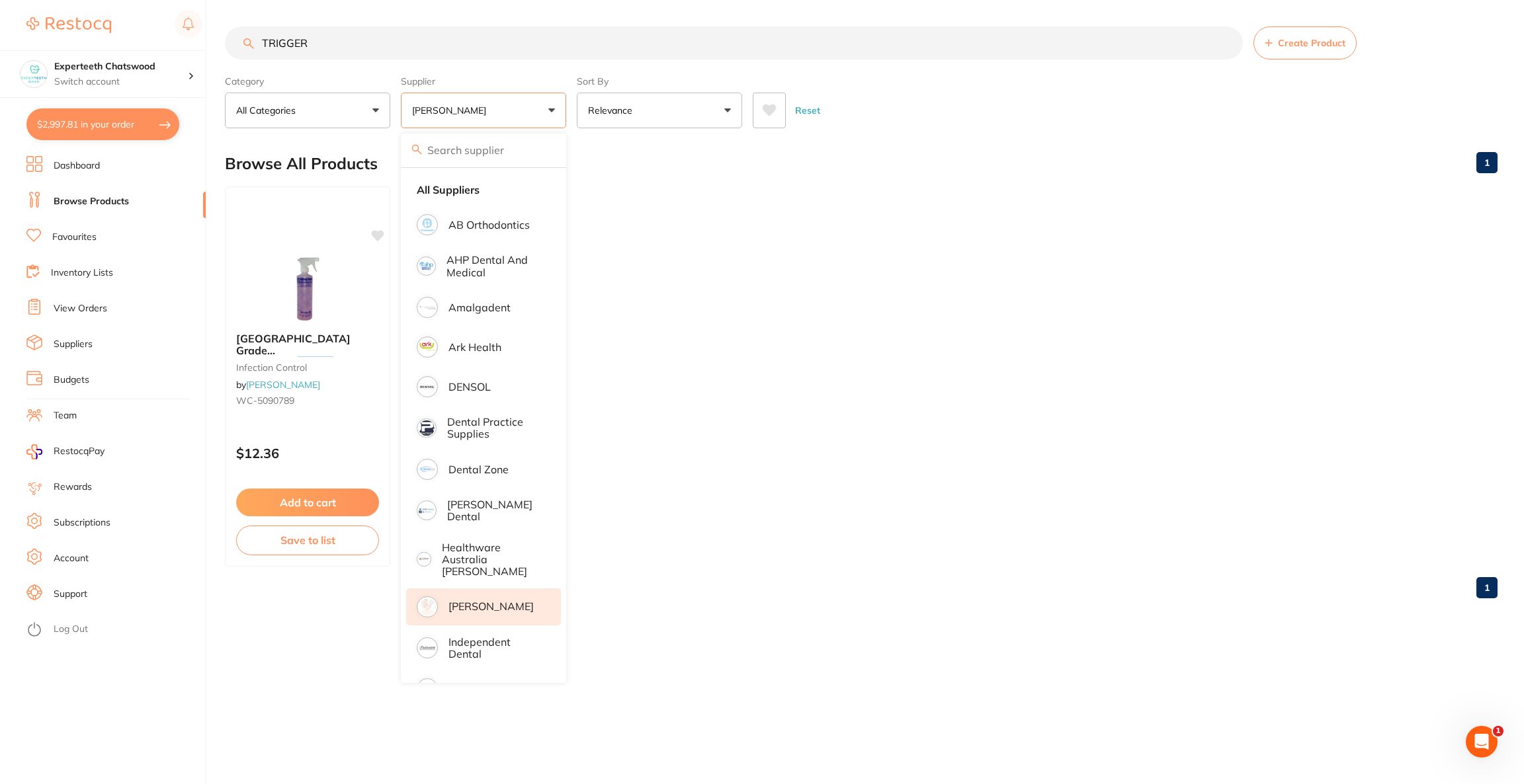
click at [483, 601] on p "[PERSON_NAME]" at bounding box center [491, 606] width 85 height 12
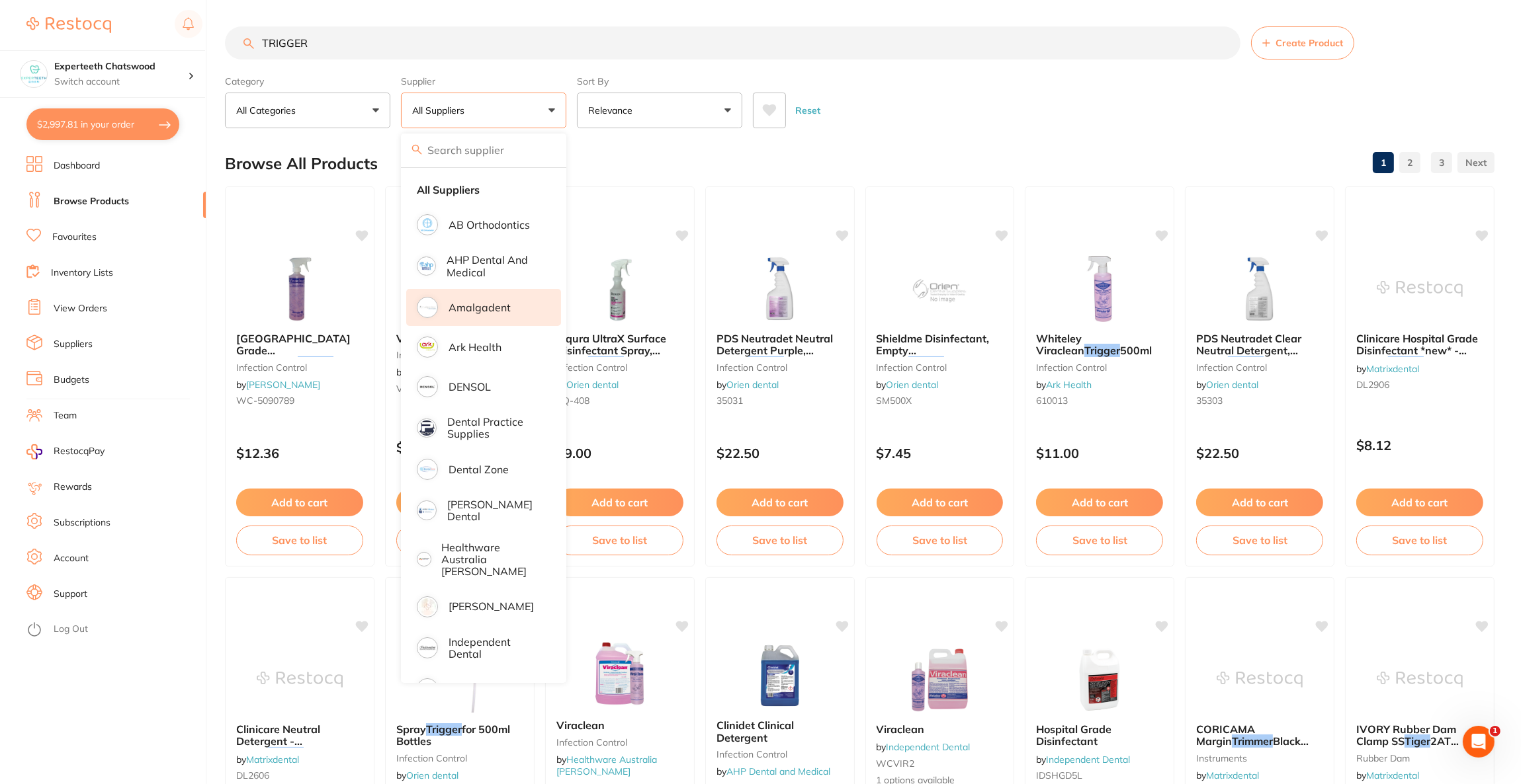
scroll to position [198, 0]
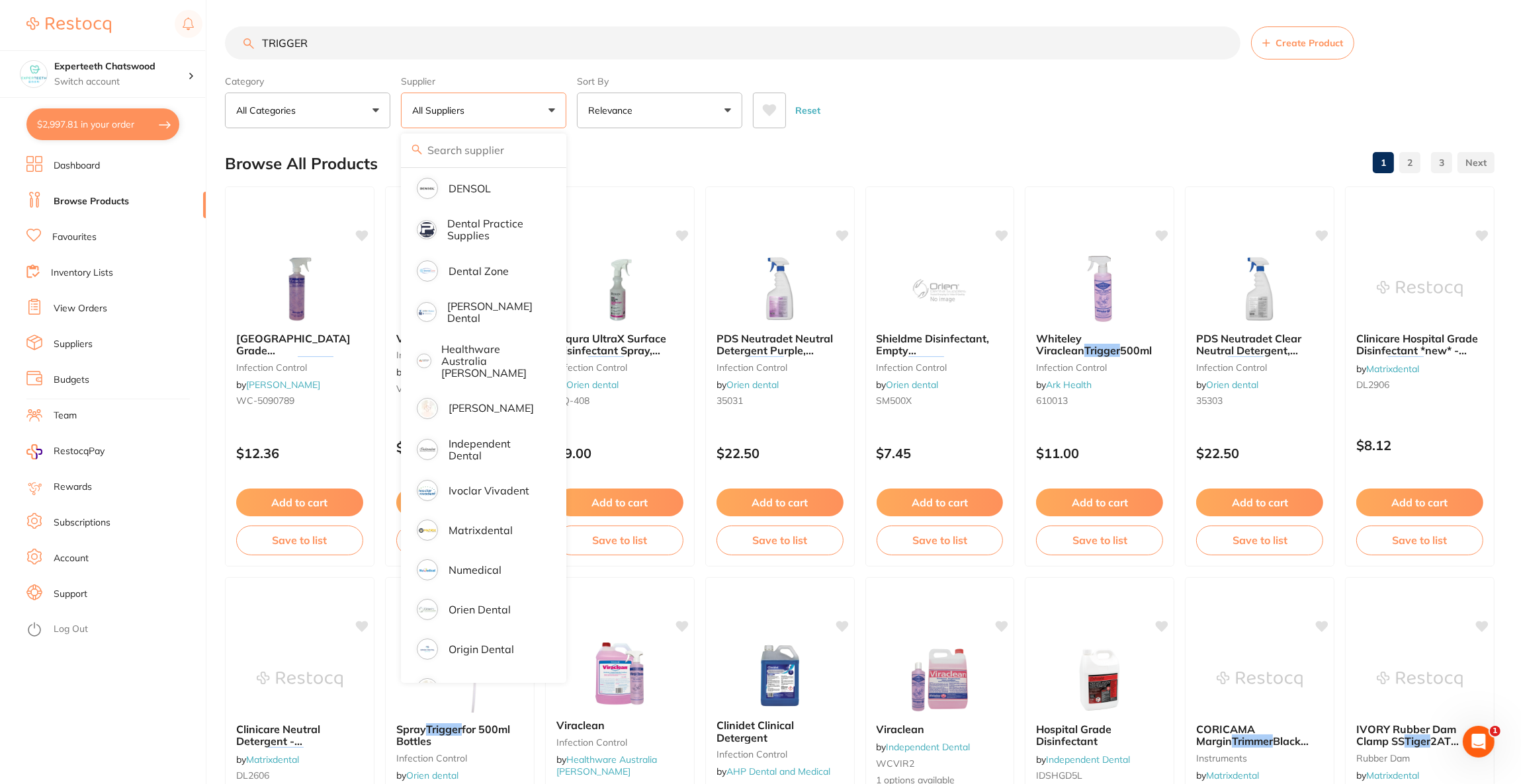
click at [901, 86] on div "Reset" at bounding box center [1119, 105] width 731 height 46
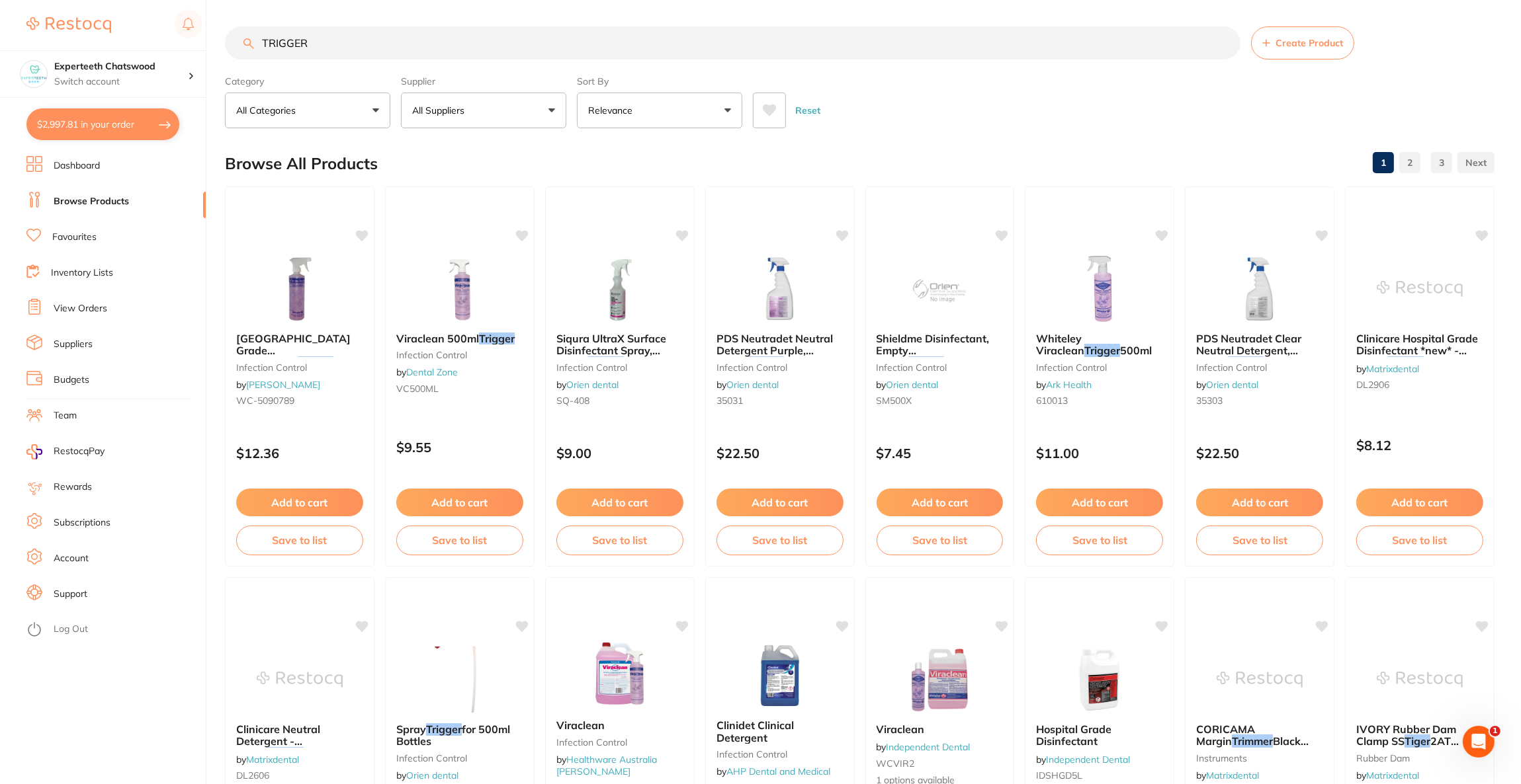
click at [562, 38] on input "TRIGGER" at bounding box center [733, 43] width 1015 height 33
type input "T"
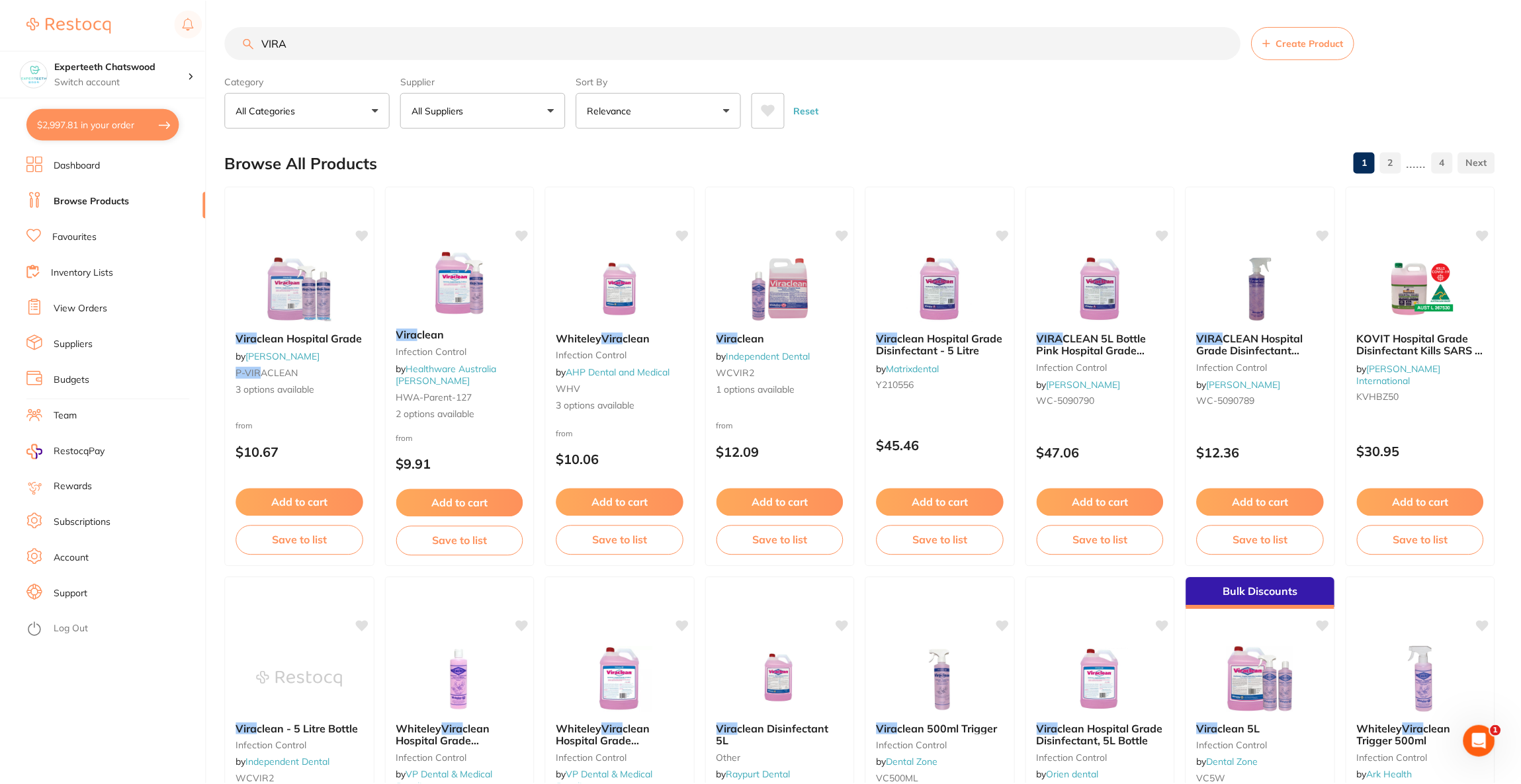
scroll to position [238, 0]
type input "VIRA"
click at [529, 107] on button "All Suppliers" at bounding box center [483, 111] width 166 height 36
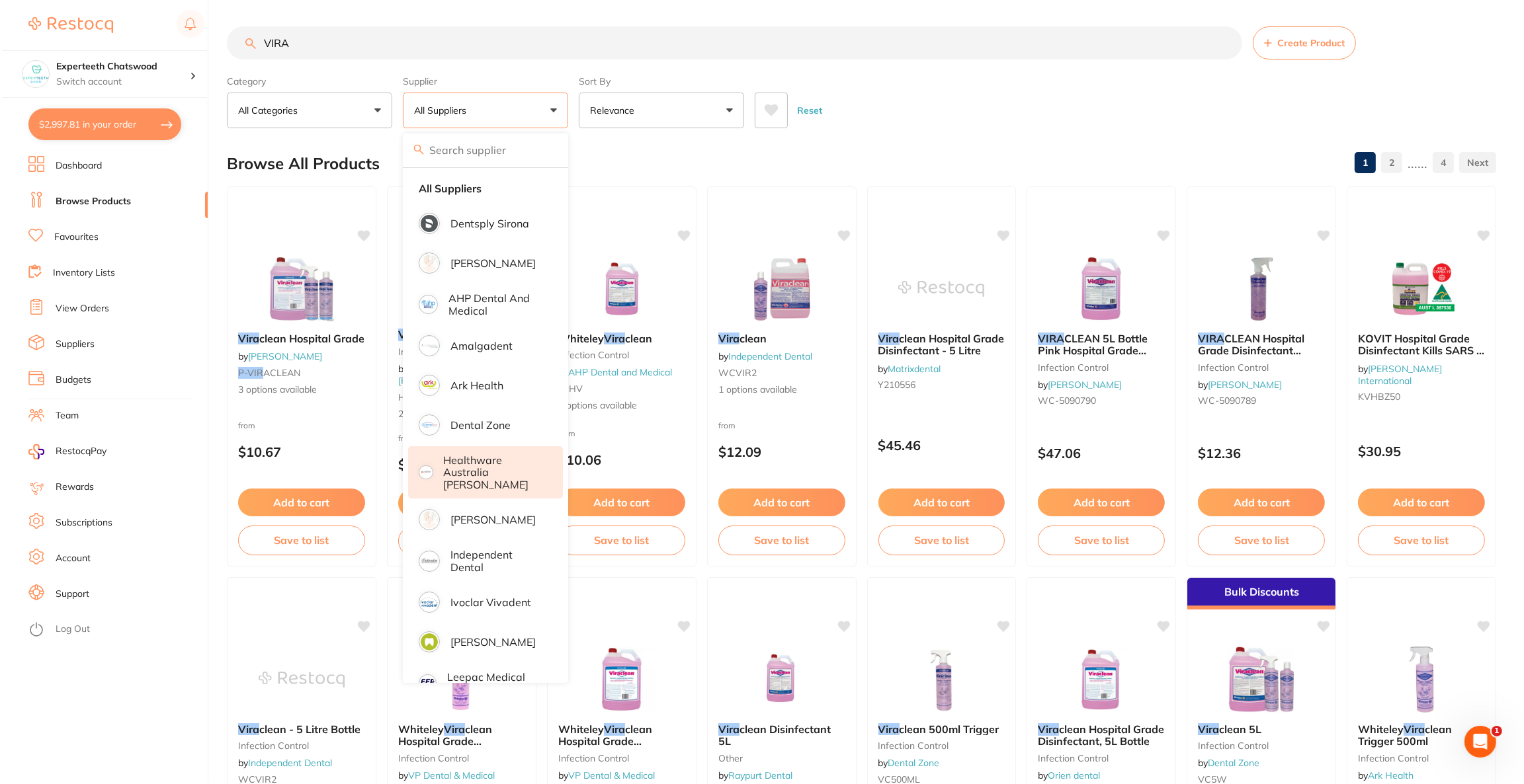
scroll to position [0, 0]
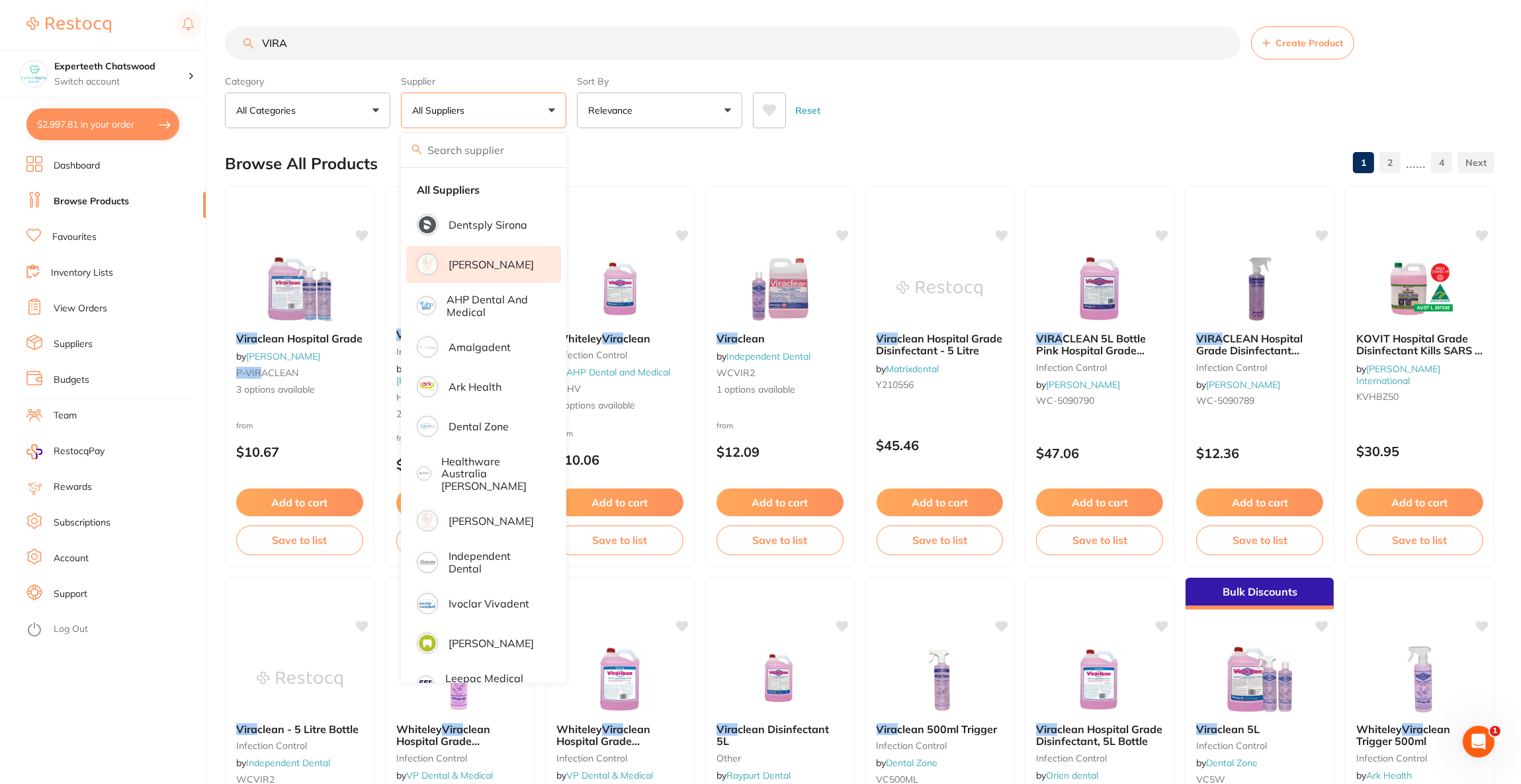
click at [521, 261] on li "[PERSON_NAME]" at bounding box center [483, 264] width 155 height 37
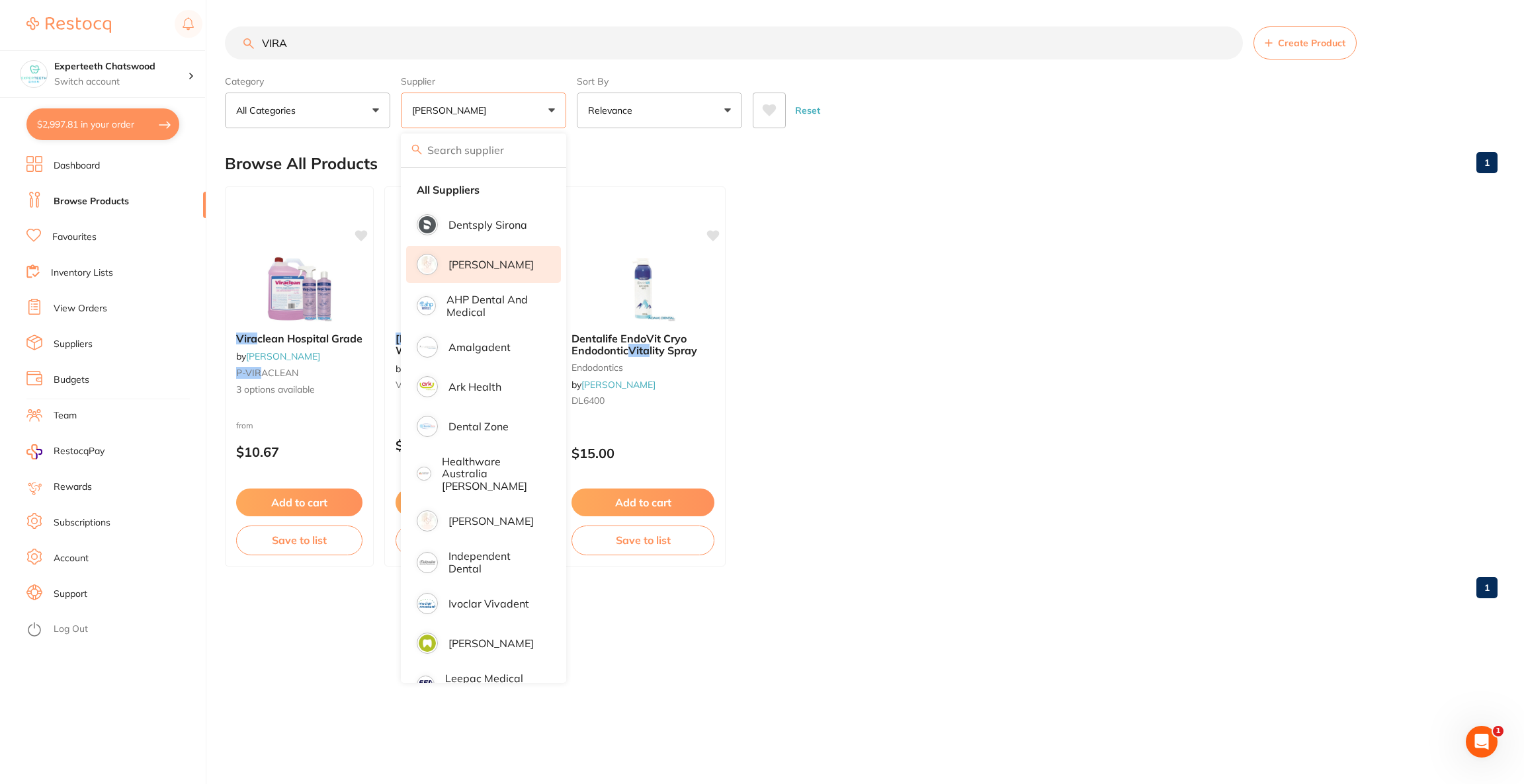
click at [964, 133] on main "VIRA Create Product Category All Categories All Categories endodontics Clear Ca…" at bounding box center [875, 318] width 1299 height 635
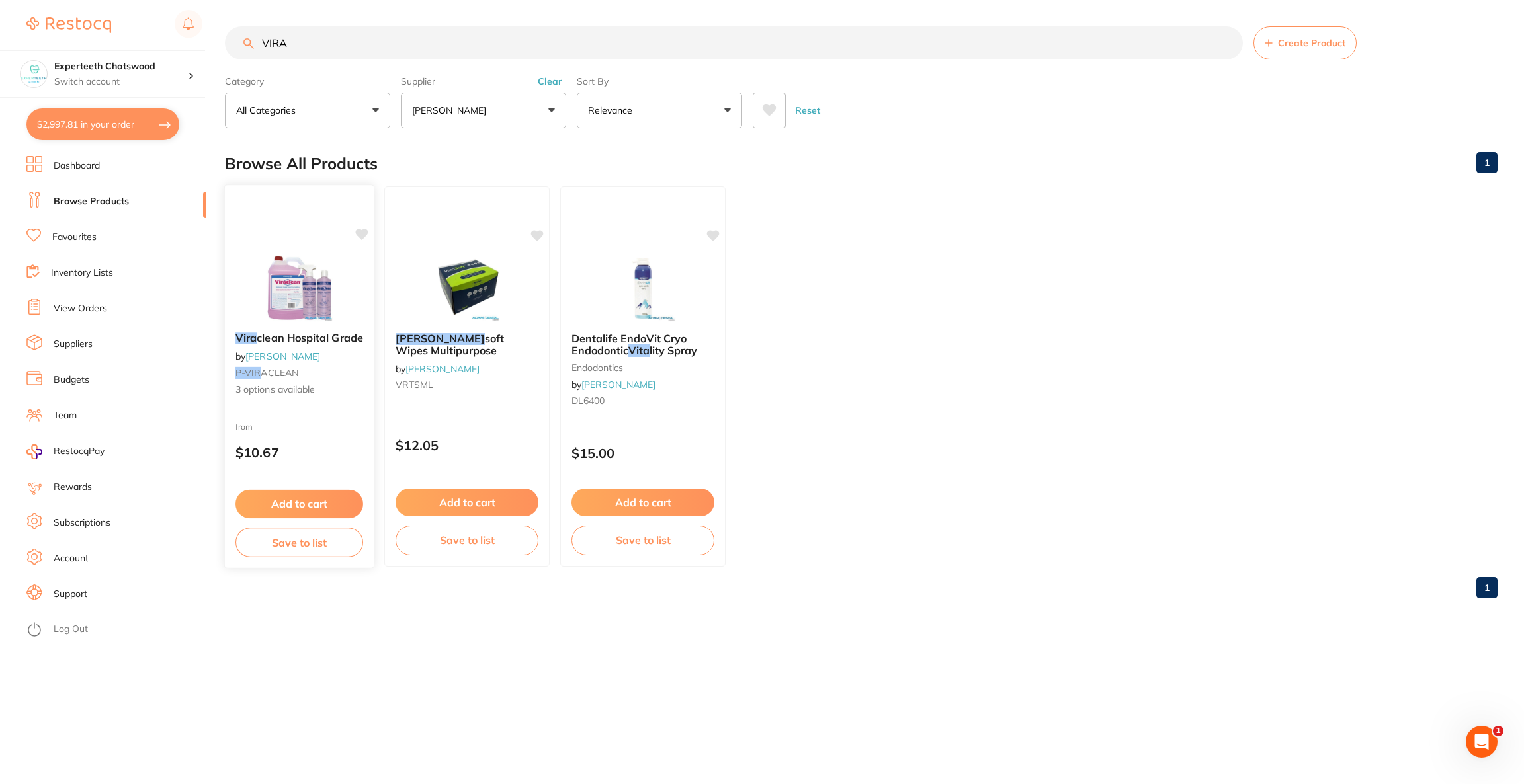
click at [334, 257] on img at bounding box center [299, 288] width 86 height 67
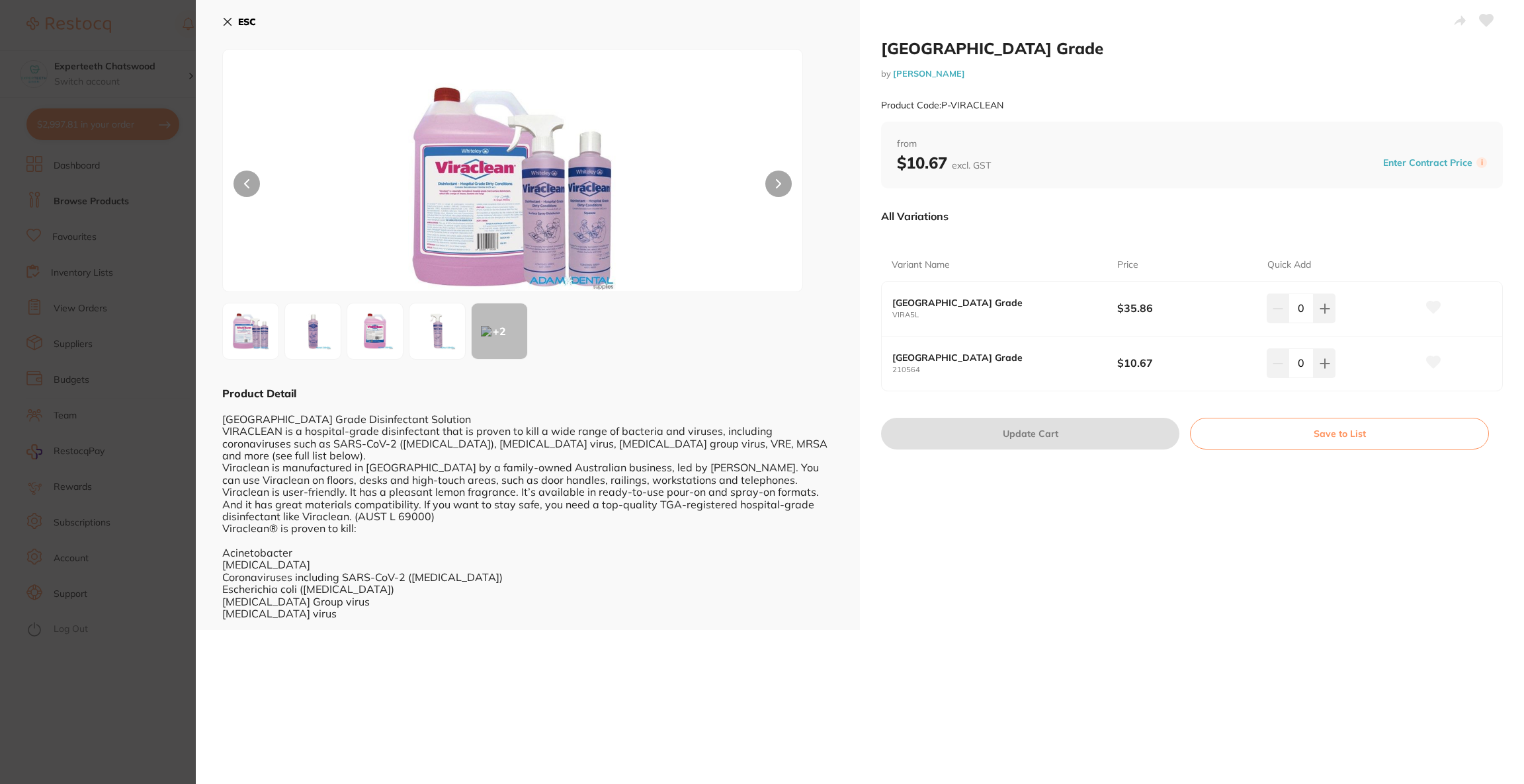
click at [173, 279] on section "Viraclean Hospital Grade by [PERSON_NAME] Product Code: P-VIRACLEAN ESC + 2 Pro…" at bounding box center [762, 392] width 1524 height 784
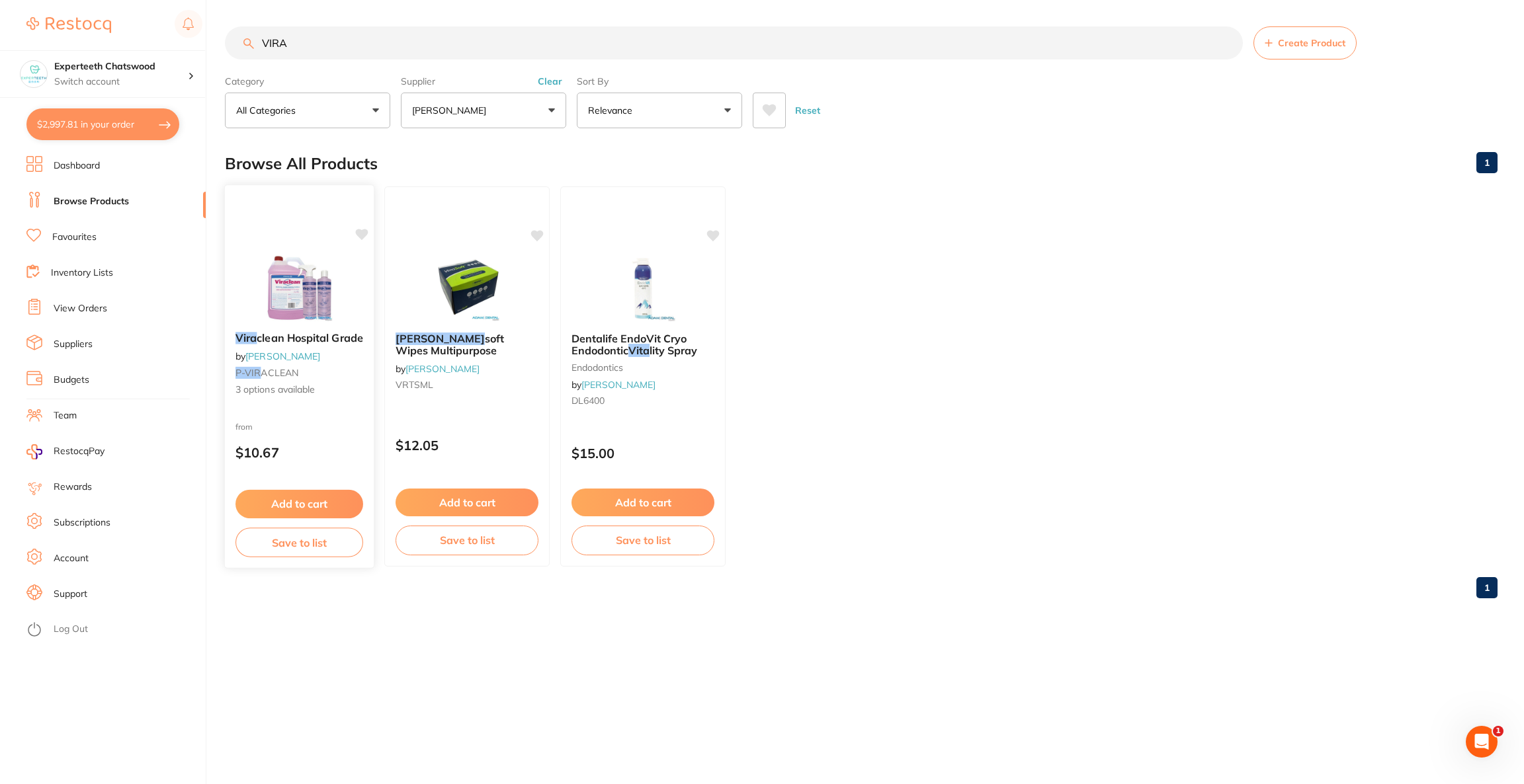
click at [296, 278] on img at bounding box center [299, 288] width 86 height 67
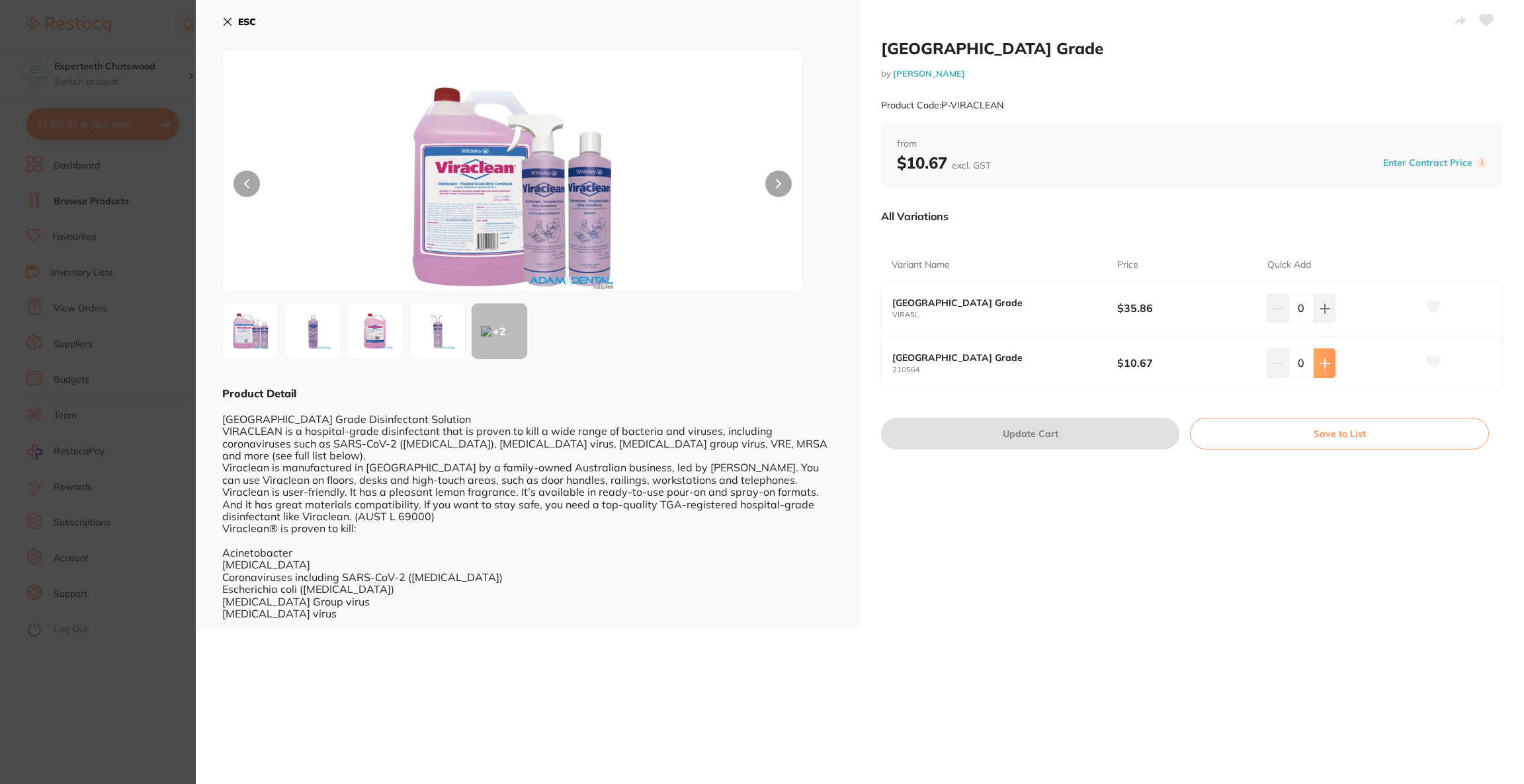
click at [1331, 366] on button at bounding box center [1325, 362] width 22 height 29
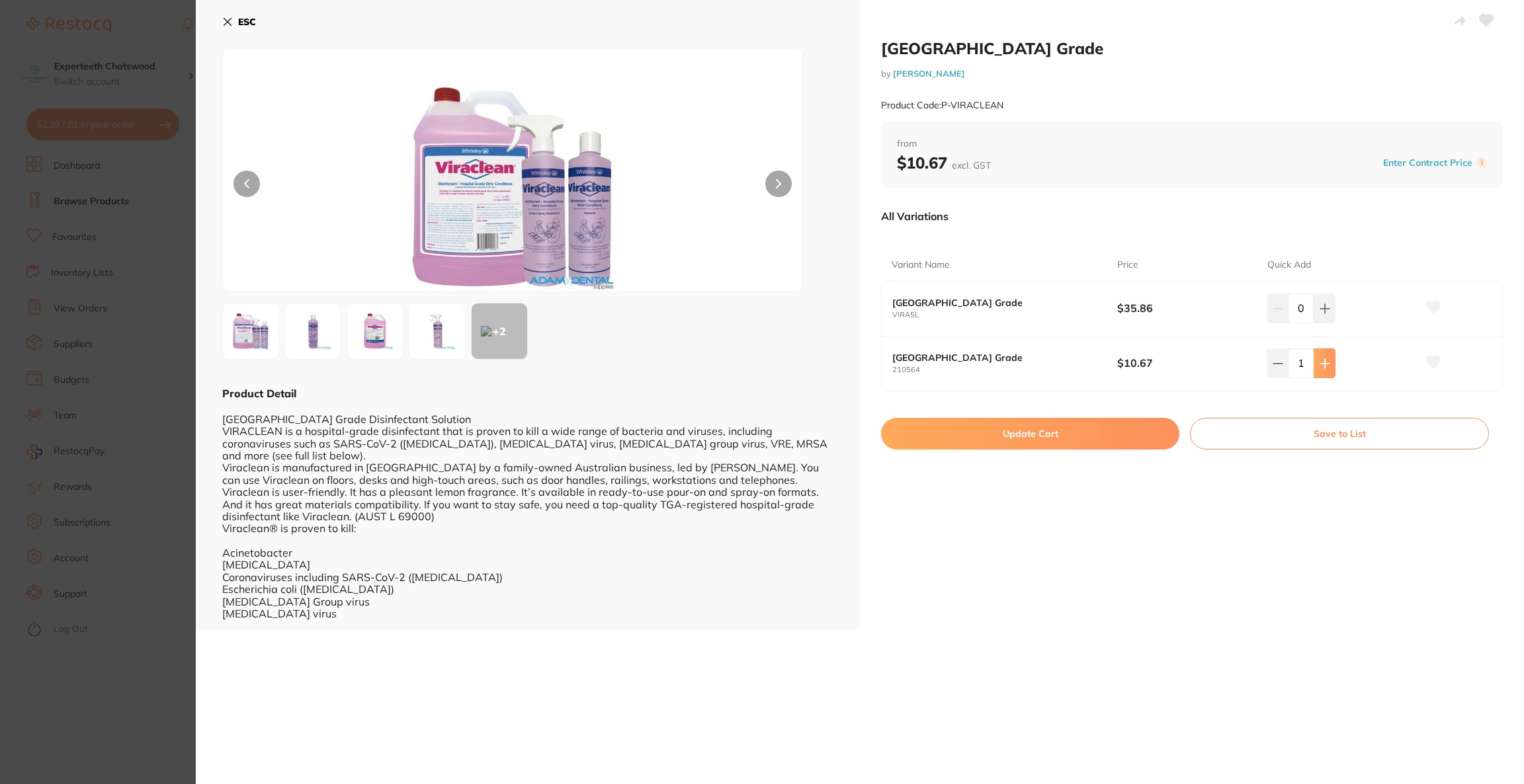
click at [1331, 366] on button at bounding box center [1325, 362] width 22 height 29
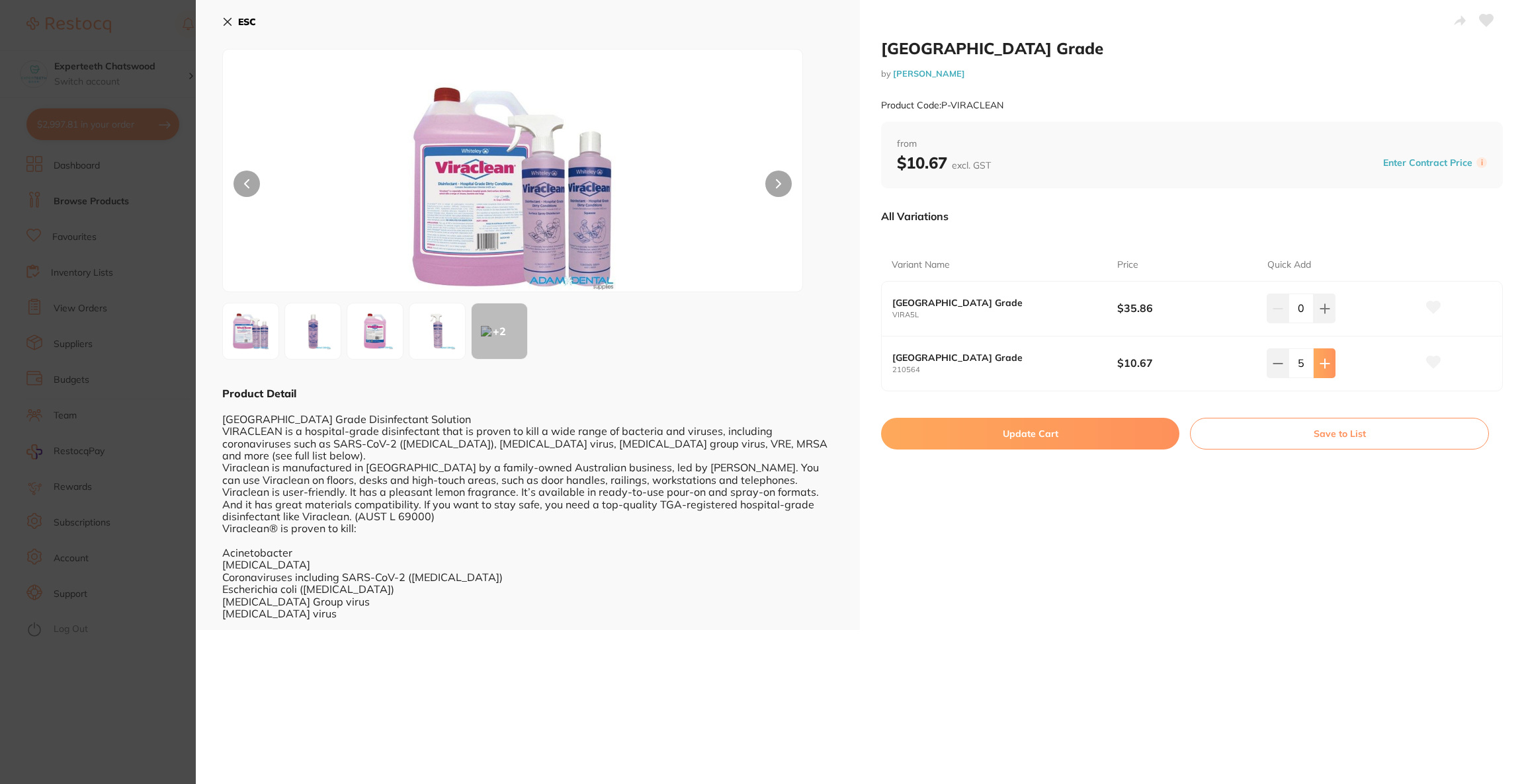
type input "6"
click at [1078, 434] on button "Update Cart" at bounding box center [1030, 434] width 298 height 31
checkbox input "false"
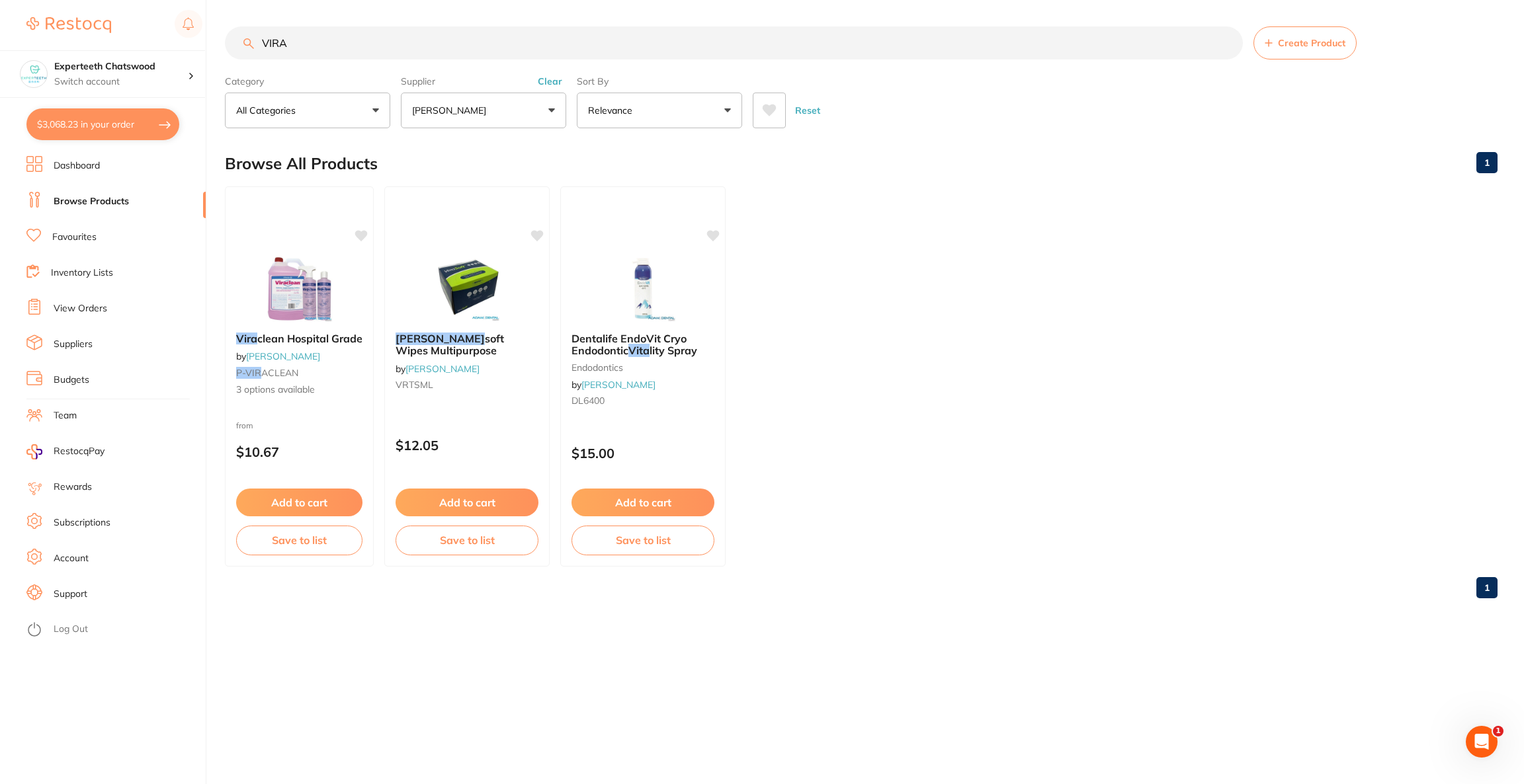
scroll to position [1825, 0]
click at [99, 125] on button "$3,068.23 in your order" at bounding box center [103, 124] width 153 height 31
checkbox input "true"
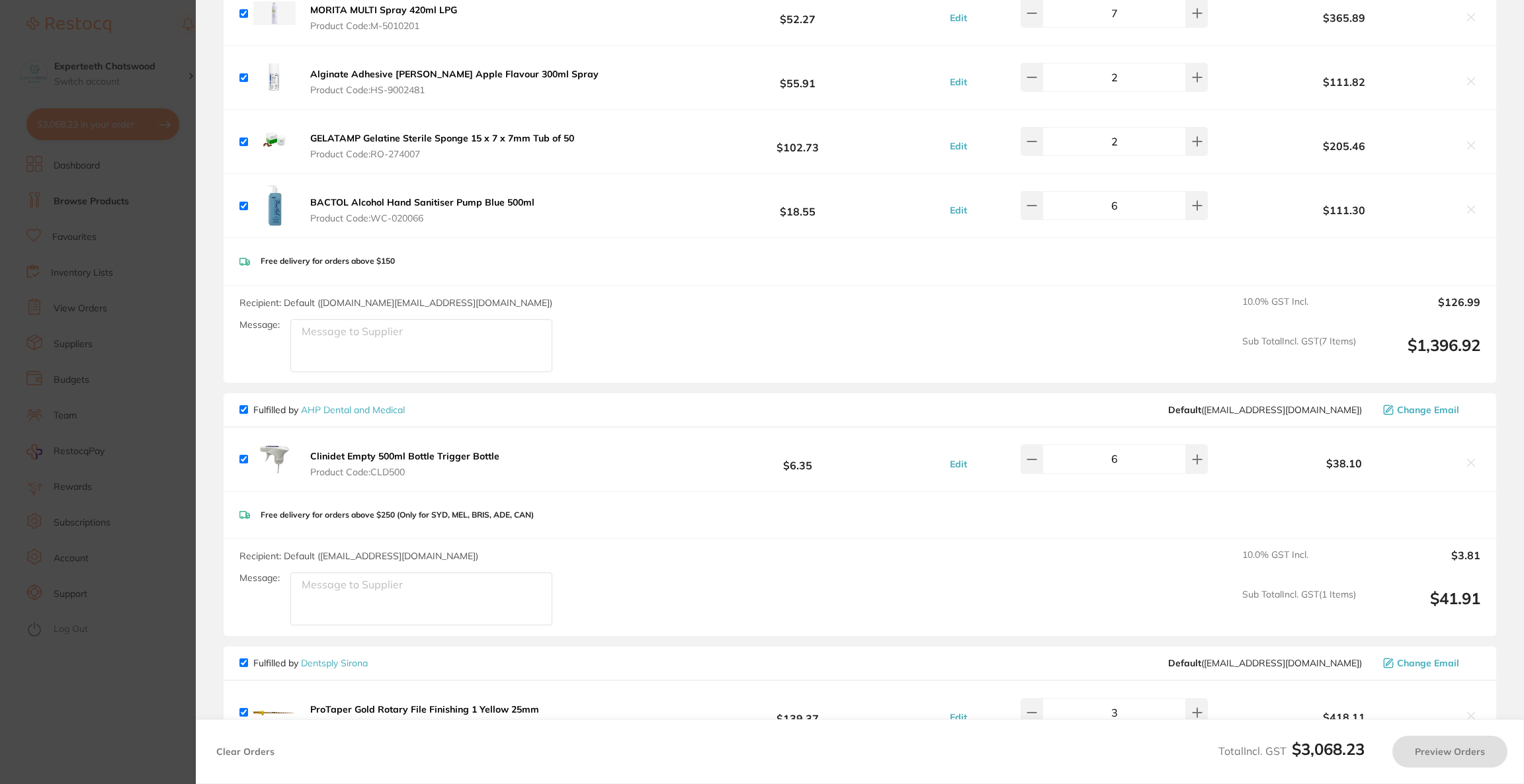
checkbox input "true"
click at [1466, 462] on icon at bounding box center [1471, 463] width 10 height 10
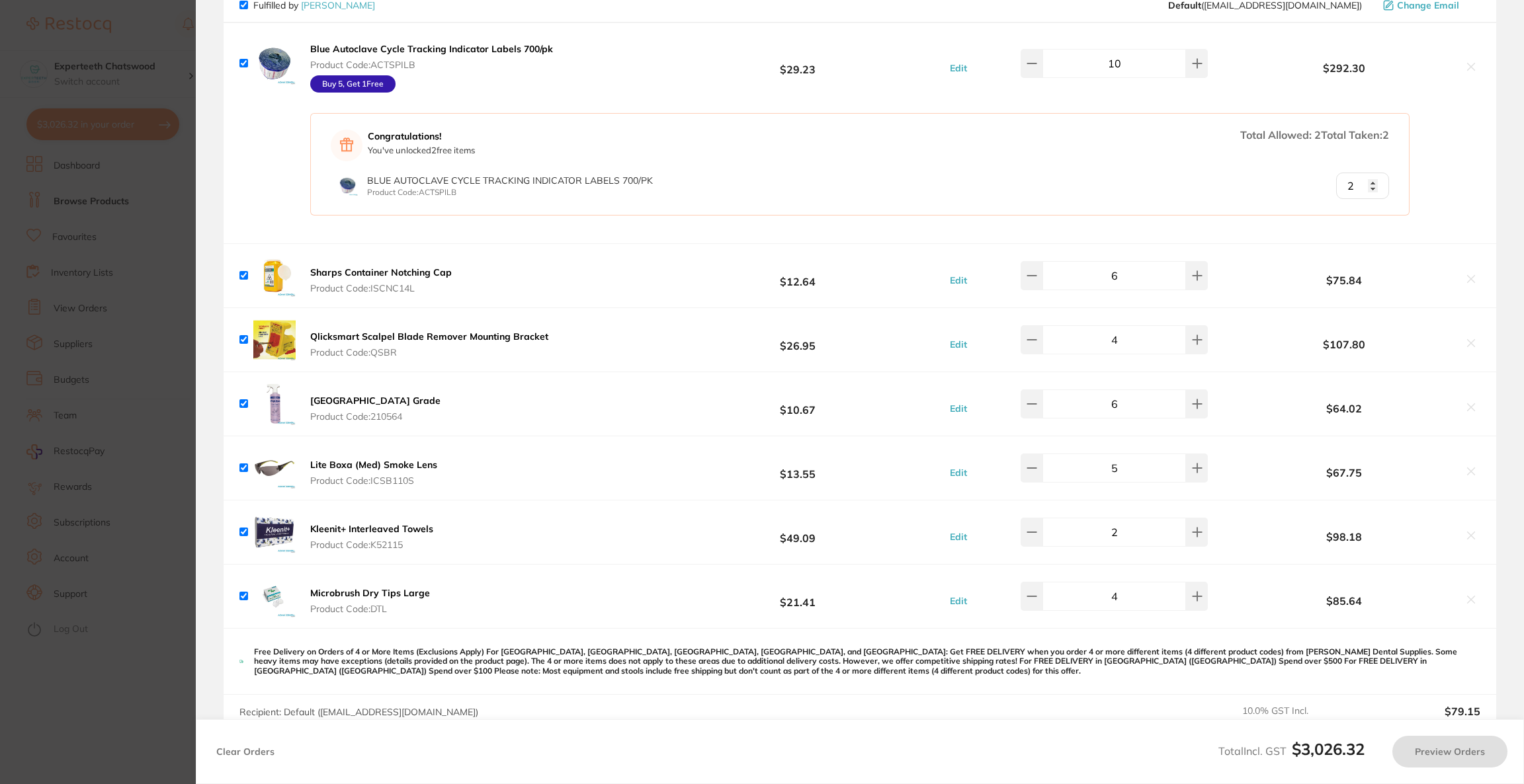
checkbox input "true"
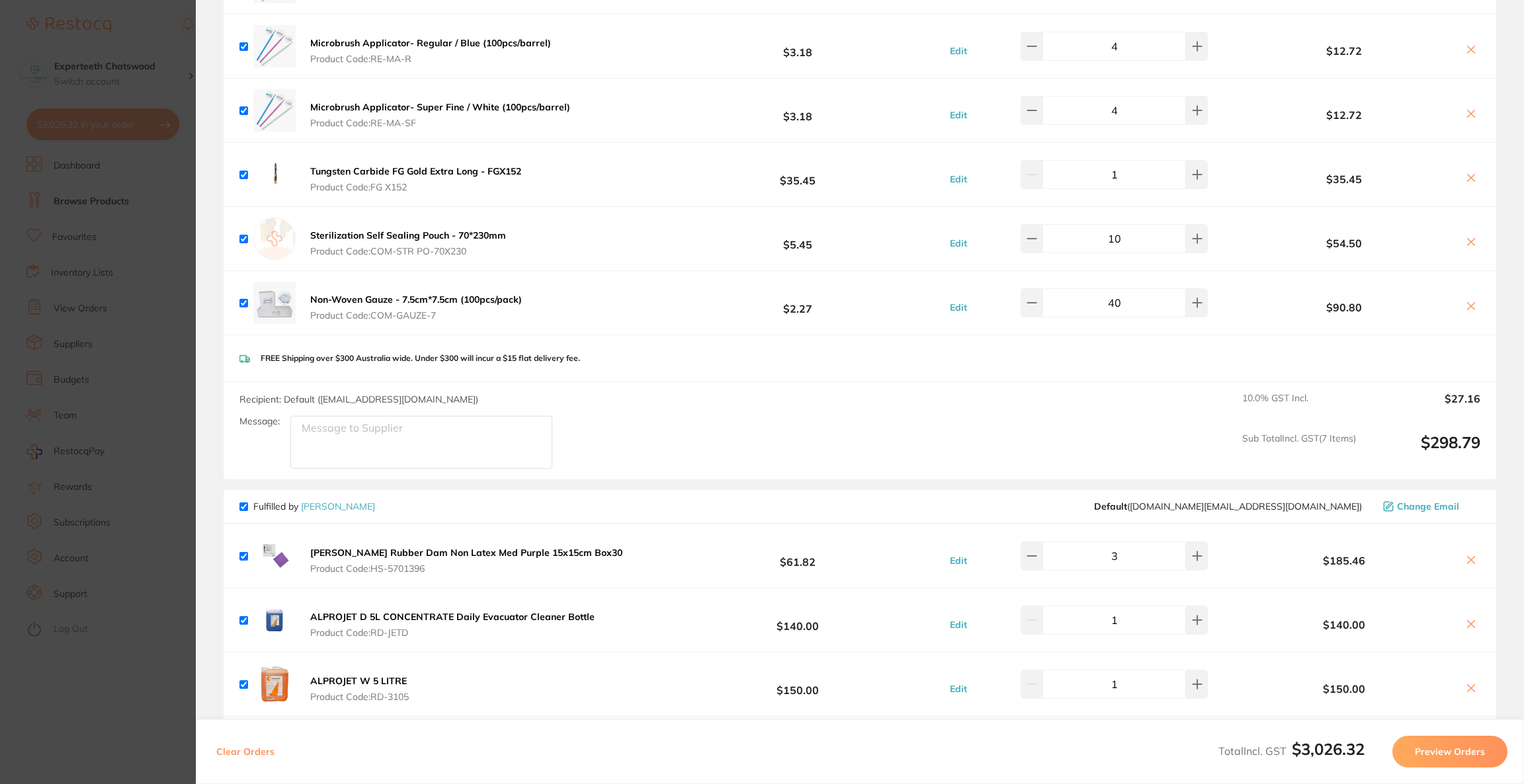
scroll to position [892, 0]
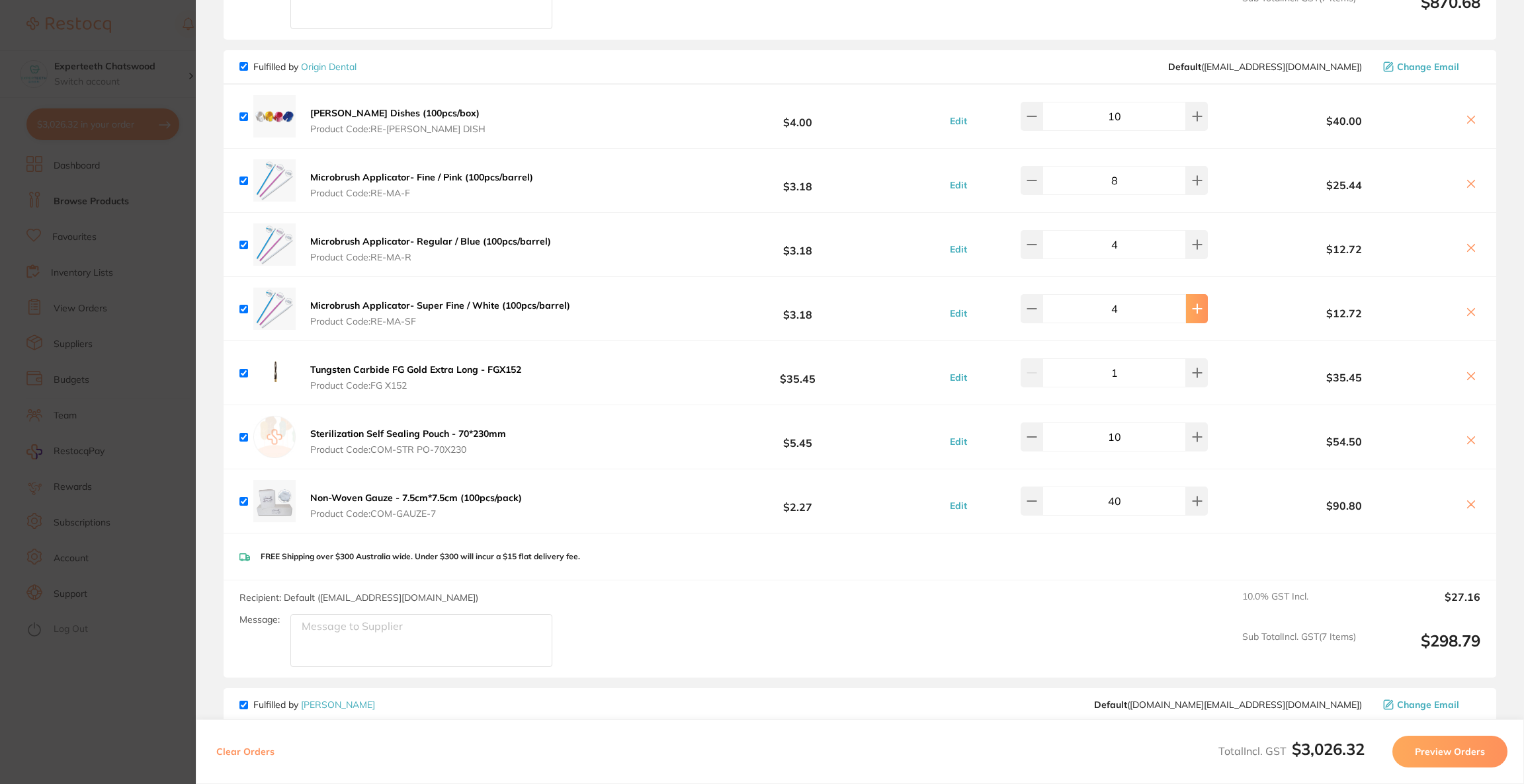
click at [1191, 314] on button at bounding box center [1197, 308] width 22 height 29
type input "5"
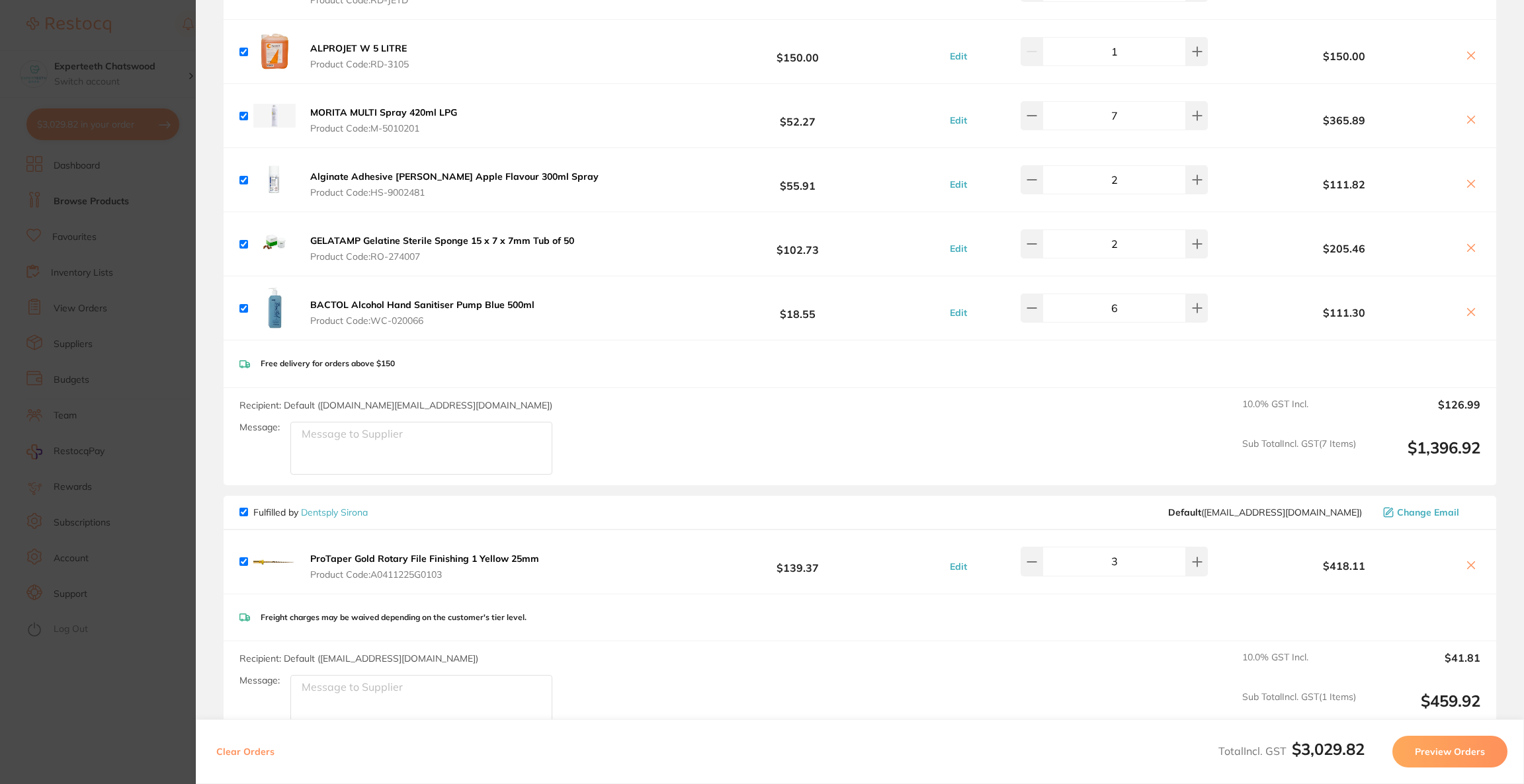
scroll to position [1883, 0]
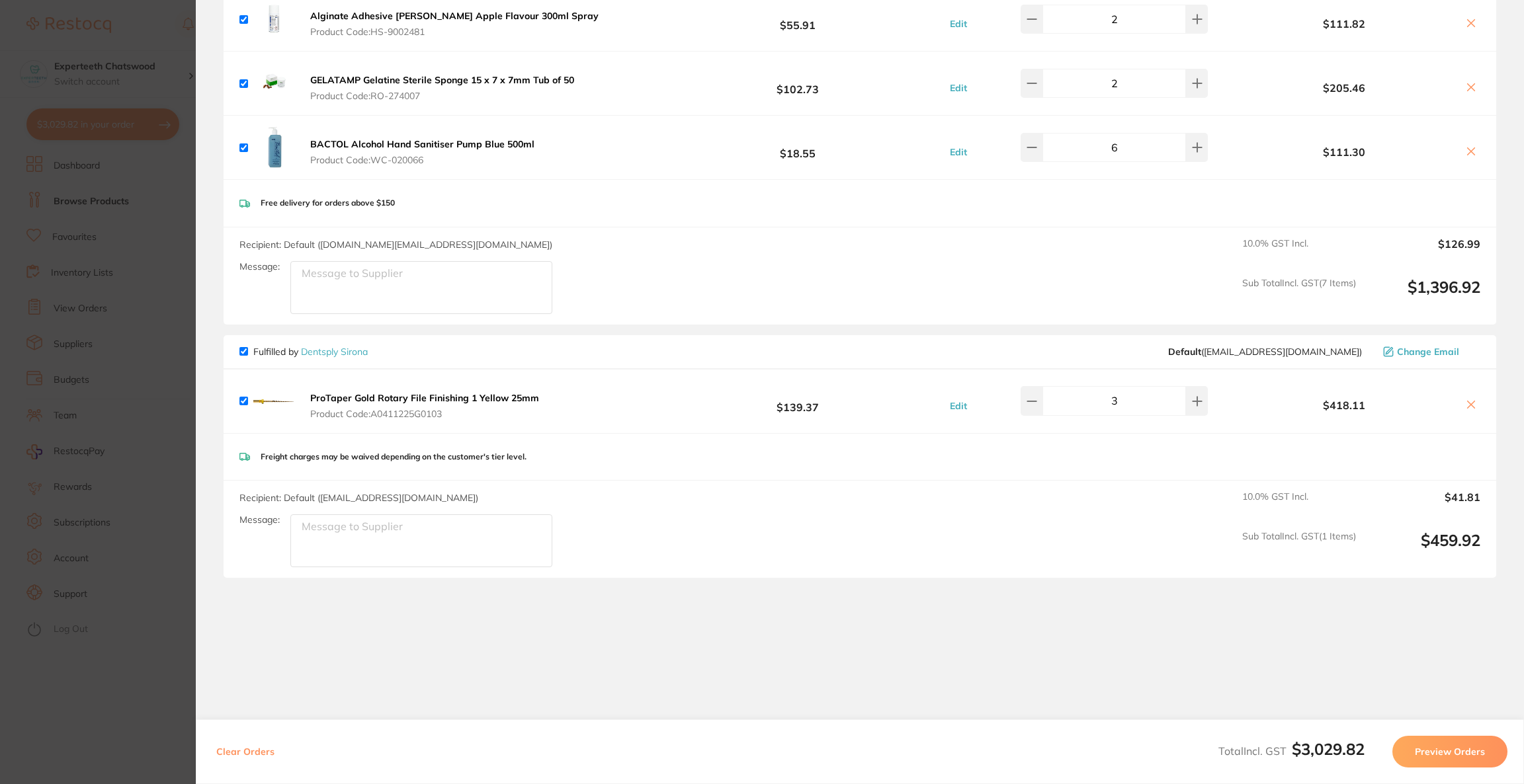
click at [1451, 752] on button "Preview Orders" at bounding box center [1449, 752] width 115 height 31
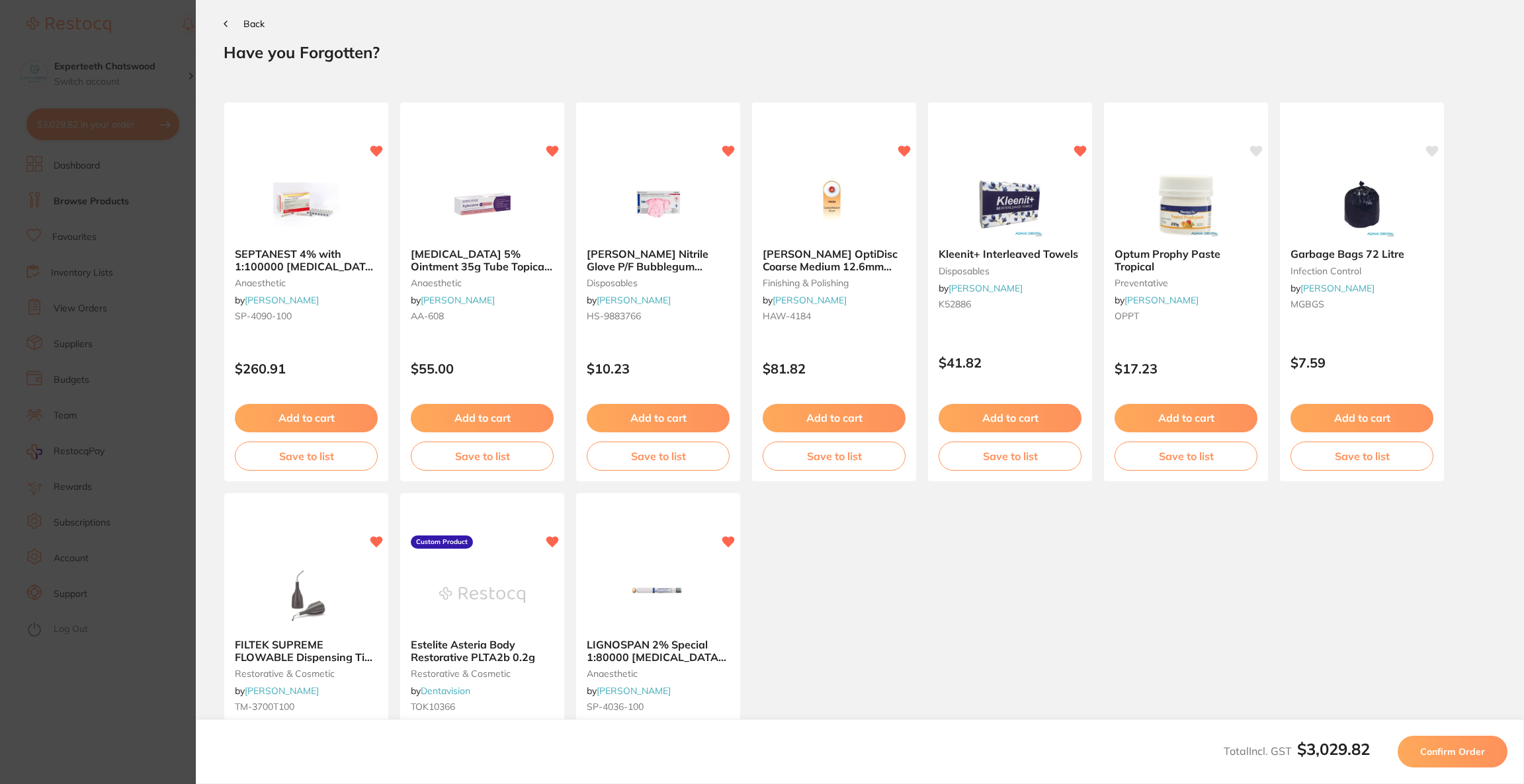
scroll to position [0, 0]
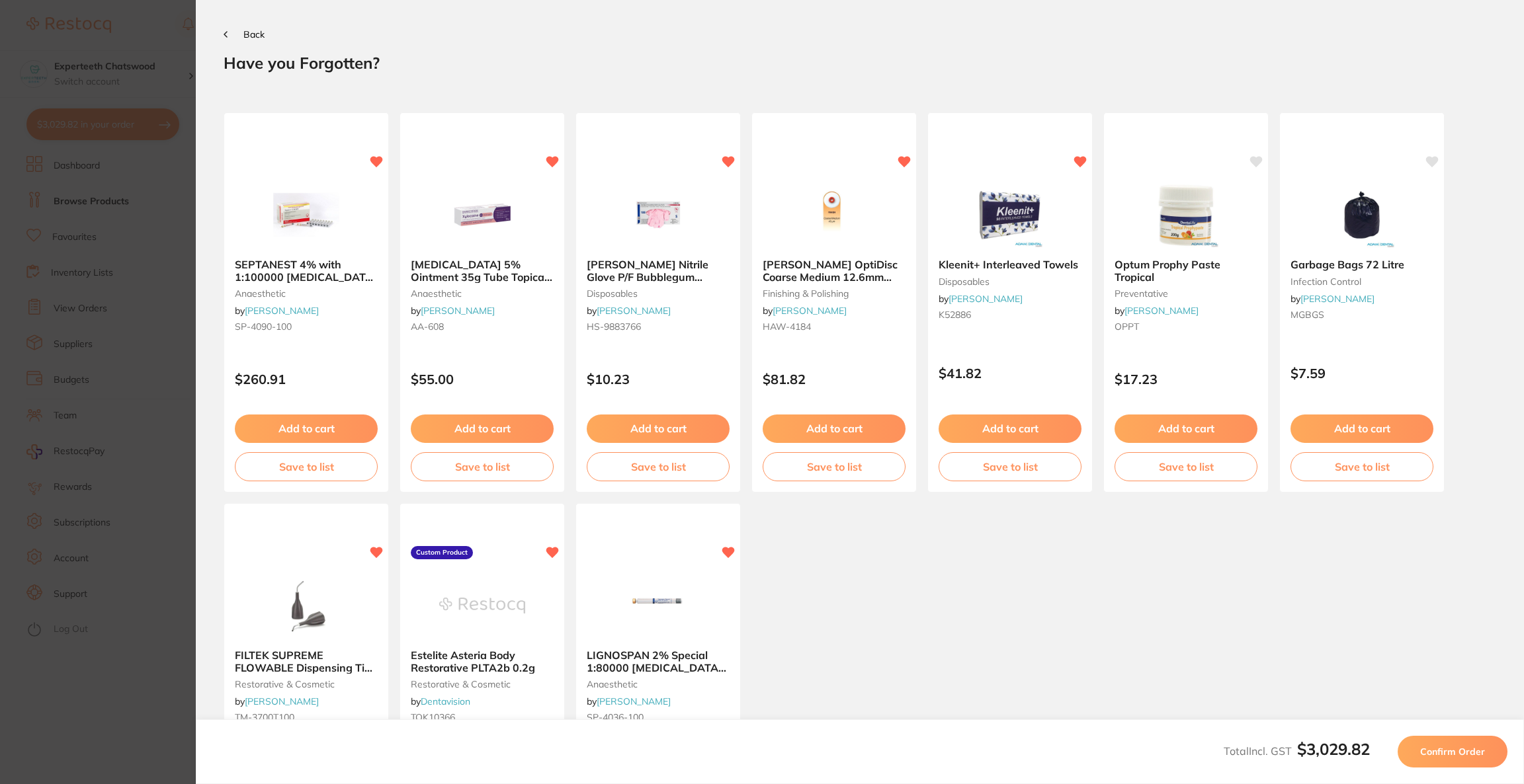
click at [1450, 752] on span "Confirm Order" at bounding box center [1452, 751] width 65 height 12
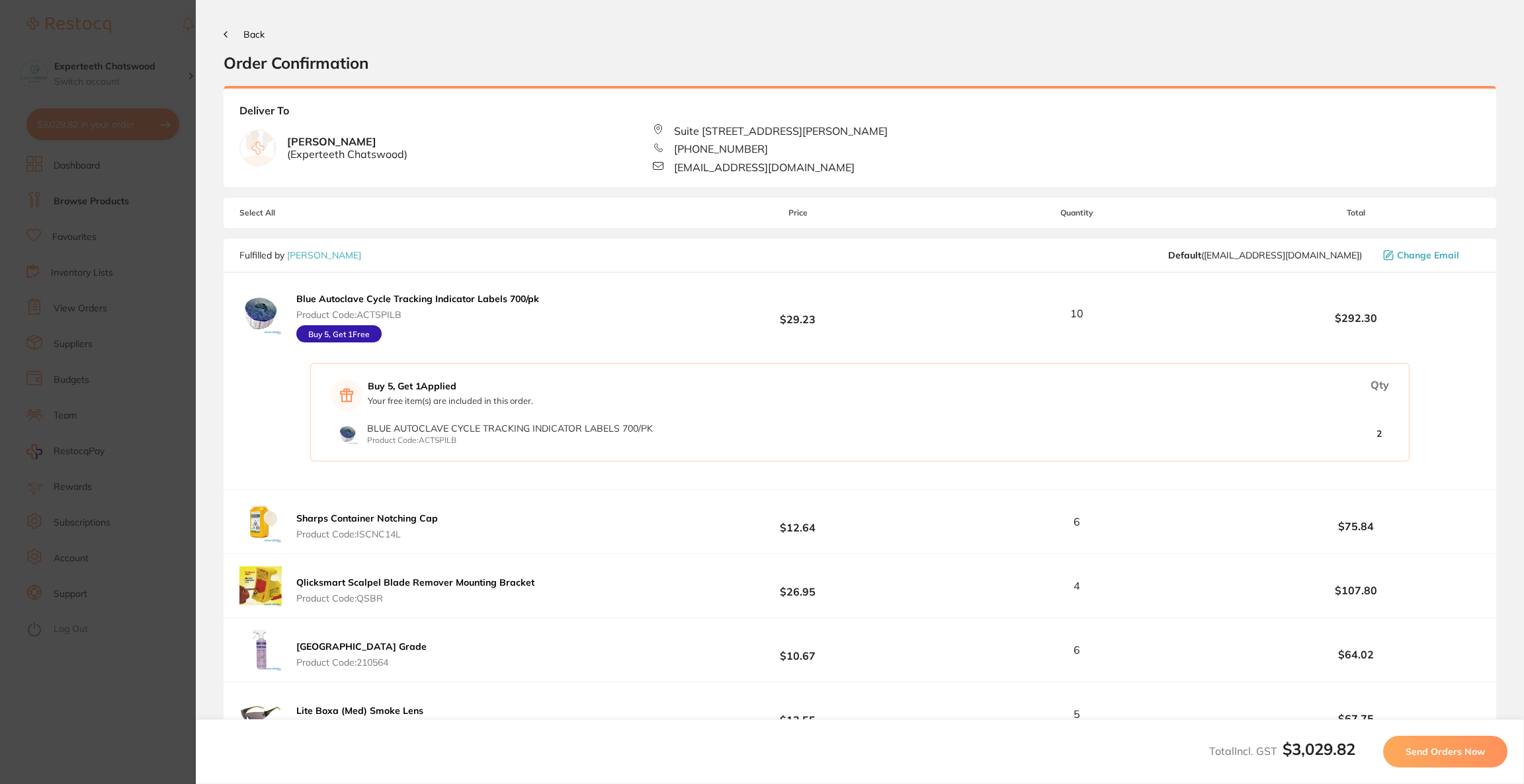
click at [1450, 752] on span "Send Orders Now" at bounding box center [1445, 751] width 79 height 12
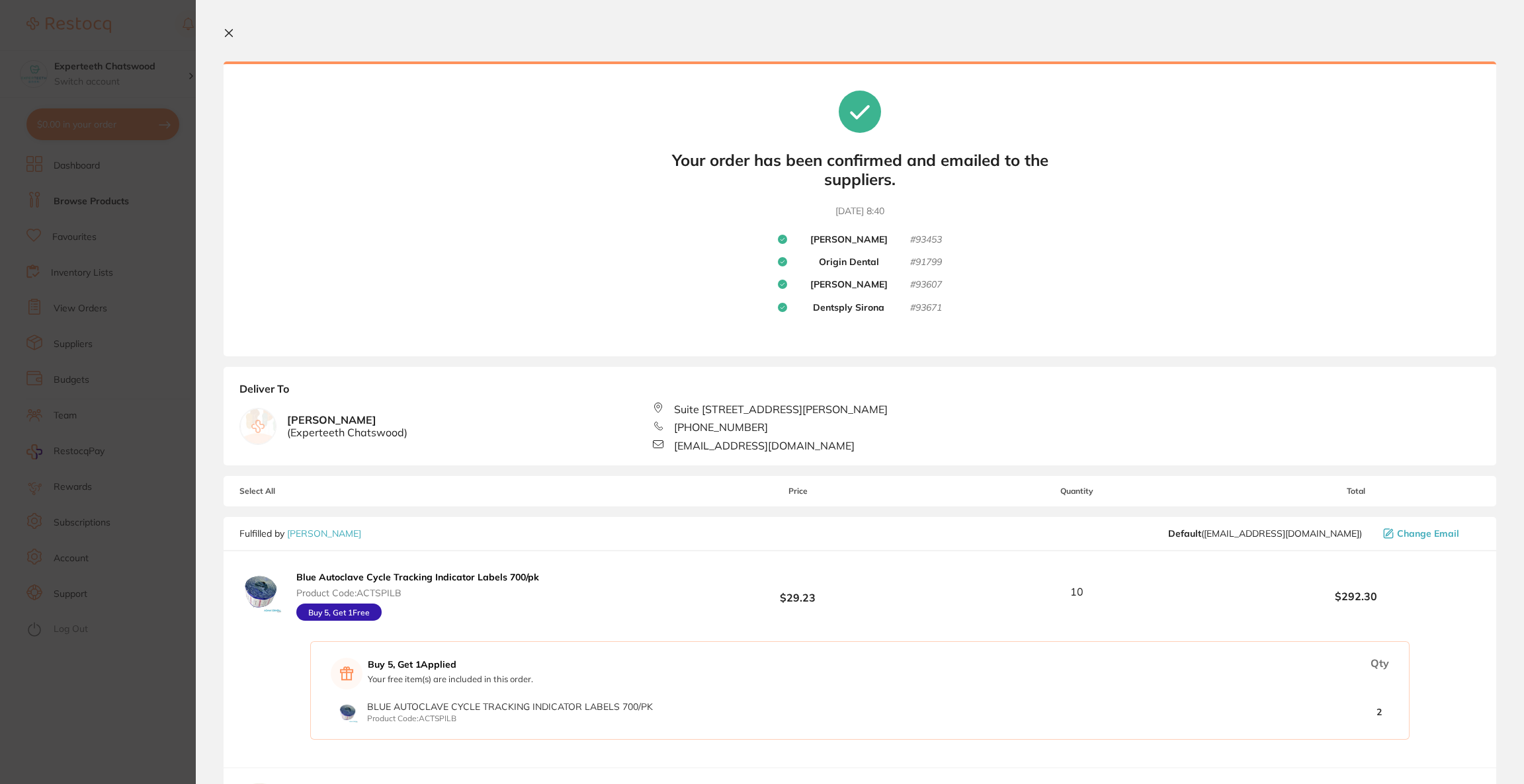
click at [116, 192] on section "Update RRP Set your pre negotiated price for this item. Item Agreed RRP (excl. …" at bounding box center [762, 392] width 1524 height 784
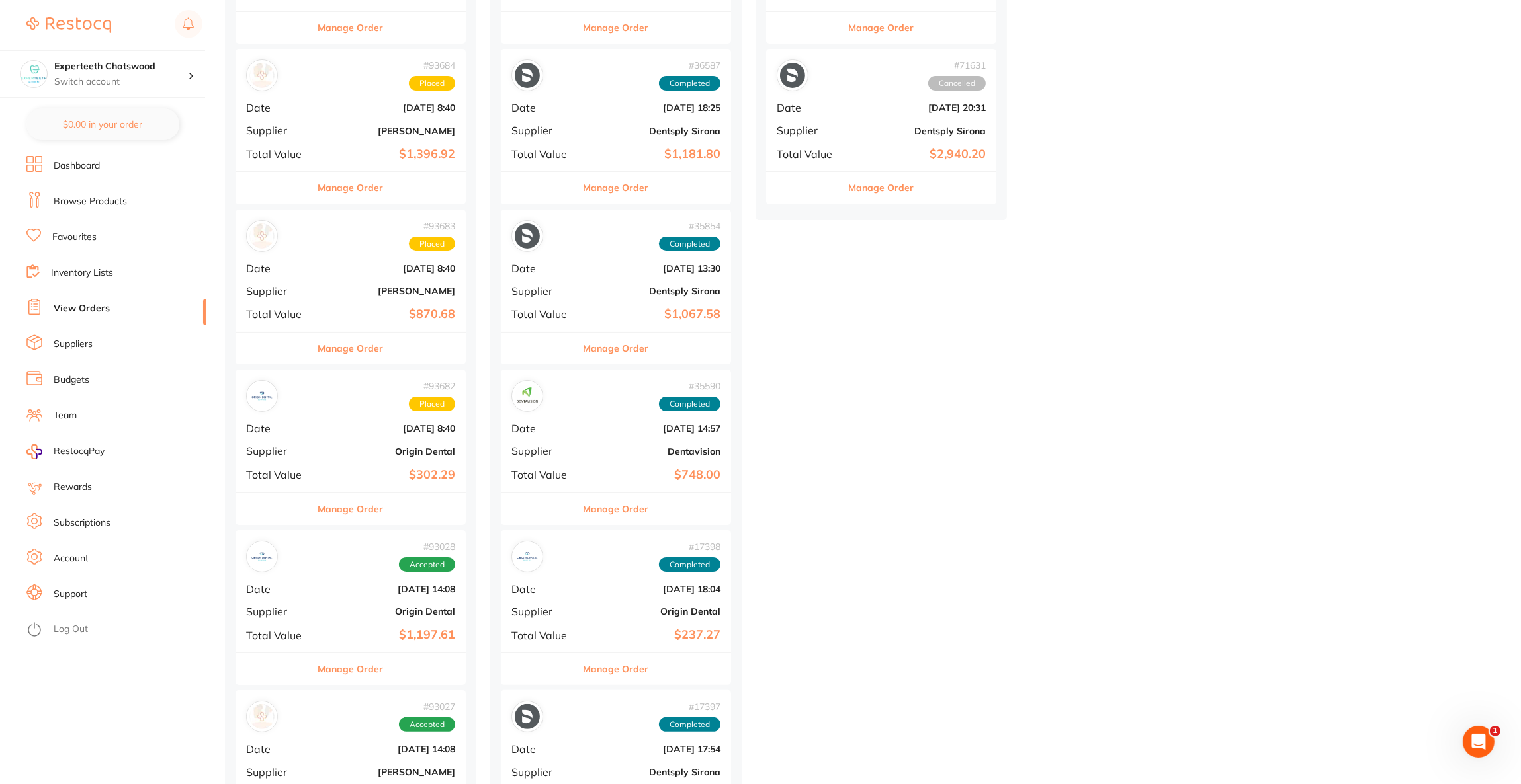
scroll to position [297, 0]
